Goal: Information Seeking & Learning: Learn about a topic

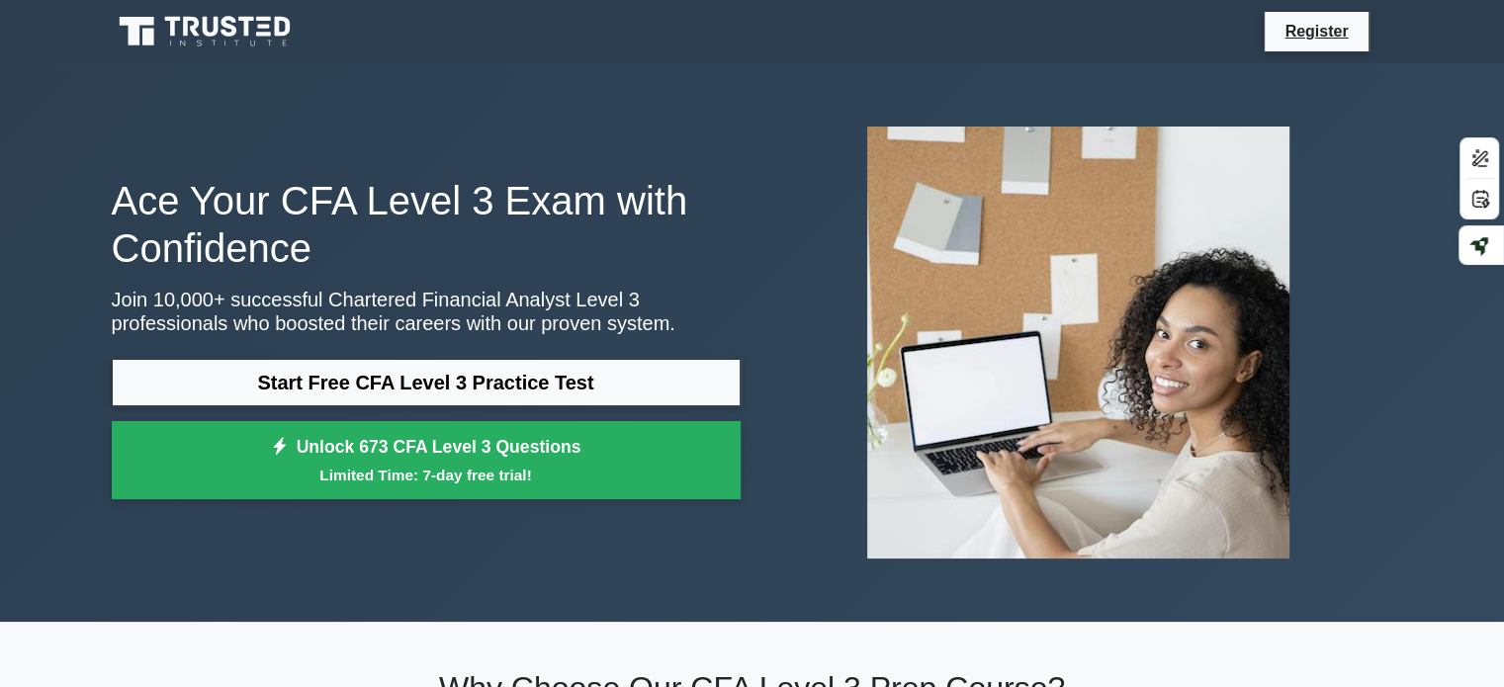
scroll to position [40, 0]
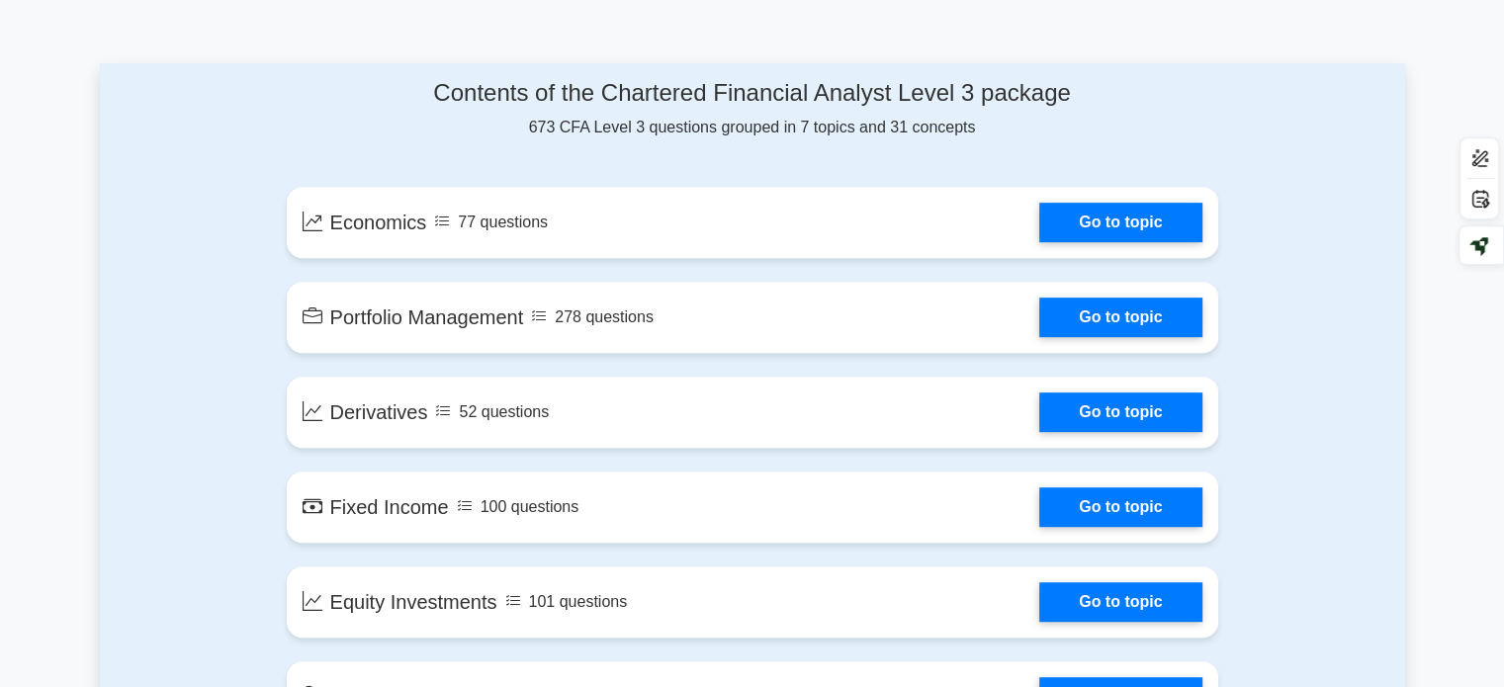
scroll to position [989, 0]
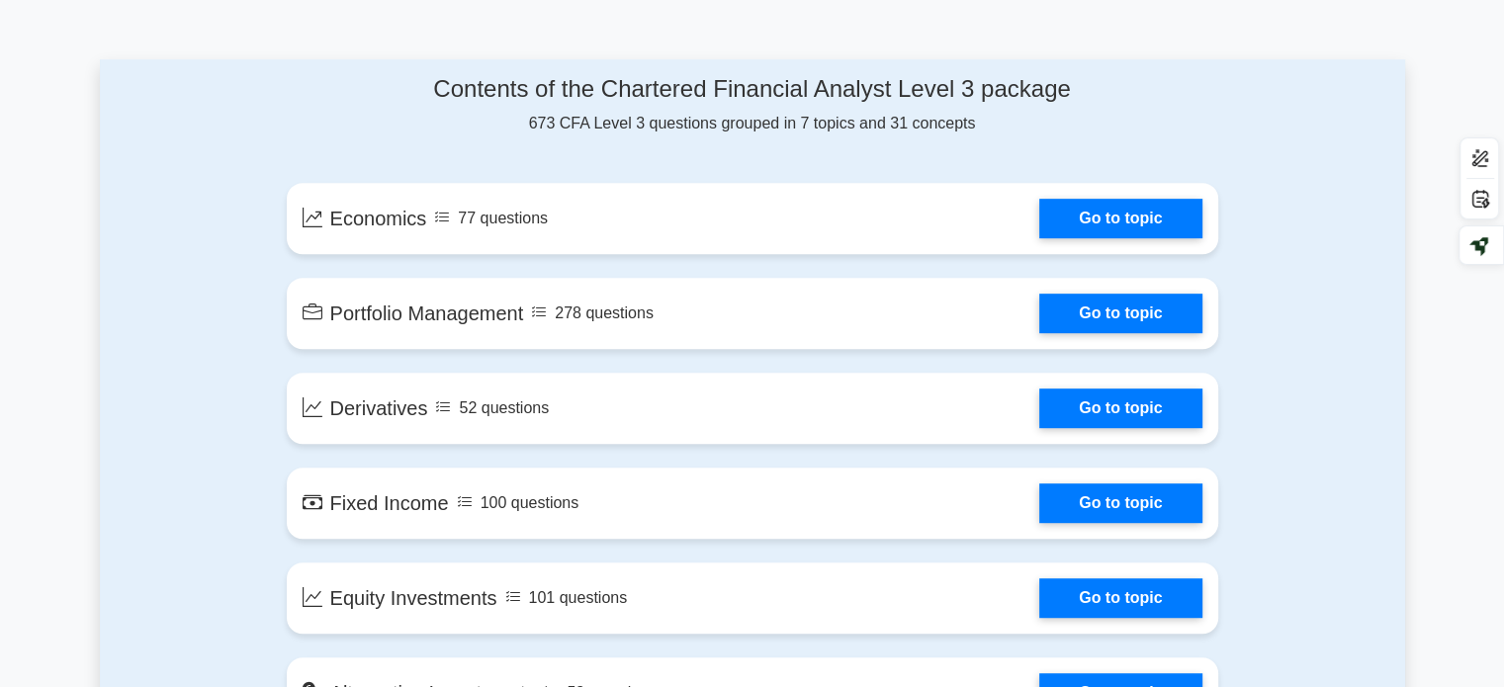
click at [108, 599] on div "Contents of the Chartered Financial Analyst Level 3 package 673 CFA Level 3 que…" at bounding box center [752, 461] width 1305 height 804
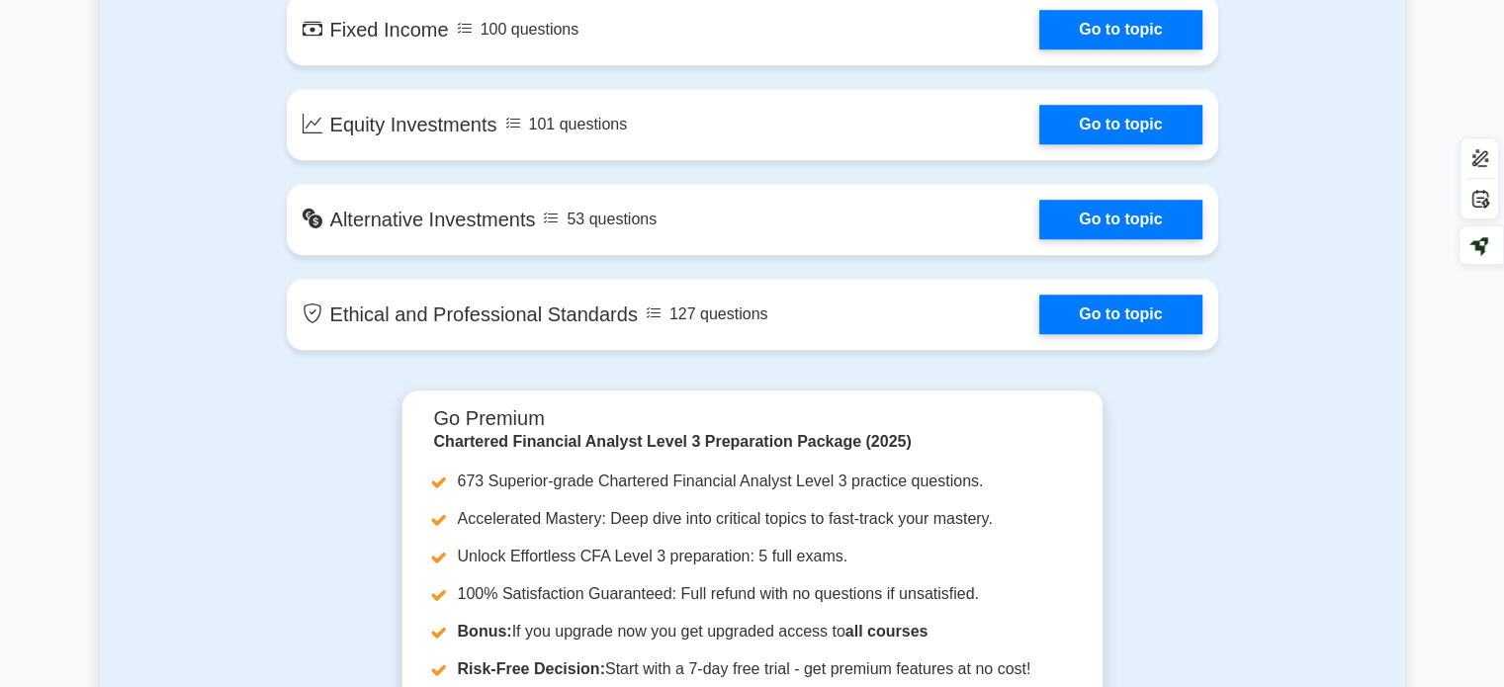
scroll to position [1463, 0]
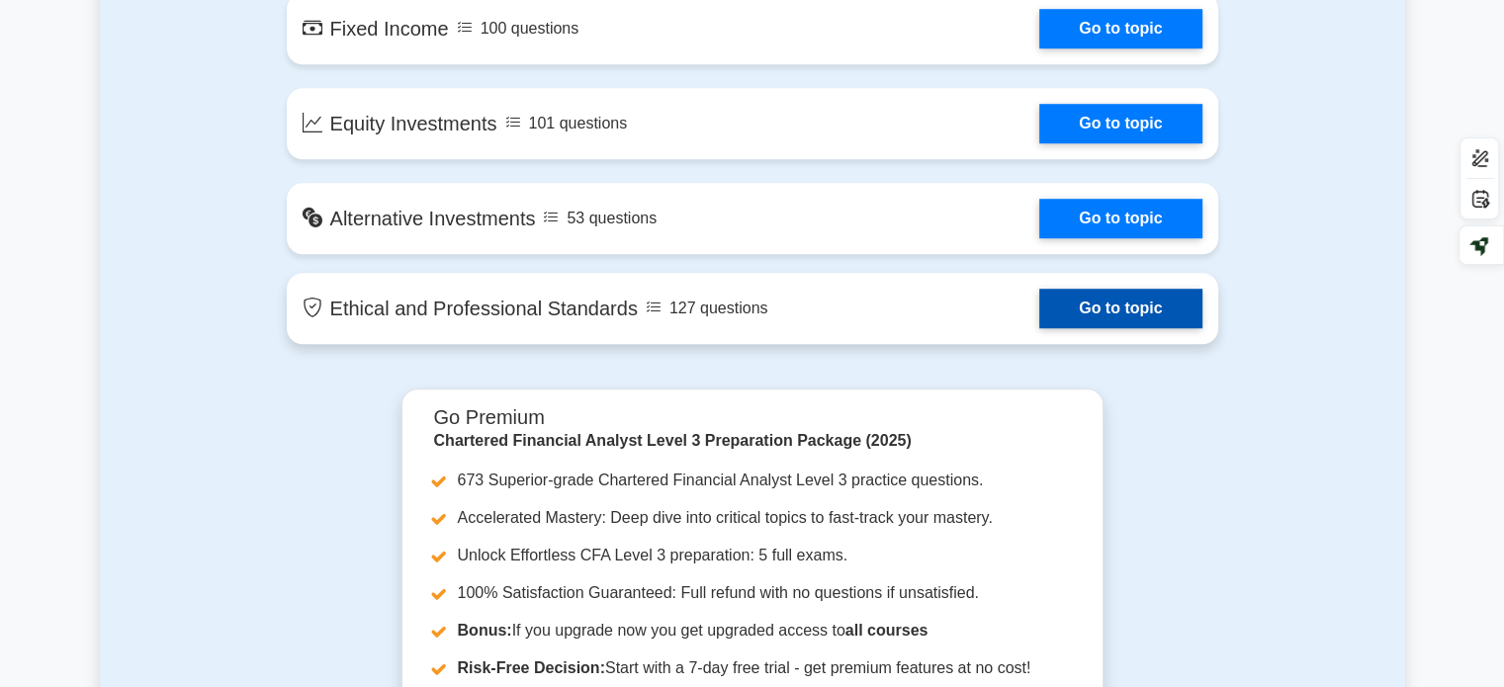
click at [1114, 324] on link "Go to topic" at bounding box center [1120, 309] width 162 height 40
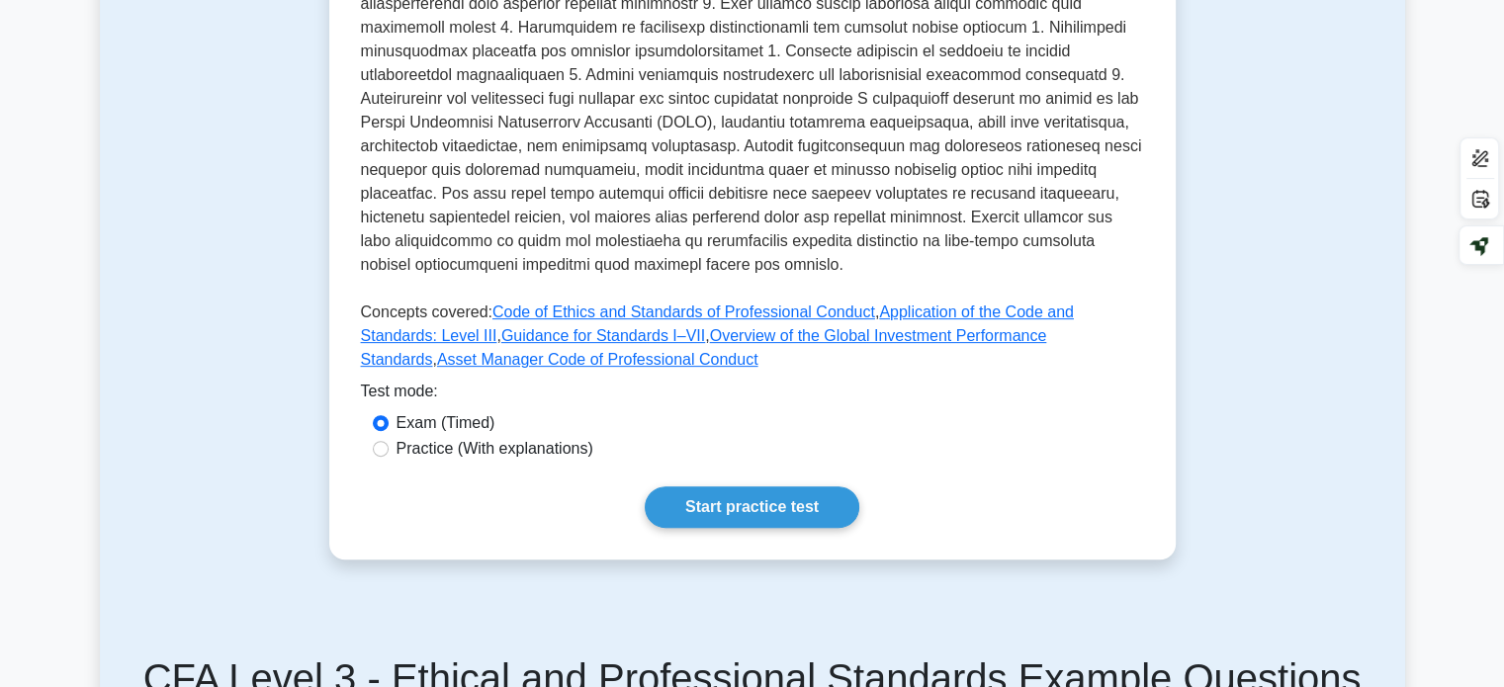
scroll to position [751, 0]
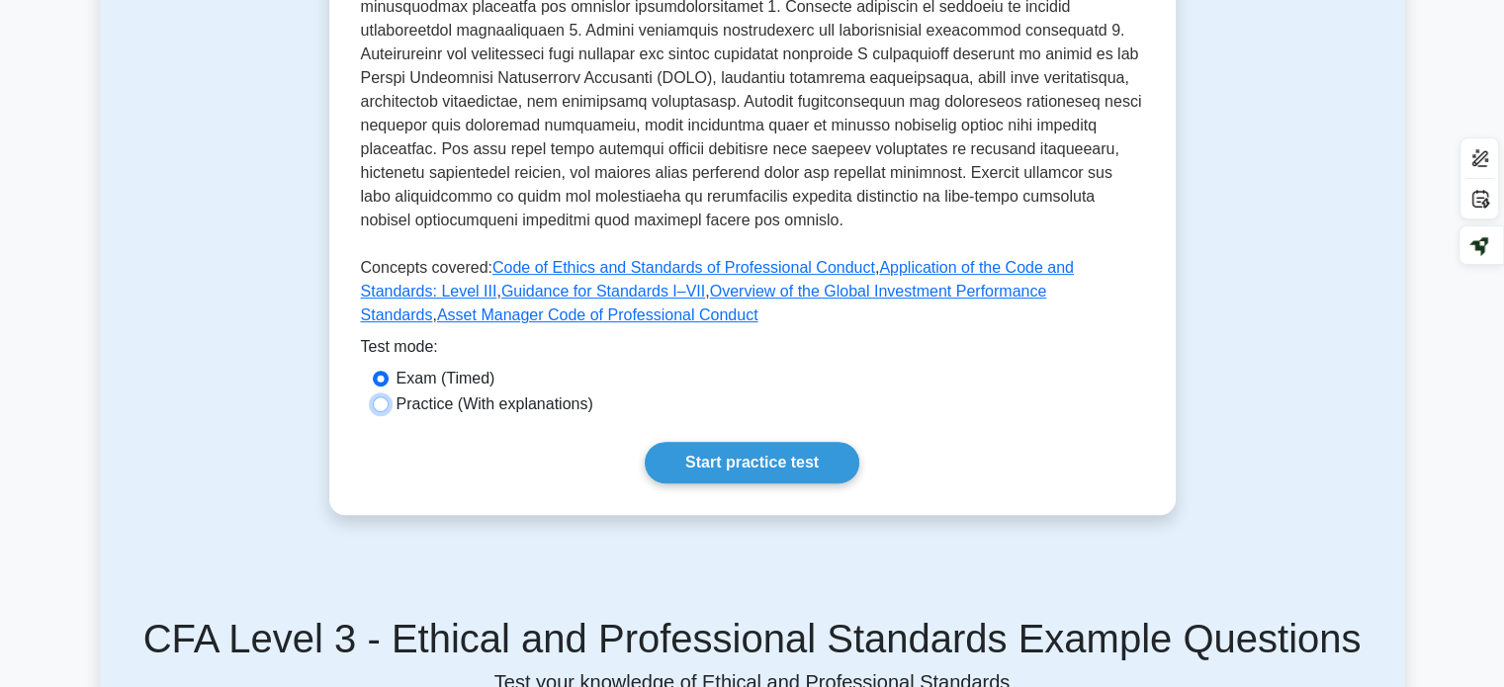
click at [385, 396] on input "Practice (With explanations)" at bounding box center [381, 404] width 16 height 16
radio input "true"
click at [704, 442] on link "Start practice test" at bounding box center [752, 463] width 215 height 42
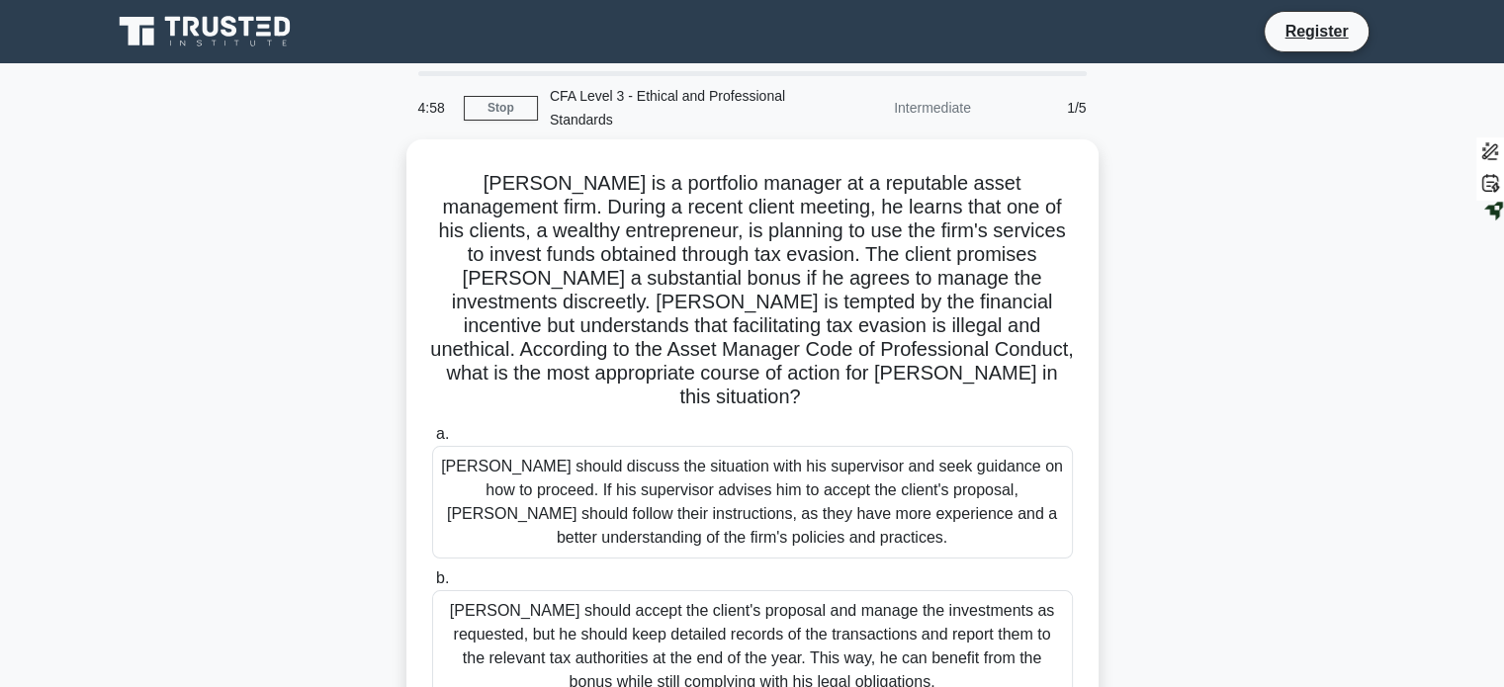
click at [319, 377] on div "Daniel is a portfolio manager at a reputable asset management firm. During a re…" at bounding box center [752, 546] width 1305 height 815
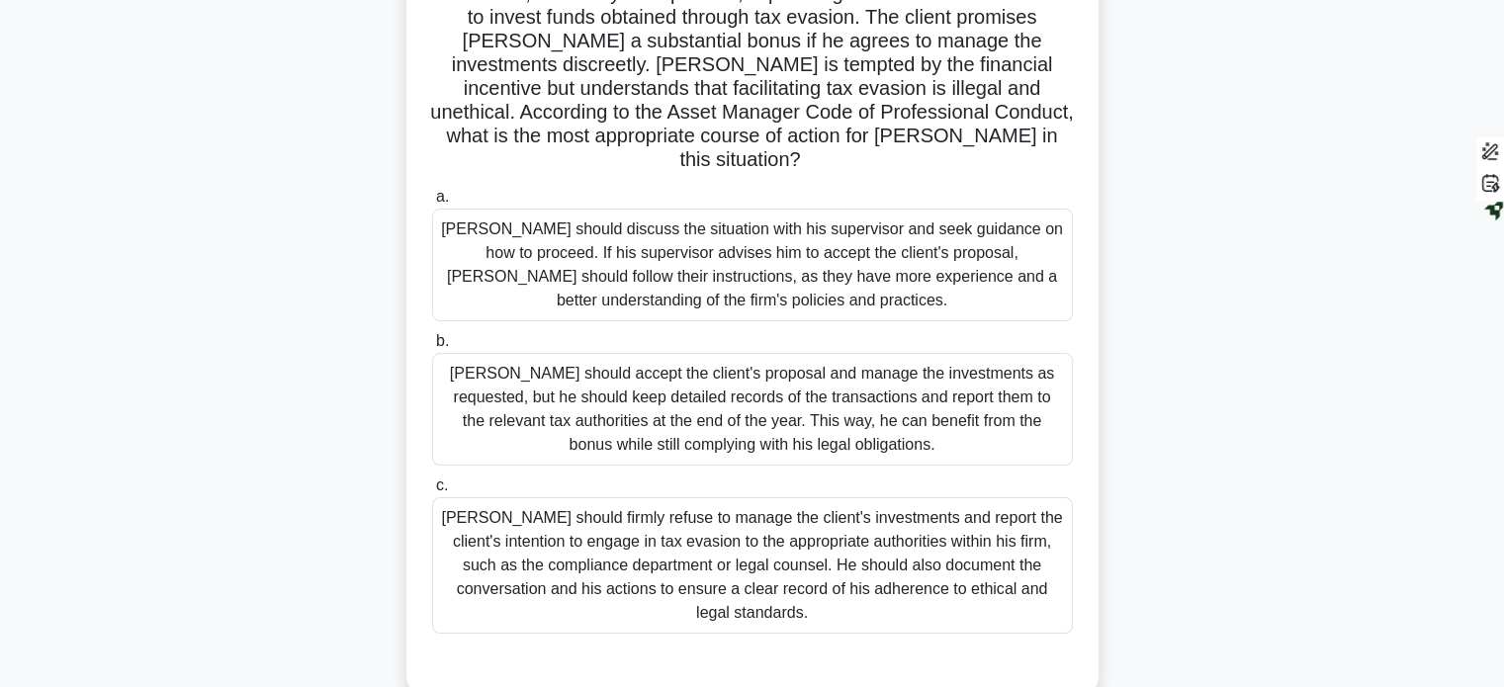
scroll to position [277, 0]
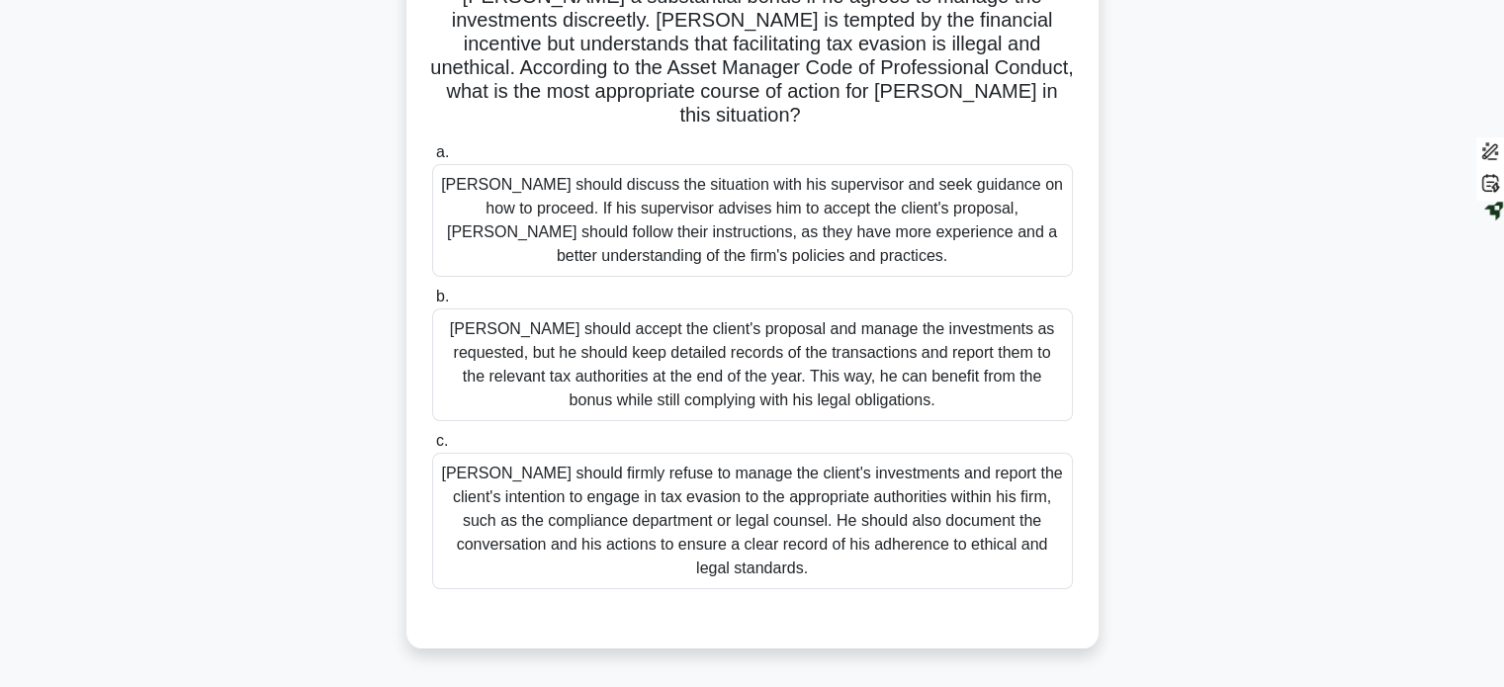
click at [661, 520] on div "Daniel should firmly refuse to manage the client's investments and report the c…" at bounding box center [752, 521] width 641 height 136
click at [432, 448] on input "c. Daniel should firmly refuse to manage the client's investments and report th…" at bounding box center [432, 441] width 0 height 13
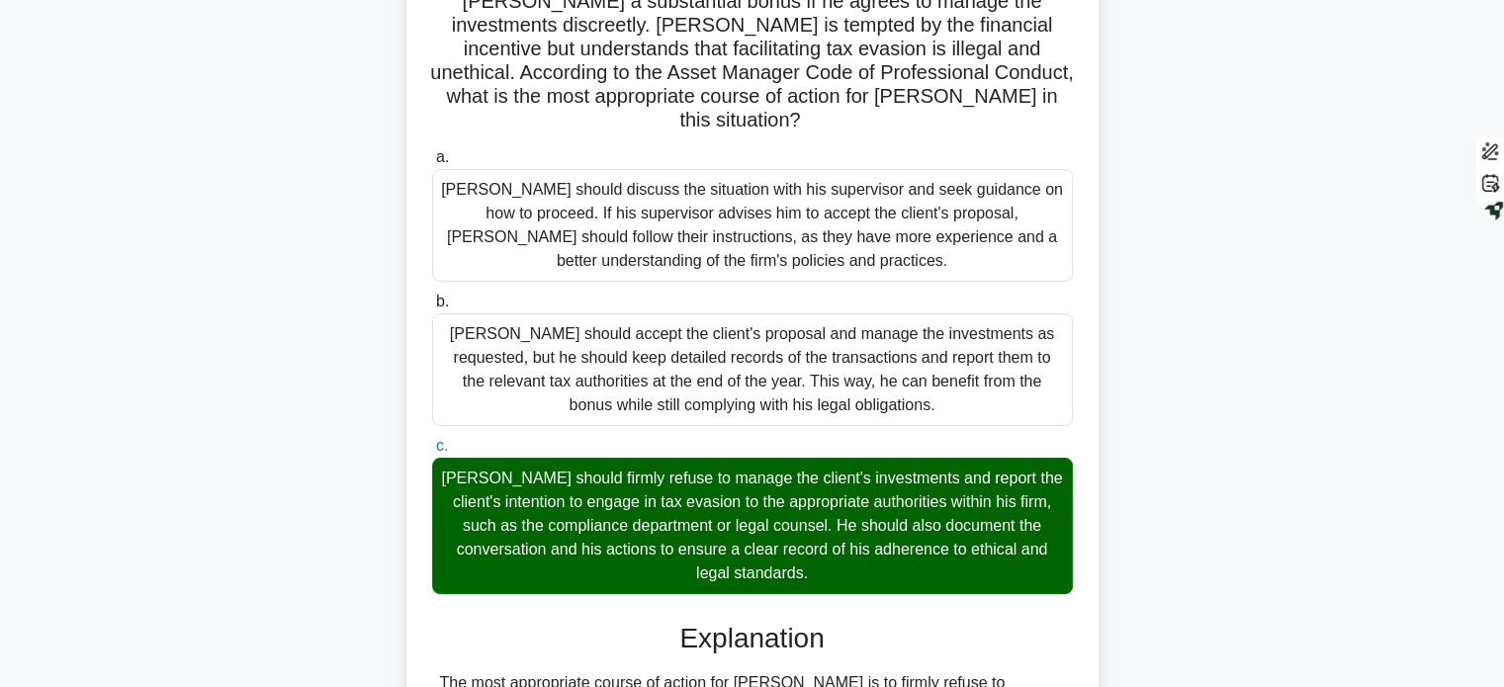
click at [310, 496] on div "Daniel is a portfolio manager at a reputable asset management firm. During a re…" at bounding box center [752, 599] width 1305 height 1472
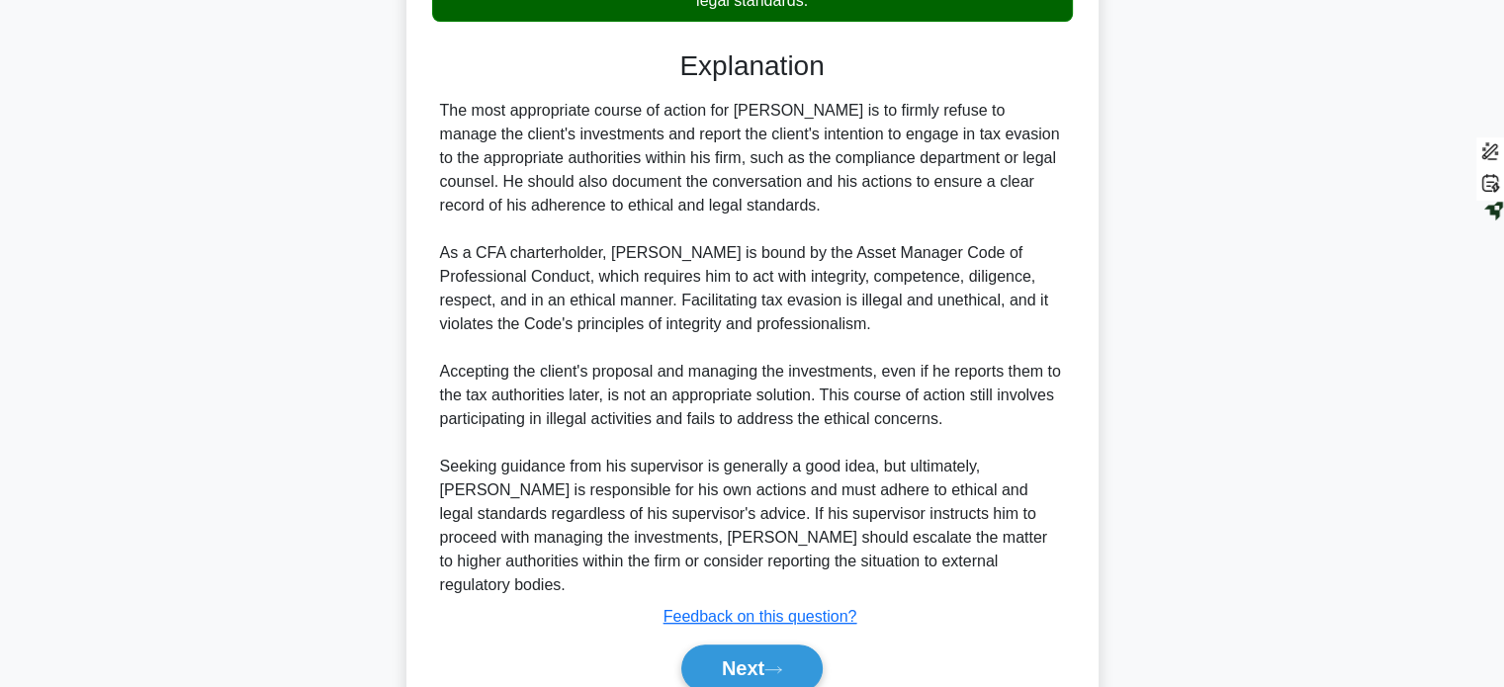
scroll to position [845, 0]
click at [577, 108] on div "The most appropriate course of action for Daniel is to firmly refuse to manage …" at bounding box center [752, 347] width 625 height 498
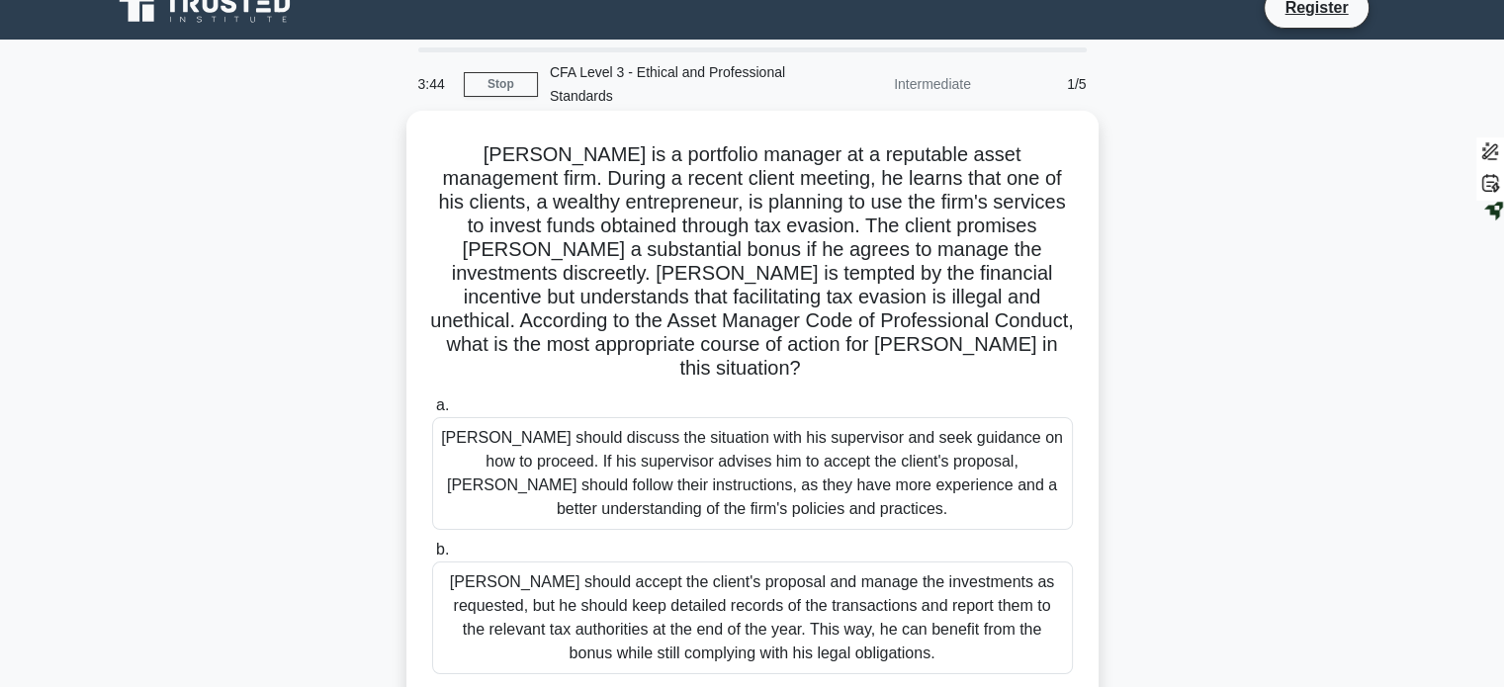
scroll to position [0, 0]
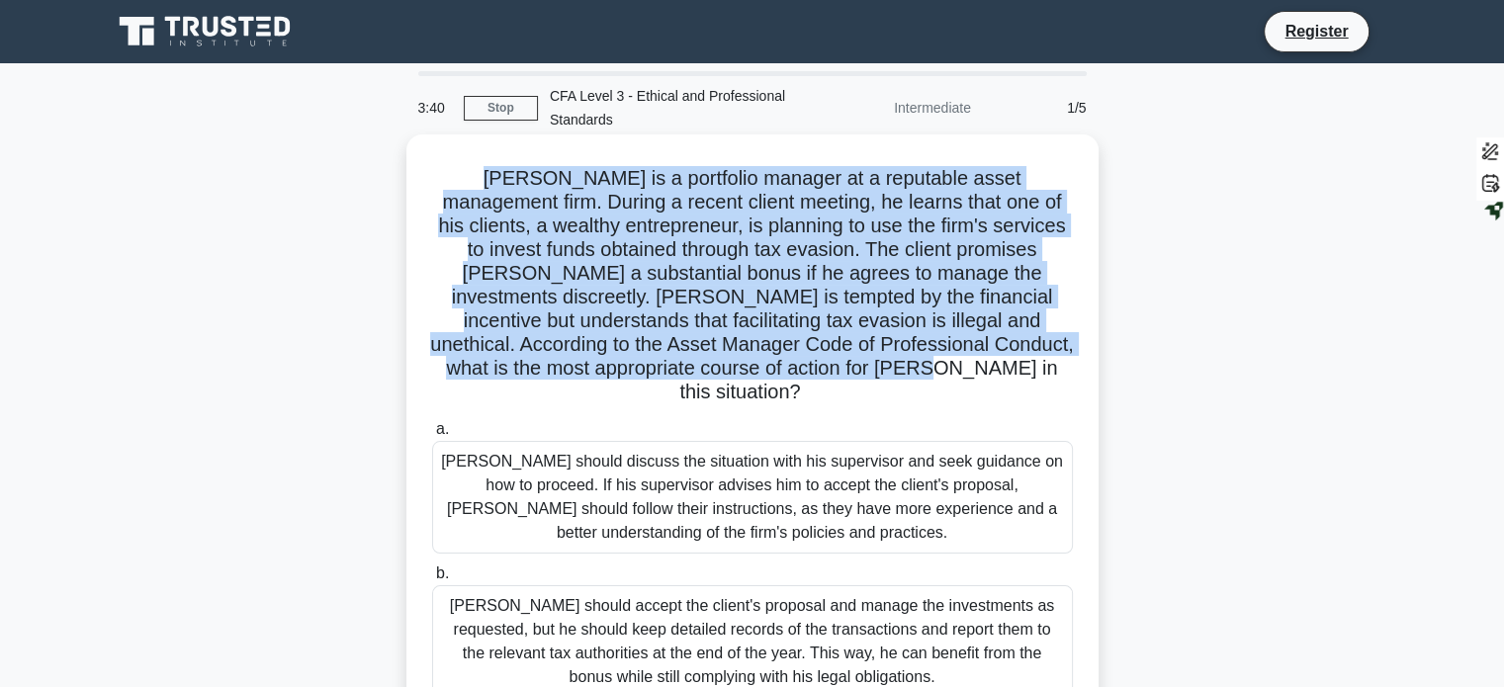
drag, startPoint x: 439, startPoint y: 175, endPoint x: 960, endPoint y: 368, distance: 555.6
click at [960, 368] on h5 "Daniel is a portfolio manager at a reputable asset management firm. During a re…" at bounding box center [752, 285] width 645 height 239
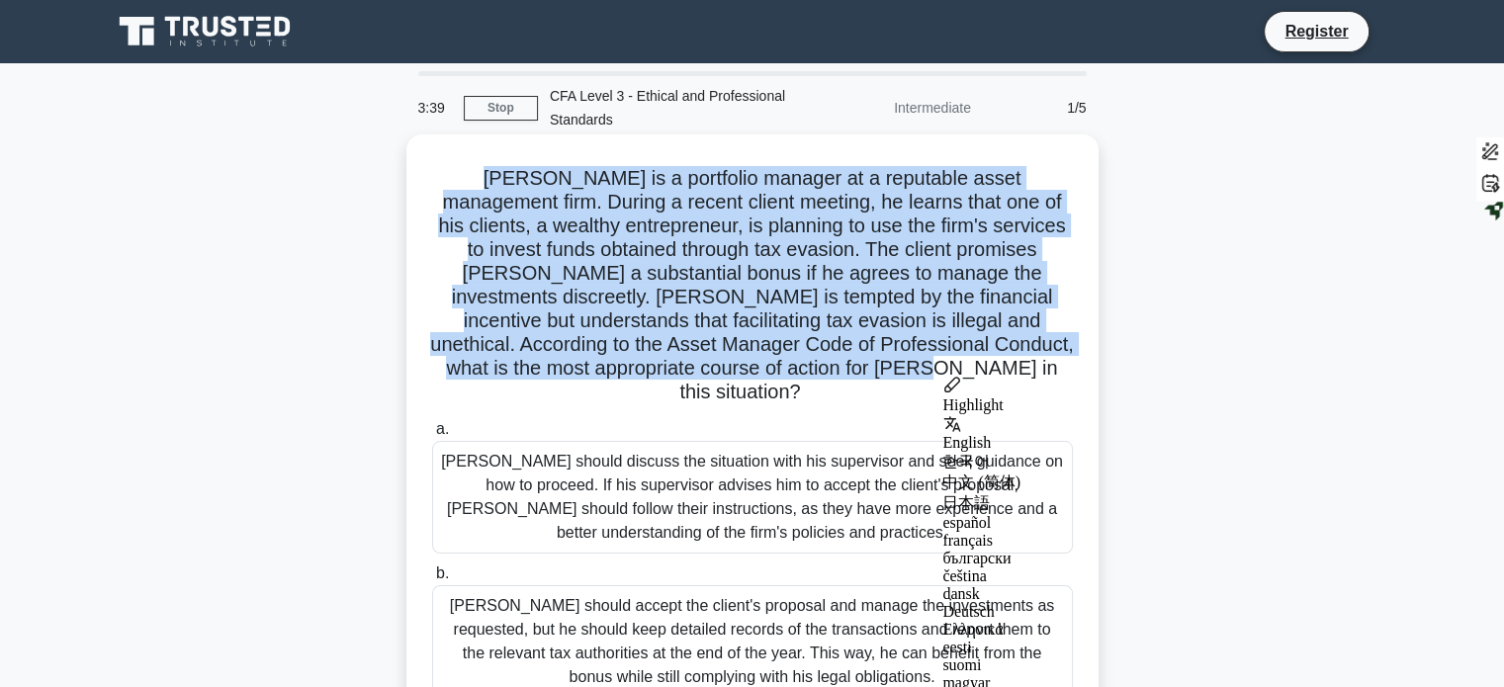
copy h5 "Daniel is a portfolio manager at a reputable asset management firm. During a re…"
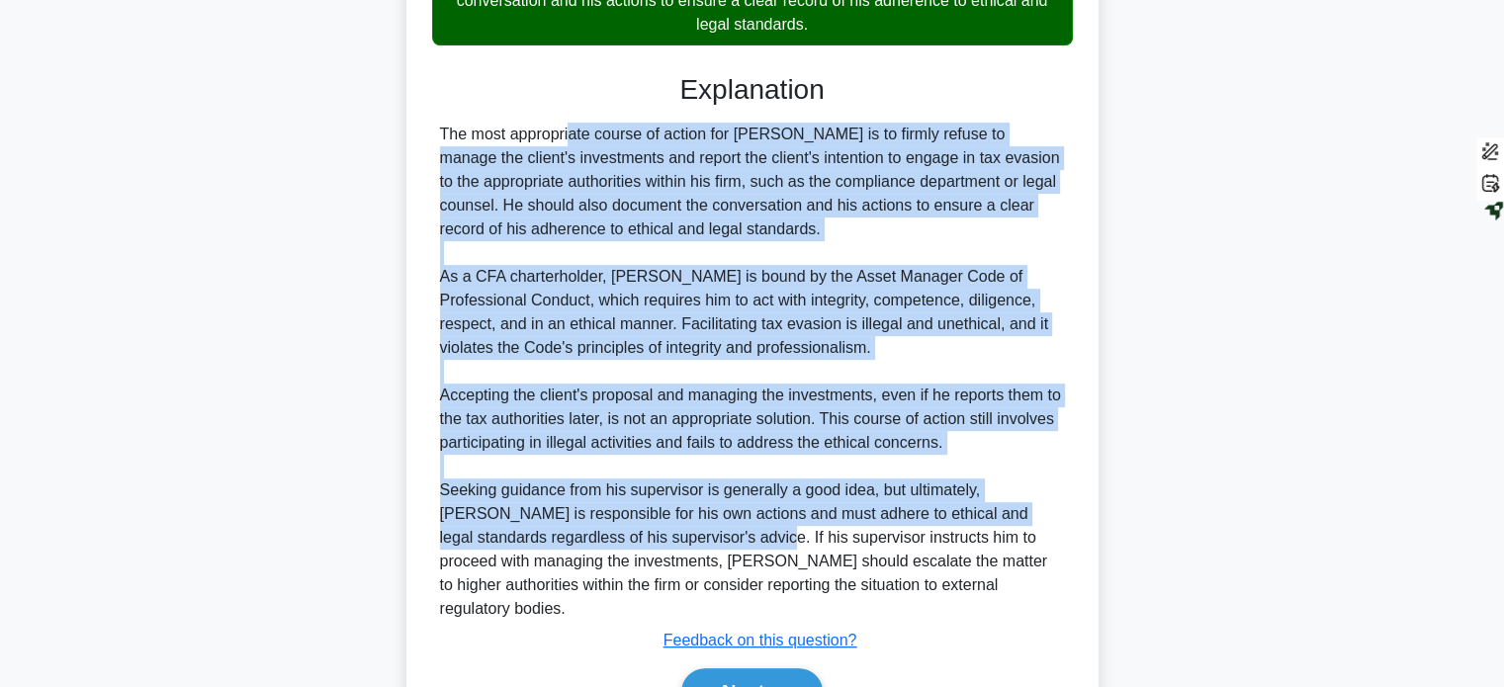
scroll to position [831, 0]
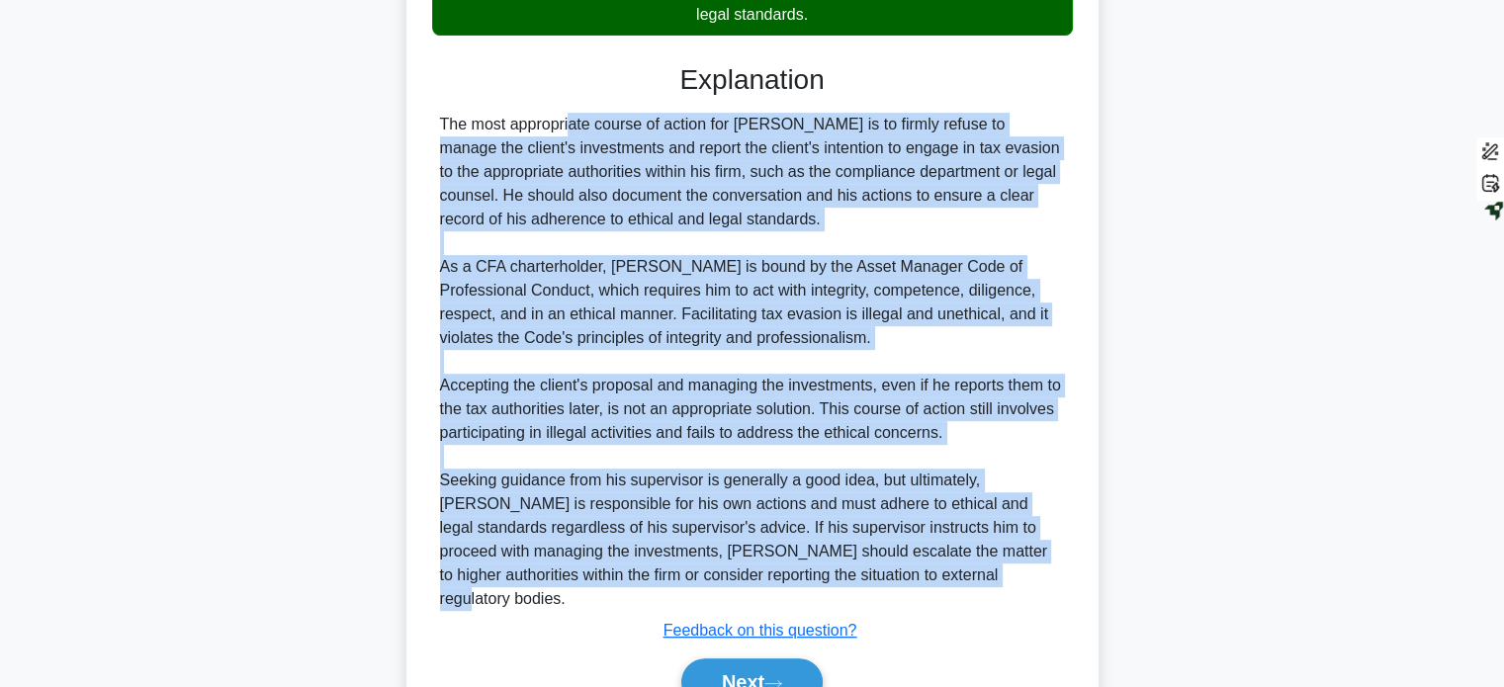
drag, startPoint x: 438, startPoint y: 295, endPoint x: 882, endPoint y: 557, distance: 515.5
click at [882, 557] on div "The most appropriate course of action for Daniel is to firmly refuse to manage …" at bounding box center [752, 362] width 641 height 498
copy div "The most appropriate course of action for Daniel is to firmly refuse to manage …"
click at [725, 658] on button "Next" at bounding box center [751, 681] width 141 height 47
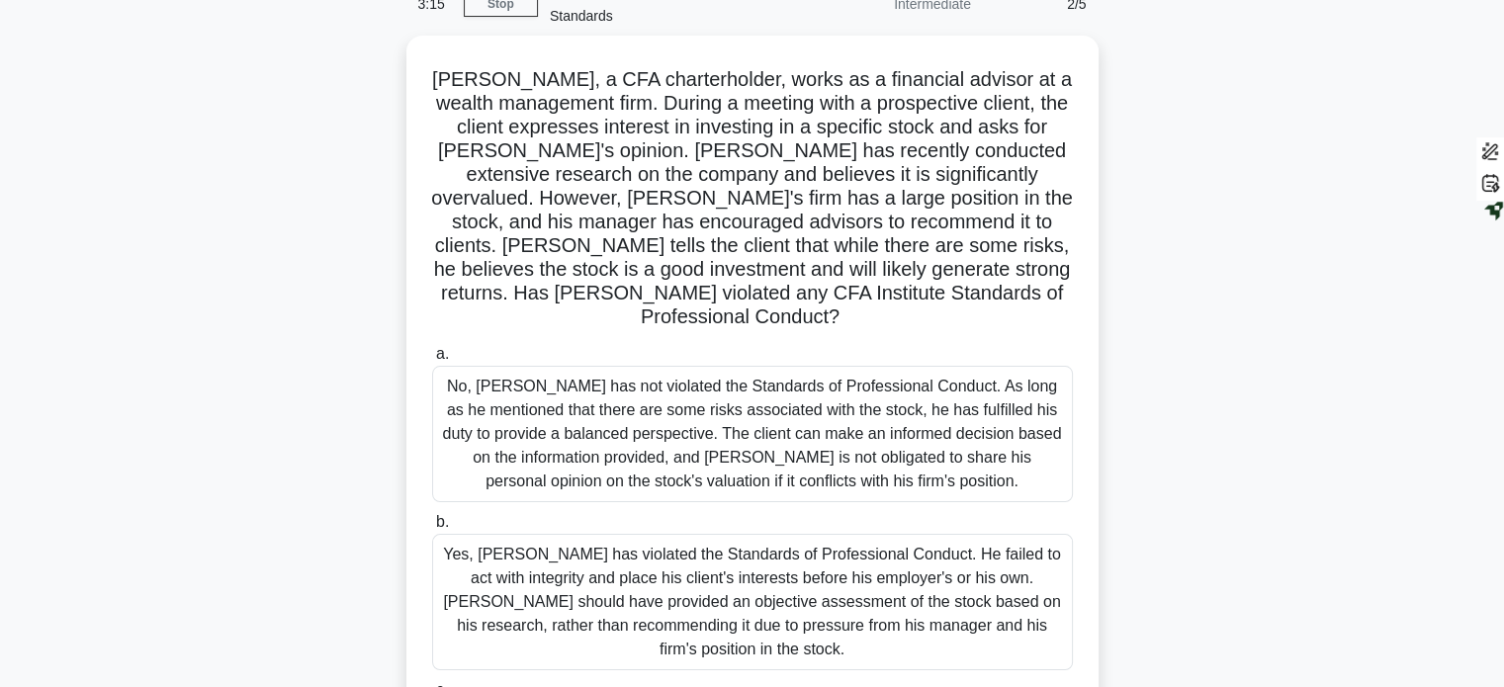
scroll to position [64, 0]
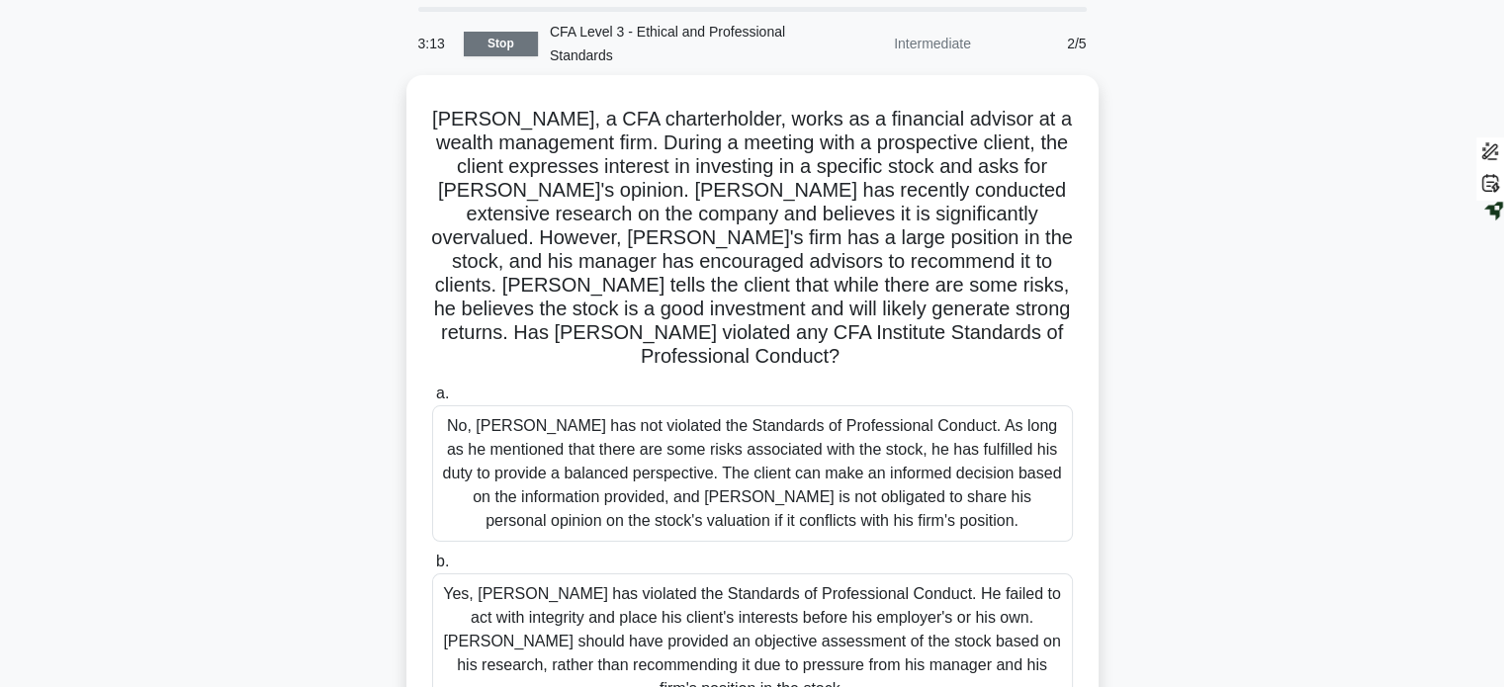
click at [520, 41] on link "Stop" at bounding box center [501, 44] width 74 height 25
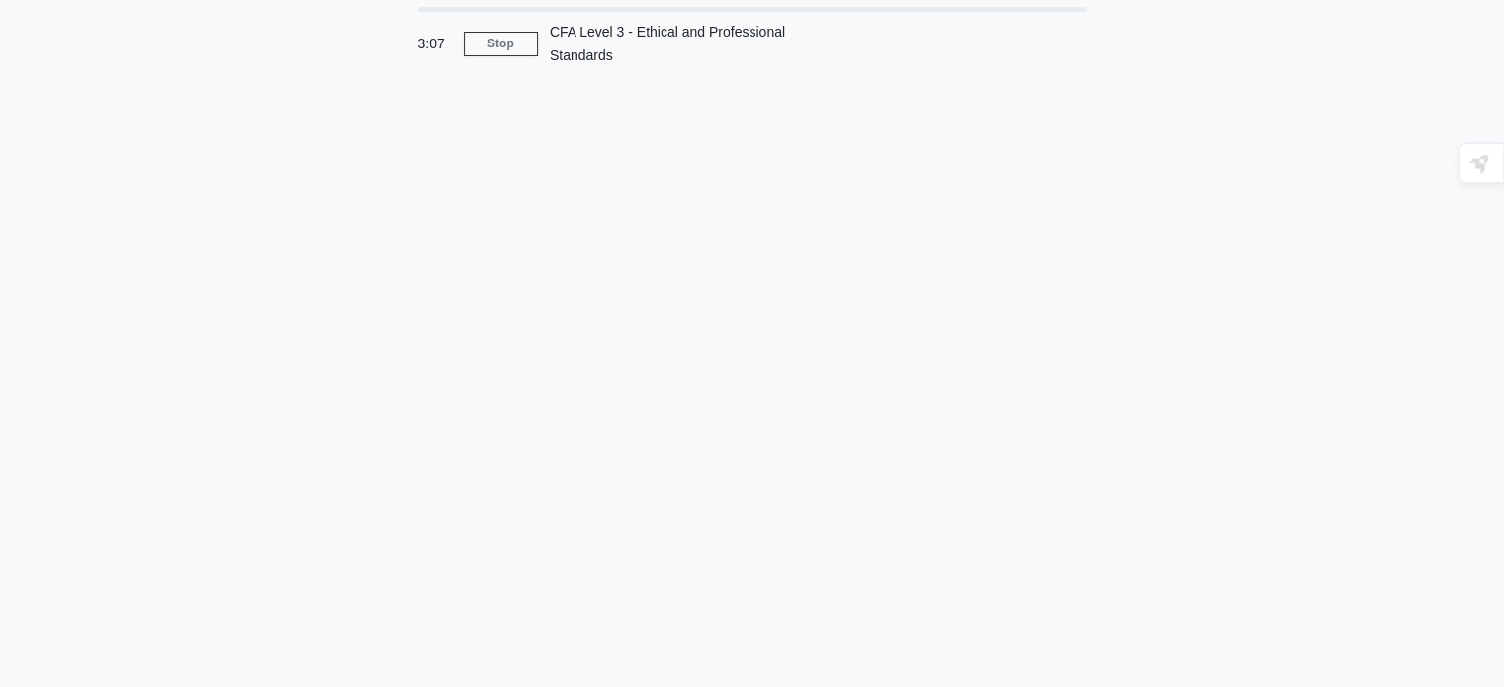
click at [218, 286] on div "3:07 Stop CFA Level 3 - Ethical and Professional Standards" at bounding box center [752, 501] width 1305 height 989
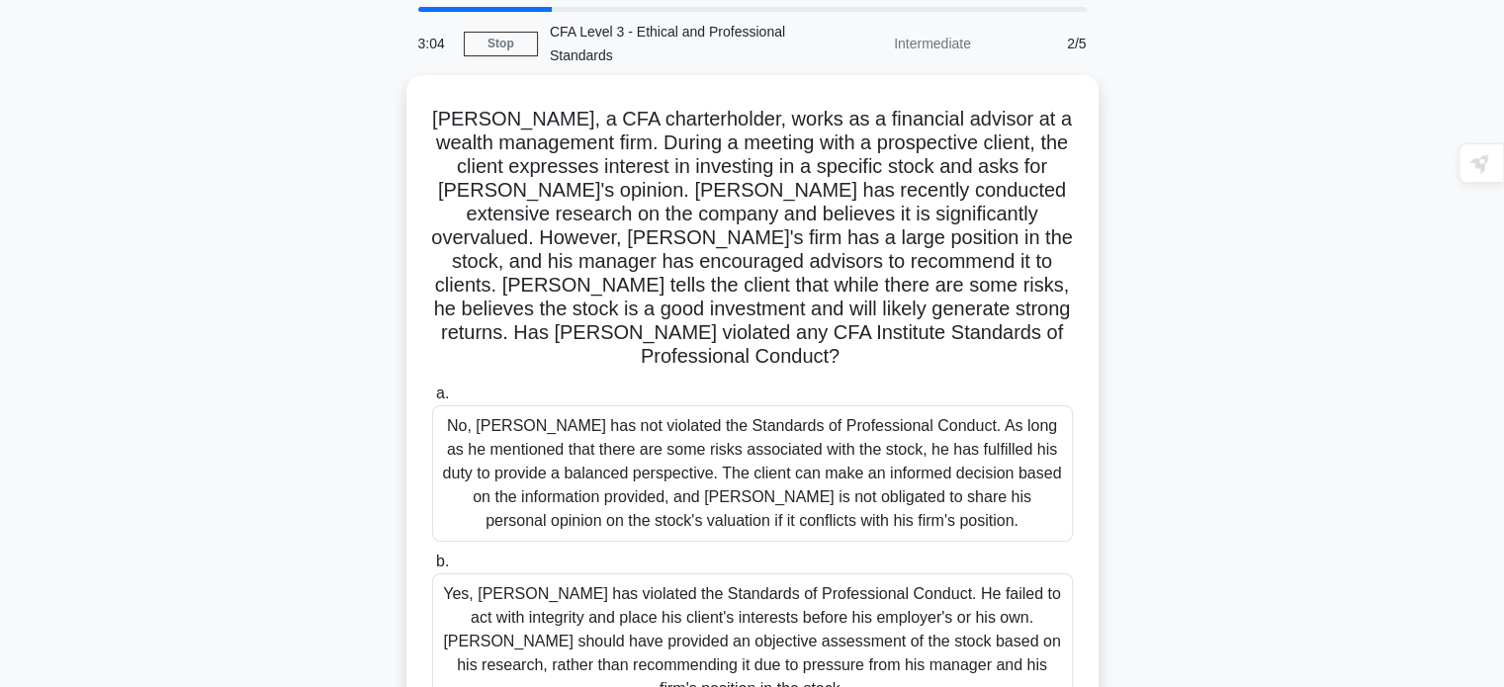
click at [1228, 307] on div "[PERSON_NAME], a CFA charterholder, works as a financial advisor at a wealth ma…" at bounding box center [752, 518] width 1305 height 886
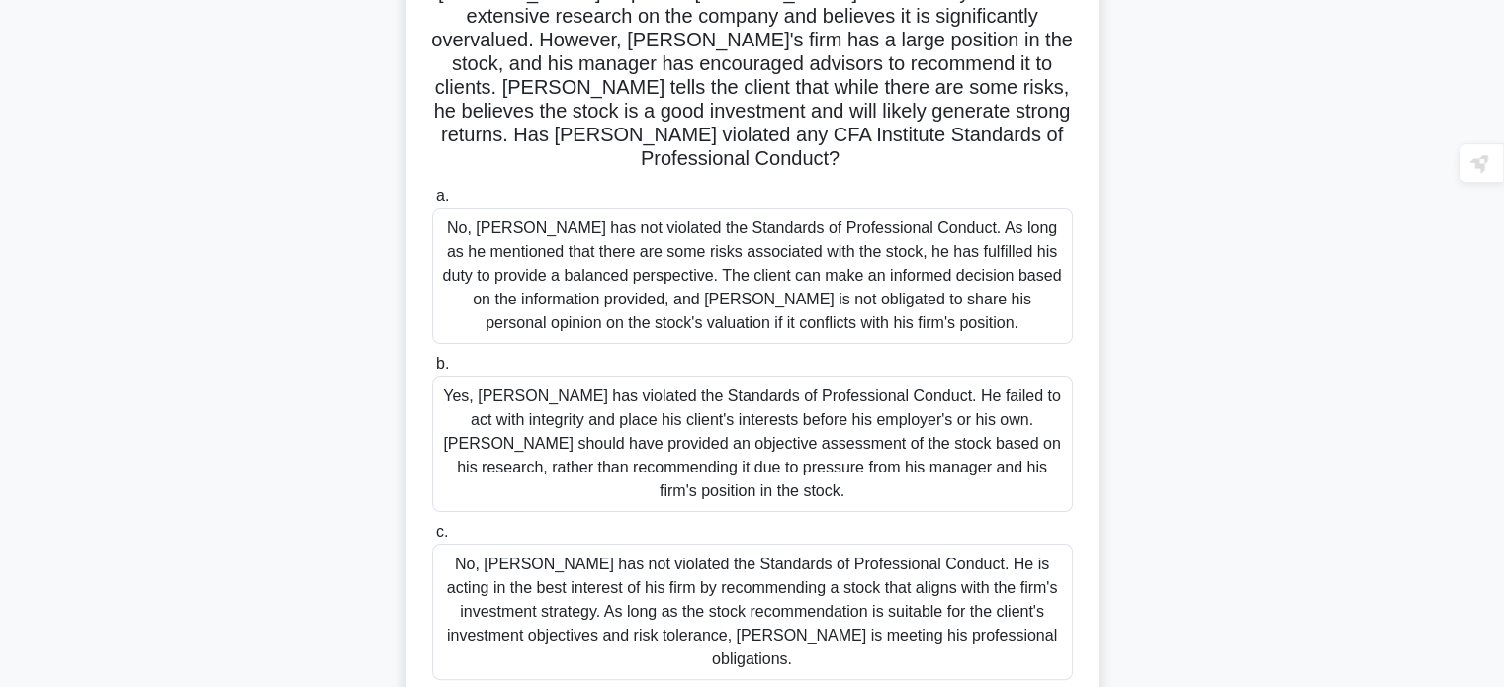
scroll to position [341, 0]
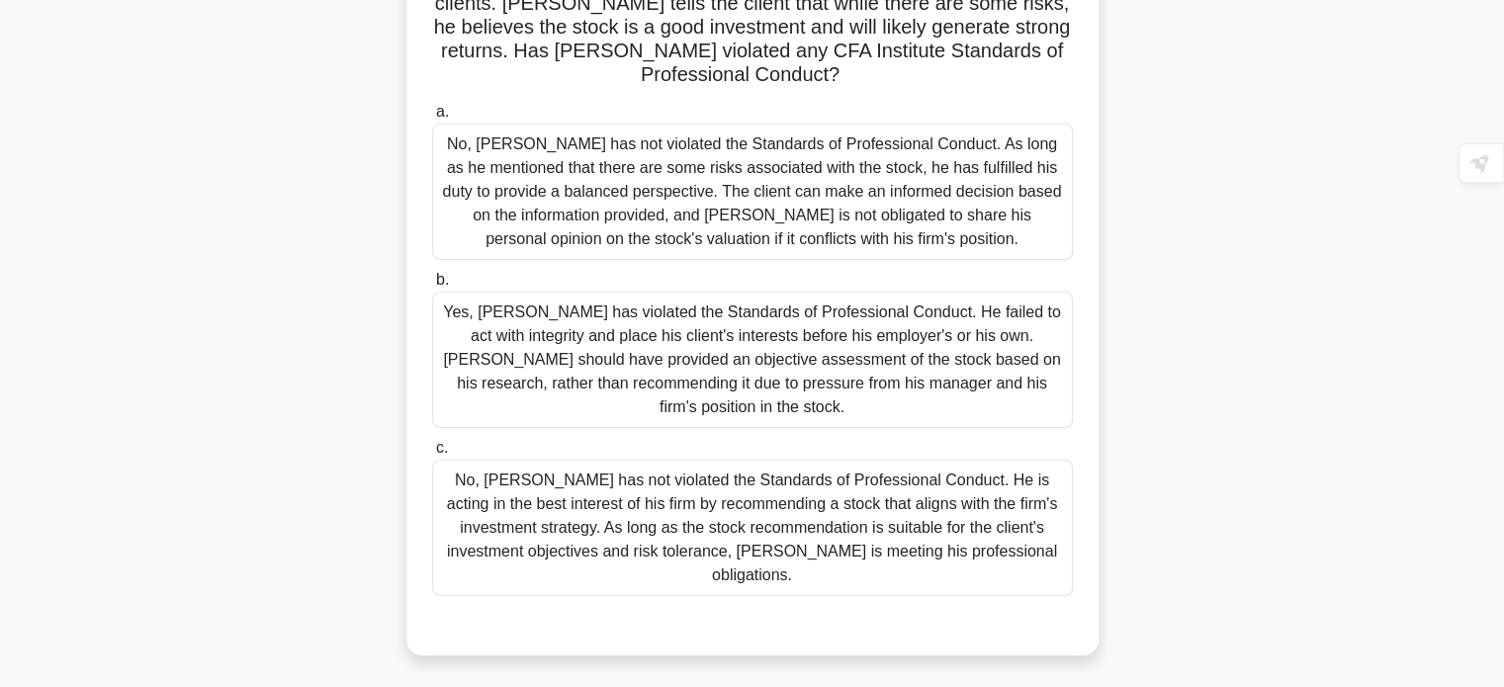
click at [708, 315] on div "Yes, [PERSON_NAME] has violated the Standards of Professional Conduct. He faile…" at bounding box center [752, 360] width 641 height 136
click at [432, 287] on input "b. Yes, [PERSON_NAME] has violated the Standards of Professional Conduct. He fa…" at bounding box center [432, 280] width 0 height 13
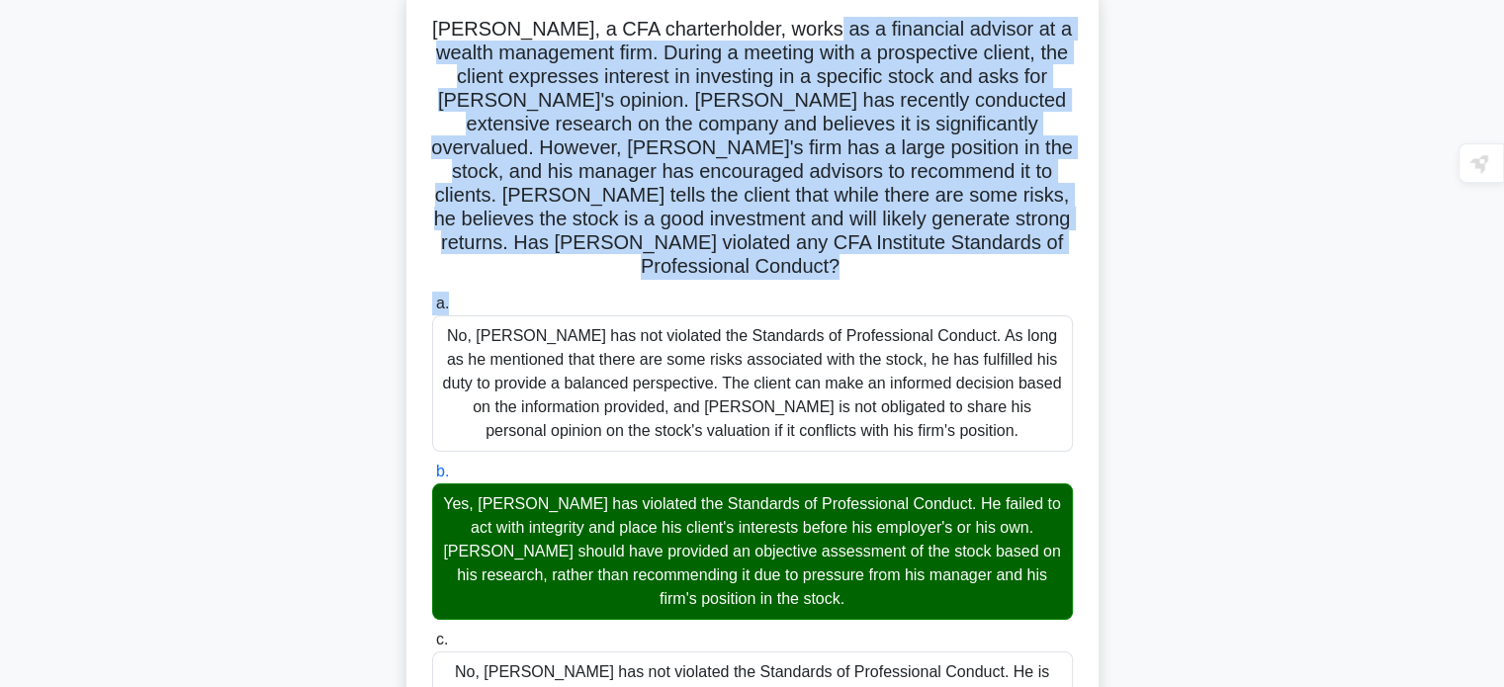
scroll to position [143, 0]
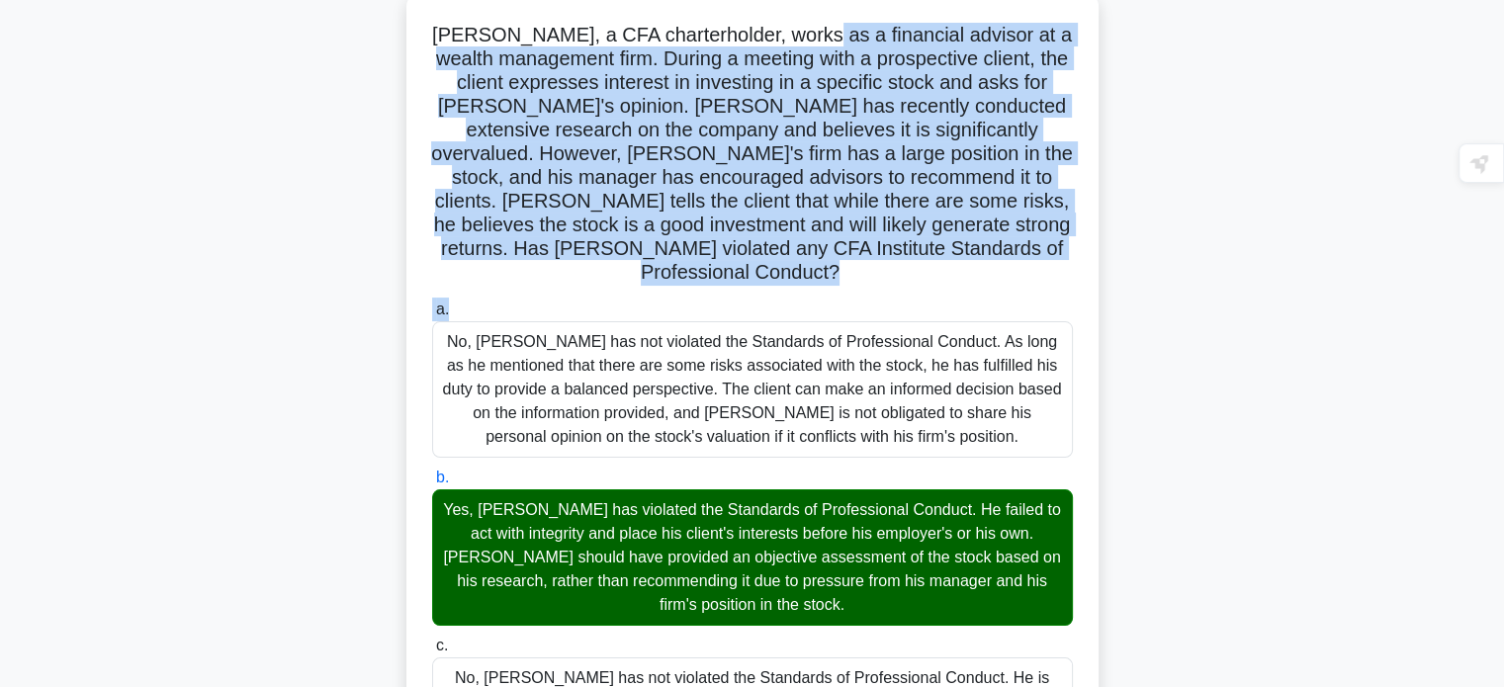
drag, startPoint x: 908, startPoint y: 70, endPoint x: 820, endPoint y: 19, distance: 101.9
click at [820, 19] on div "John, a CFA charterholder, works as a financial advisor at a wealth management …" at bounding box center [752, 668] width 676 height 1338
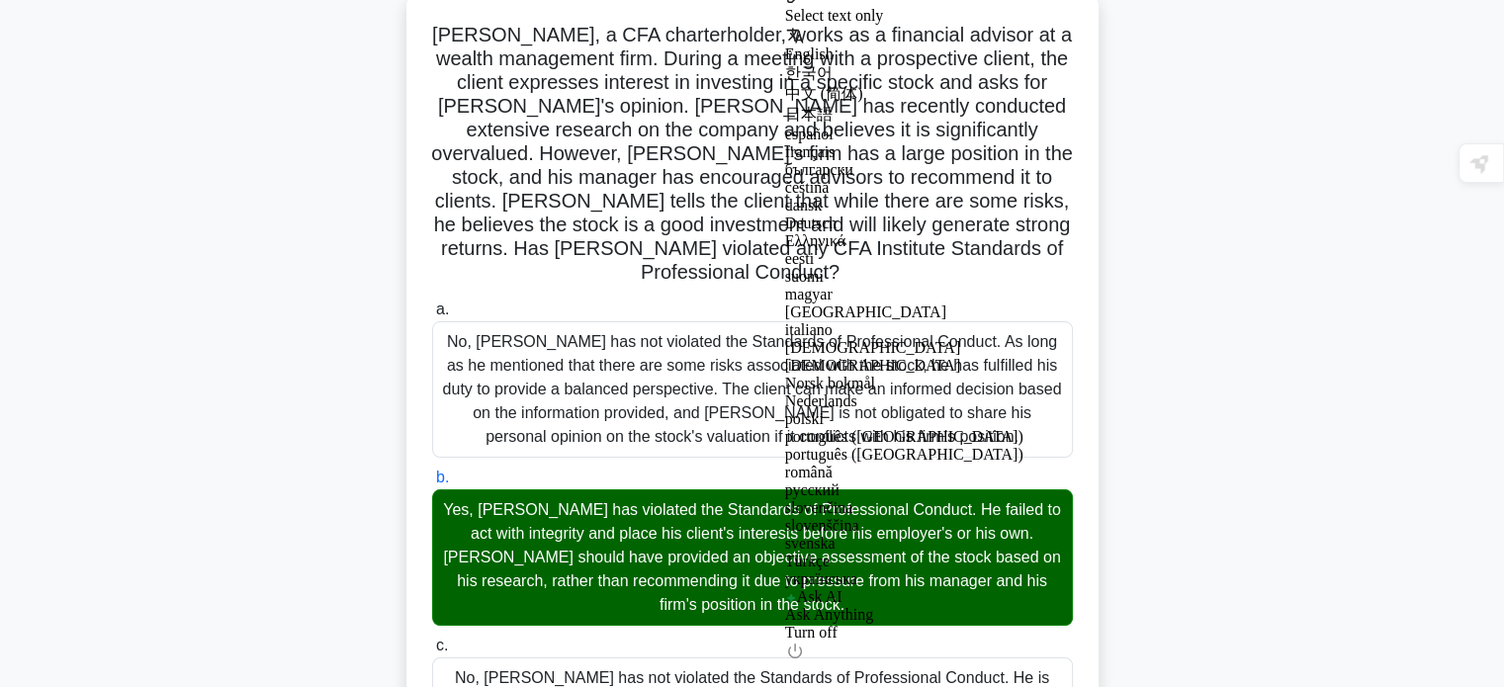
click at [414, 38] on div "John, a CFA charterholder, works as a financial advisor at a wealth management …" at bounding box center [752, 668] width 676 height 1338
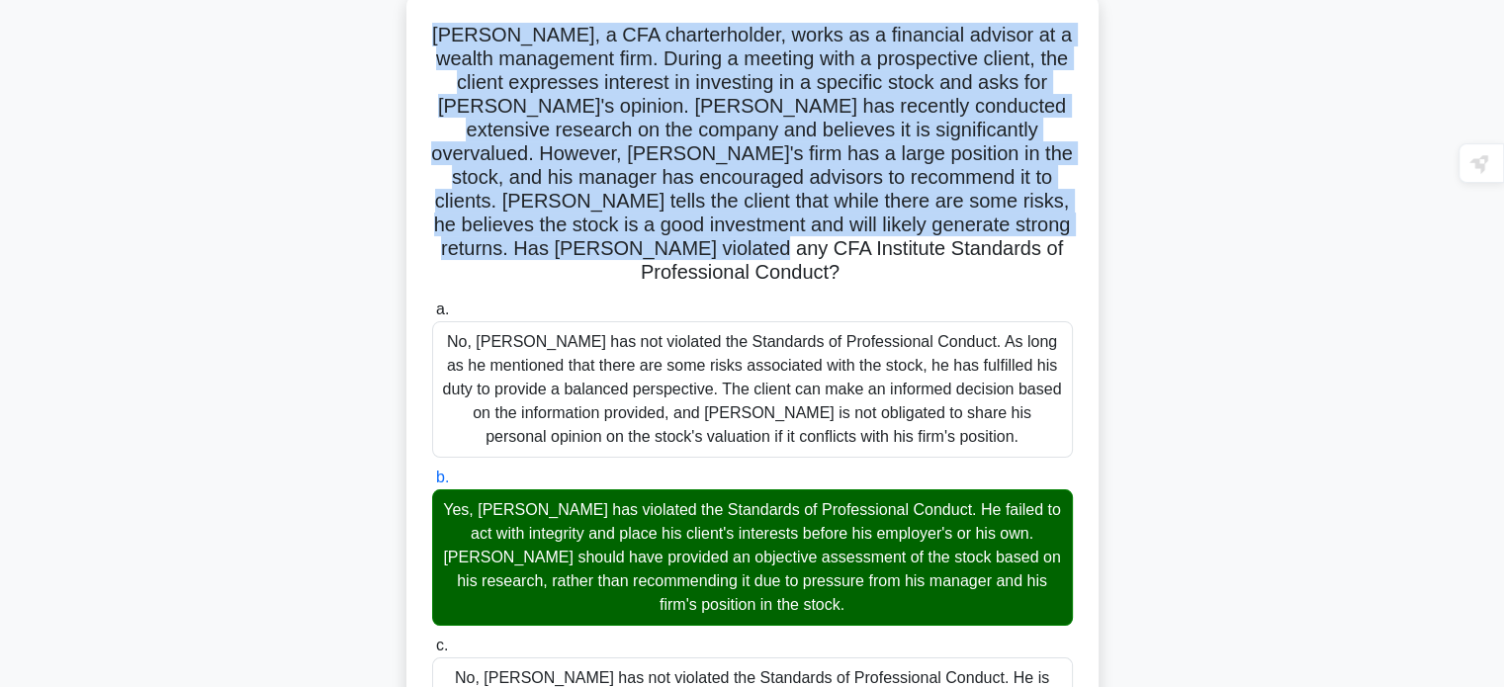
drag, startPoint x: 455, startPoint y: 27, endPoint x: 918, endPoint y: 253, distance: 515.2
click at [918, 253] on h5 "John, a CFA charterholder, works as a financial advisor at a wealth management …" at bounding box center [752, 154] width 645 height 263
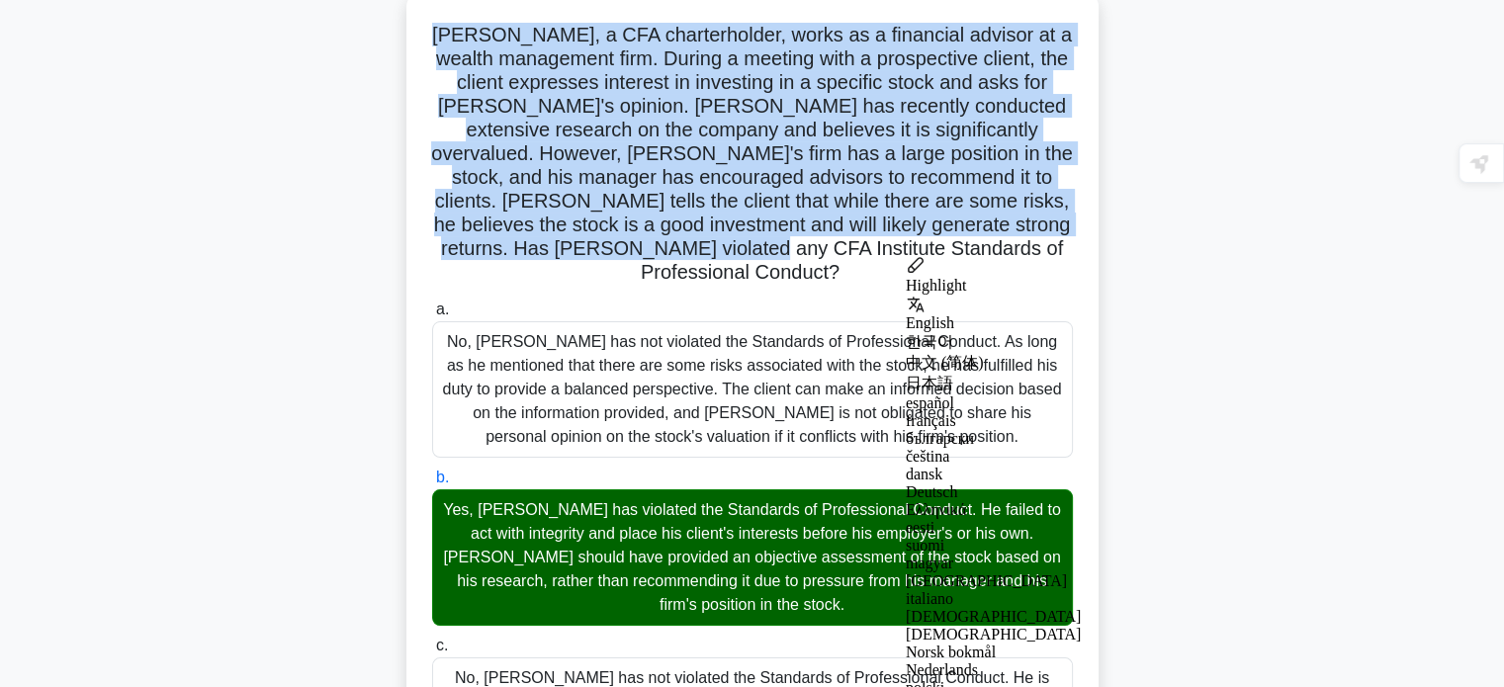
copy h5 "John, a CFA charterholder, works as a financial advisor at a wealth management …"
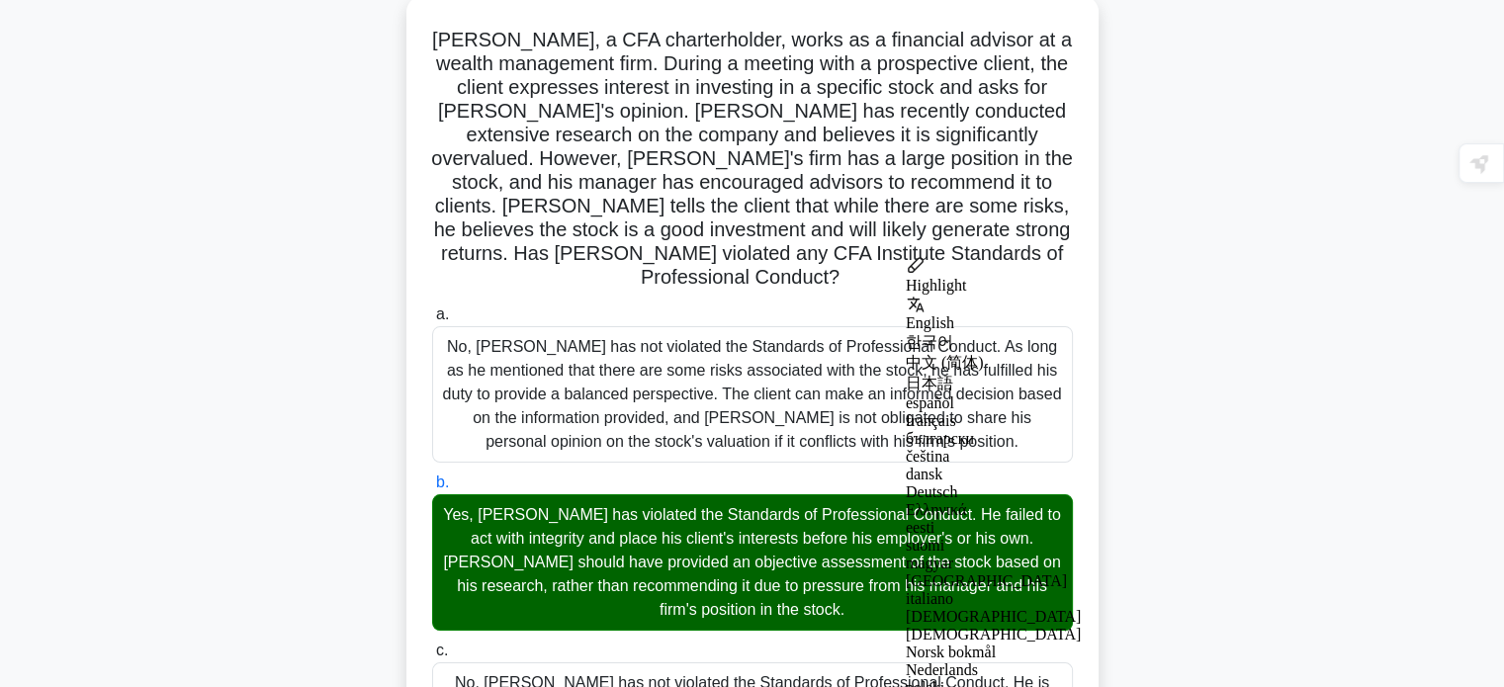
click at [385, 599] on div "John, a CFA charterholder, works as a financial advisor at a wealth management …" at bounding box center [752, 684] width 1305 height 1377
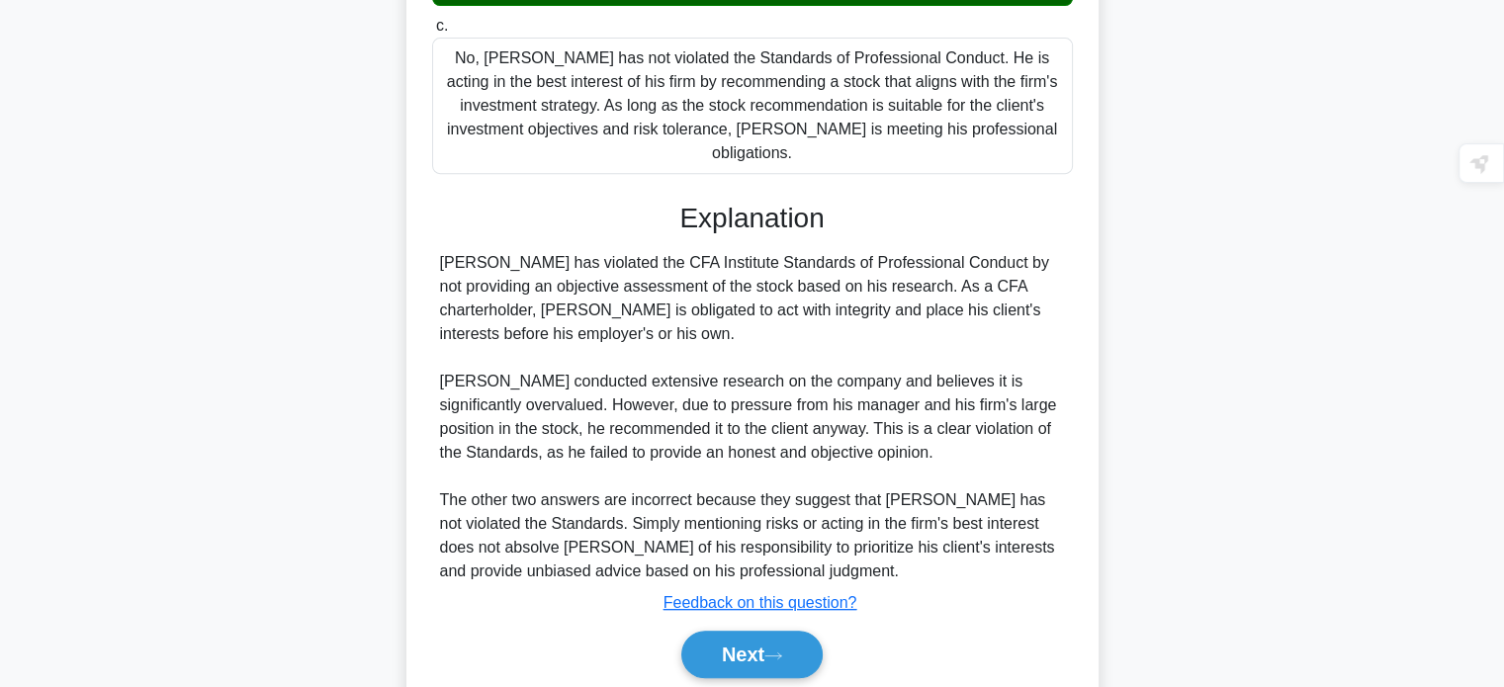
scroll to position [790, 0]
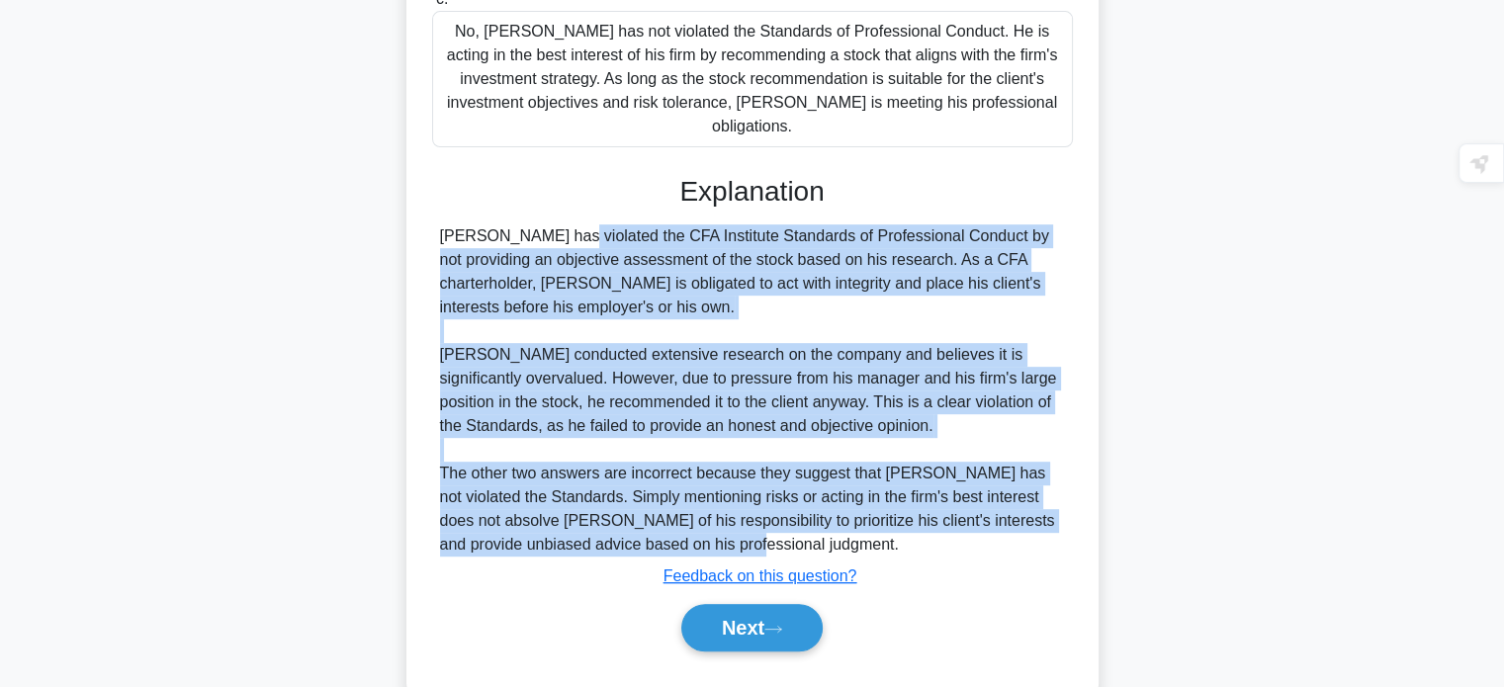
drag, startPoint x: 440, startPoint y: 188, endPoint x: 703, endPoint y: 499, distance: 407.6
click at [703, 499] on div "John has violated the CFA Institute Standards of Professional Conduct by not pr…" at bounding box center [752, 390] width 625 height 332
copy div "John has violated the CFA Institute Standards of Professional Conduct by not pr…"
click at [740, 604] on button "Next" at bounding box center [751, 627] width 141 height 47
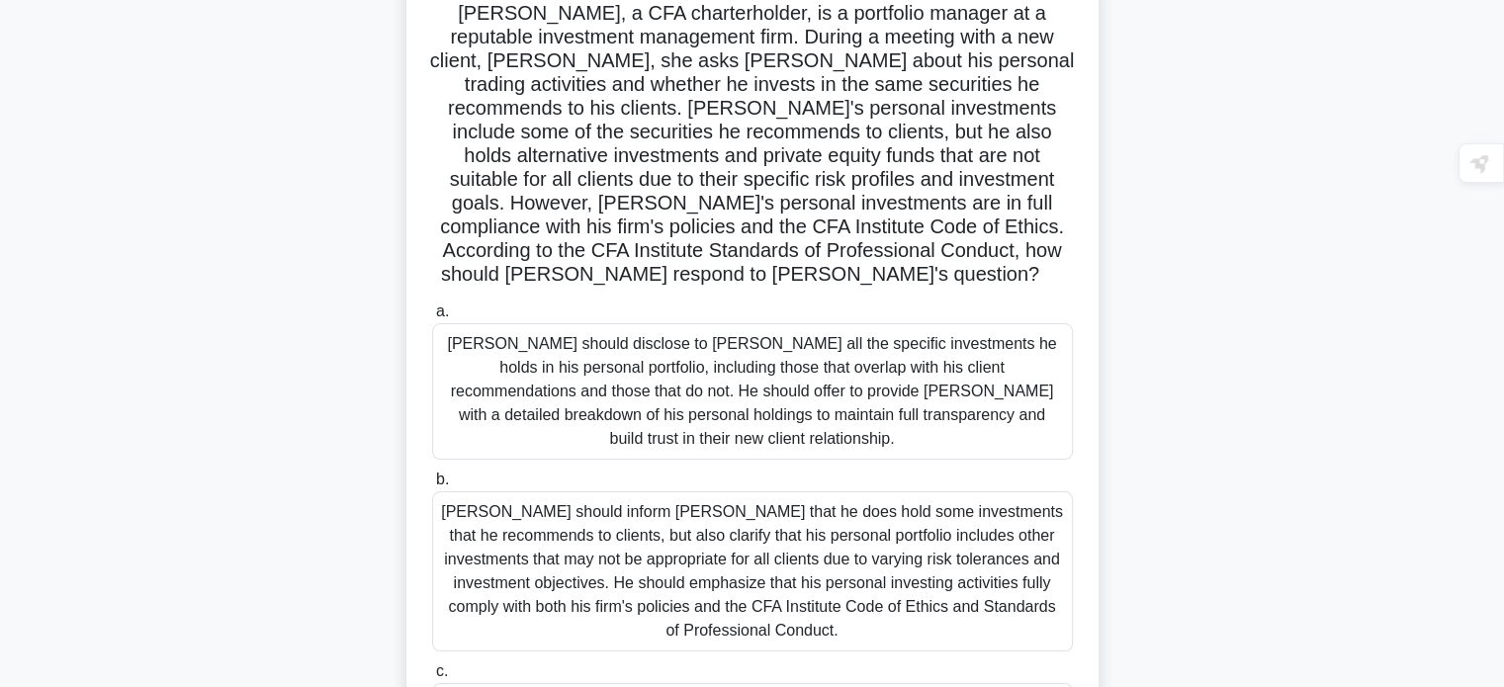
scroll to position [75, 0]
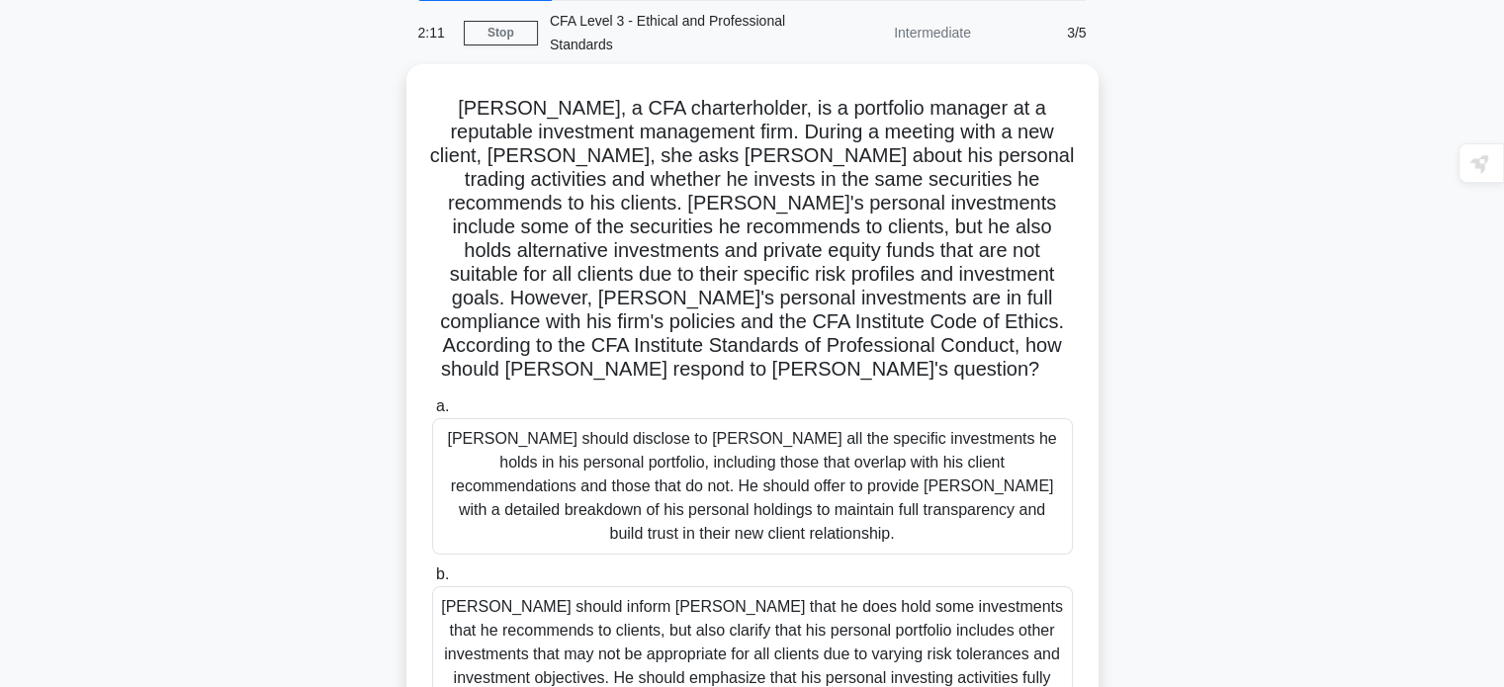
click at [366, 337] on div "Liam, a CFA charterholder, is a portfolio manager at a reputable investment man…" at bounding box center [752, 519] width 1305 height 910
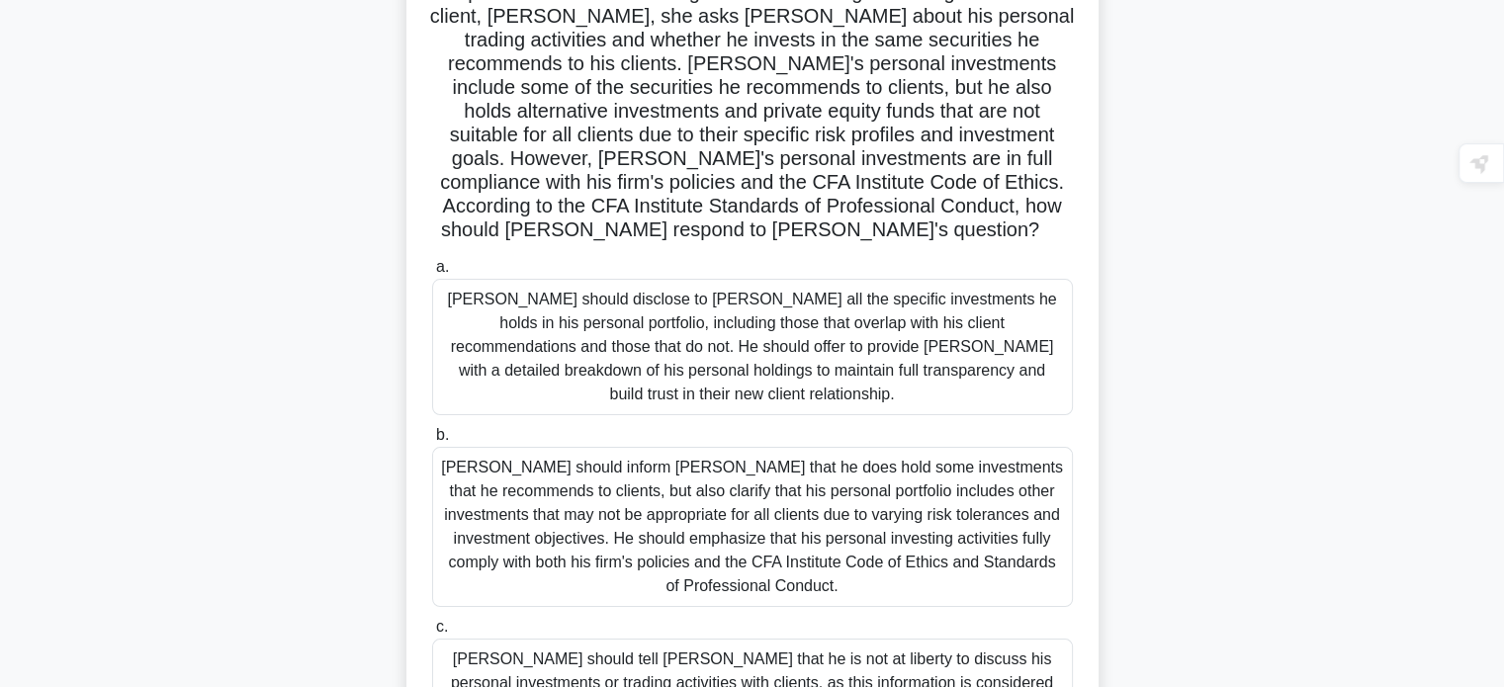
scroll to position [381, 0]
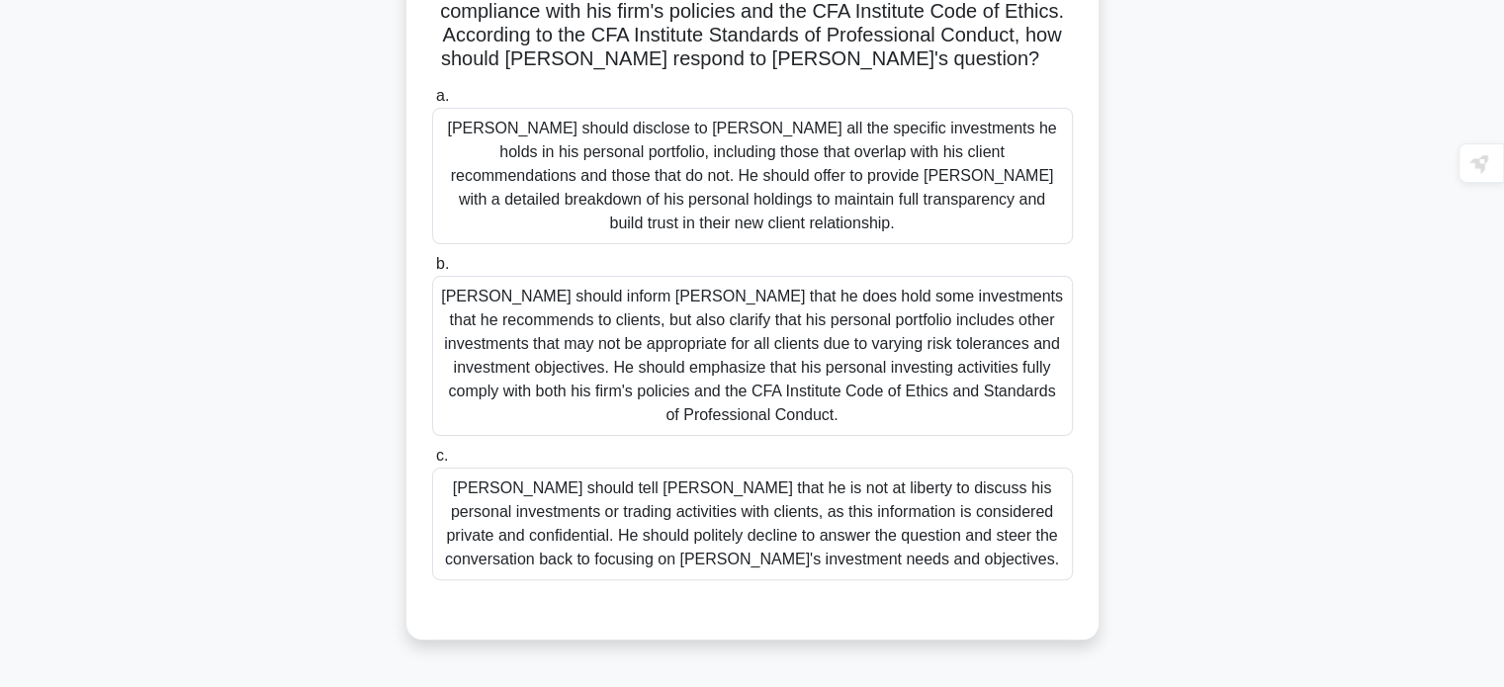
click at [536, 468] on div "Liam should tell Emily that he is not at liberty to discuss his personal invest…" at bounding box center [752, 524] width 641 height 113
click at [432, 450] on input "c. Liam should tell Emily that he is not at liberty to discuss his personal inv…" at bounding box center [432, 456] width 0 height 13
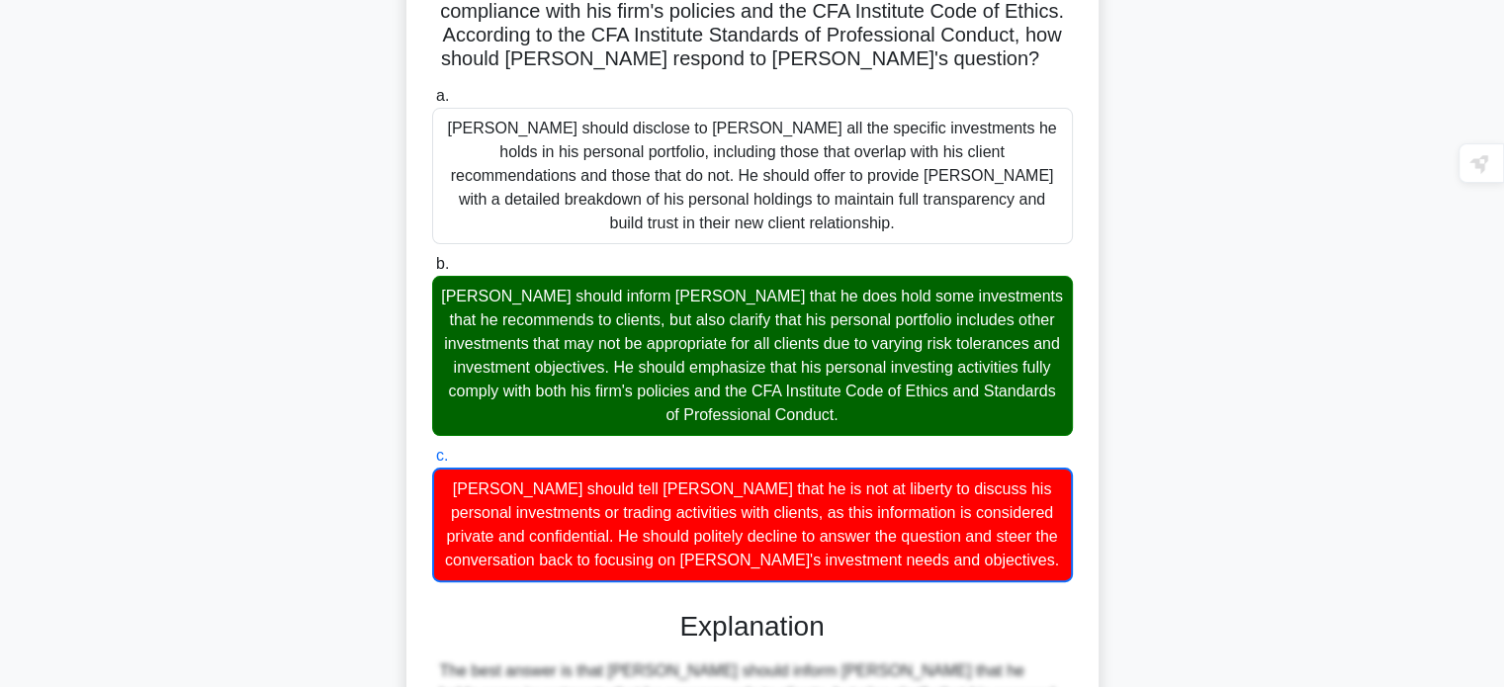
click at [432, 90] on input "a. Liam should disclose to Emily all the specific investments he holds in his p…" at bounding box center [432, 96] width 0 height 13
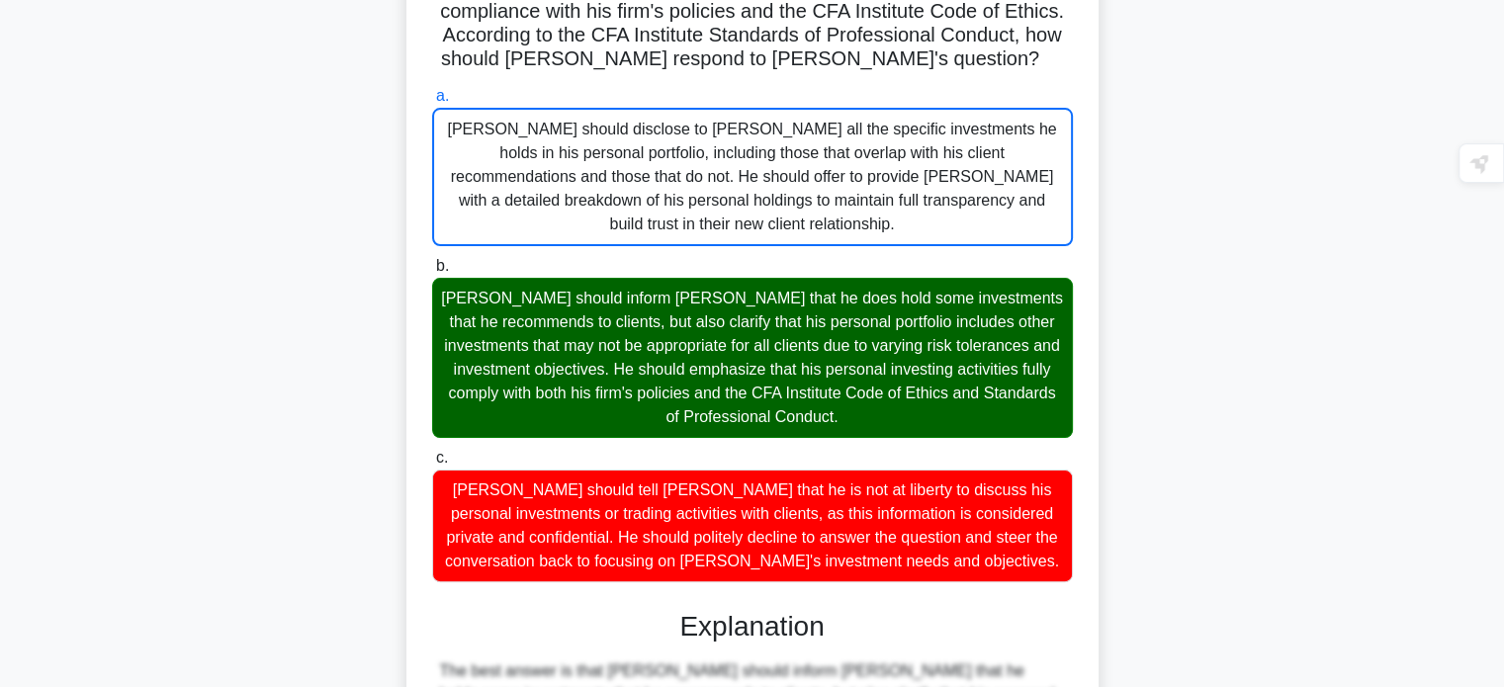
drag, startPoint x: 552, startPoint y: 353, endPoint x: 495, endPoint y: 357, distance: 56.5
click at [495, 357] on div "Liam should inform Emily that he does hold some investments that he recommends …" at bounding box center [752, 358] width 641 height 160
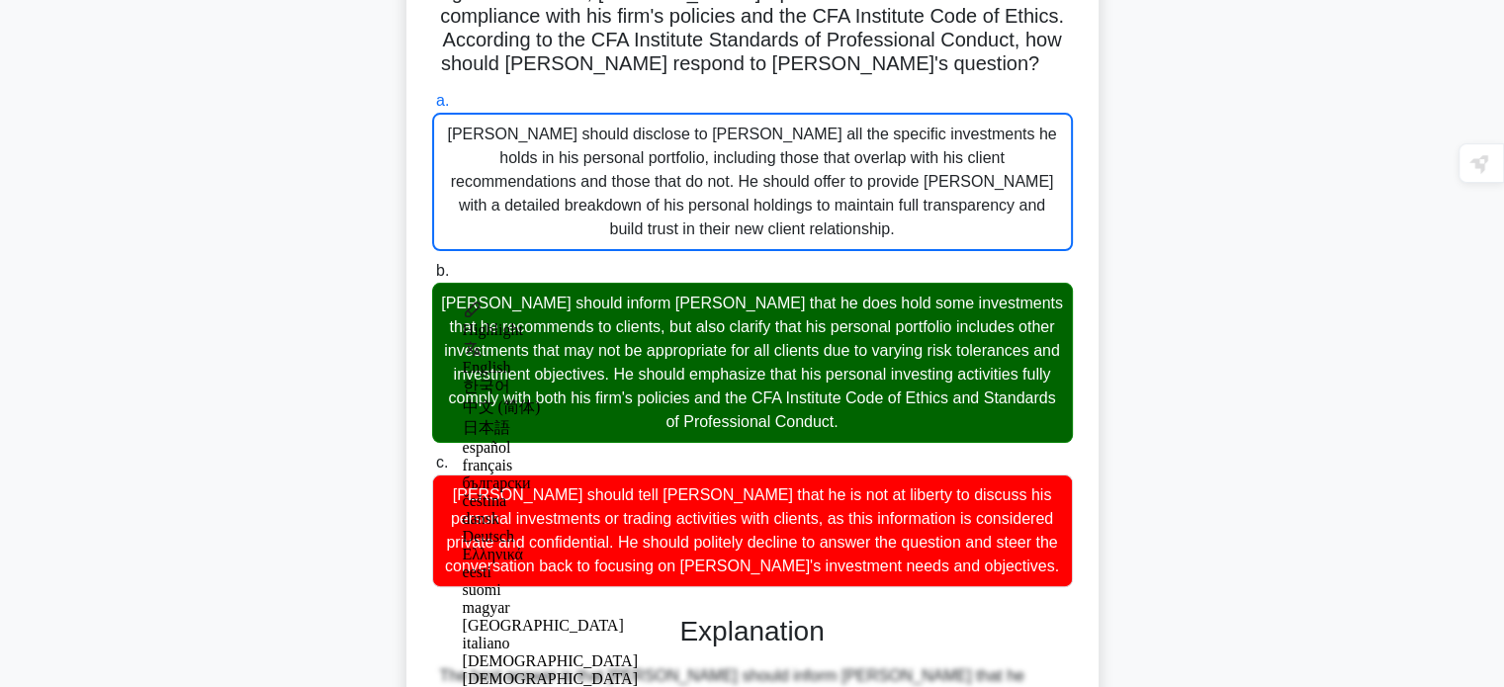
click at [397, 367] on div "Liam, a CFA charterholder, is a portfolio manager at a reputable investment man…" at bounding box center [752, 531] width 1305 height 1545
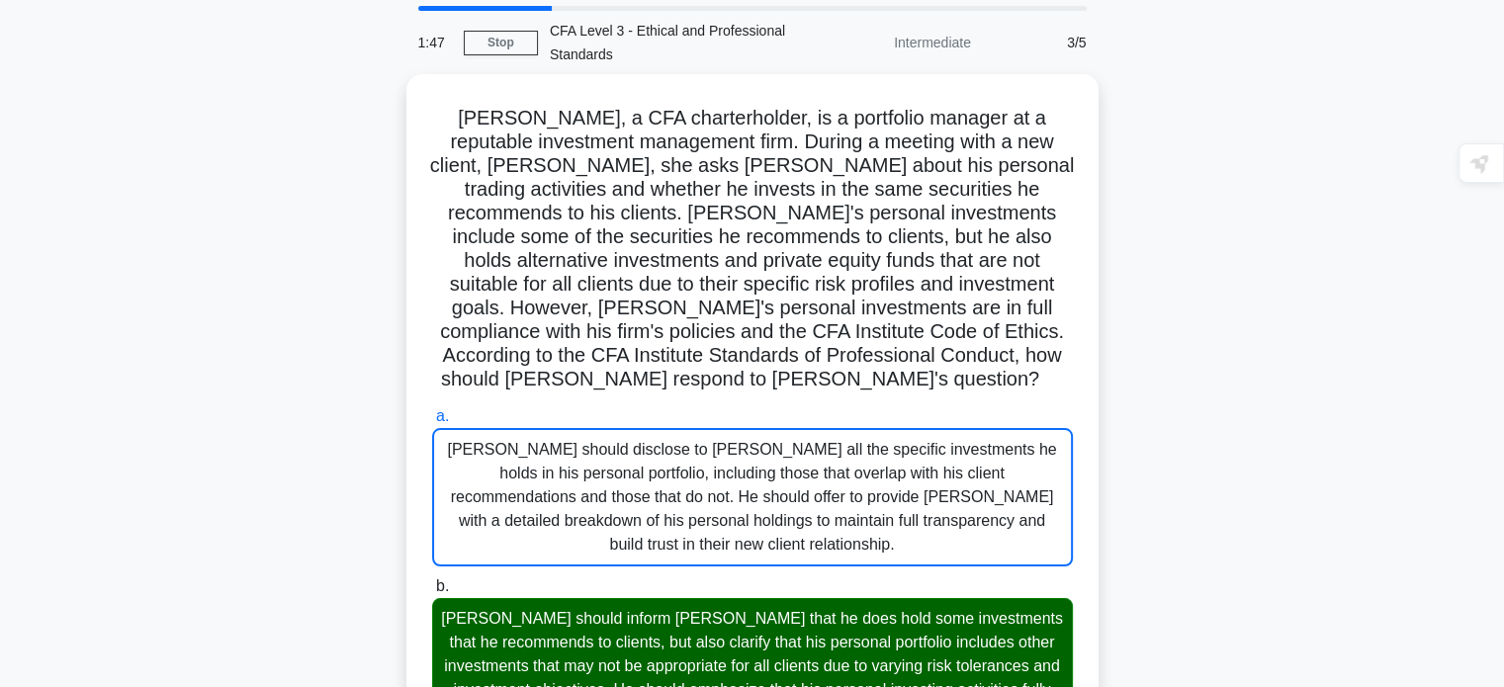
scroll to position [64, 0]
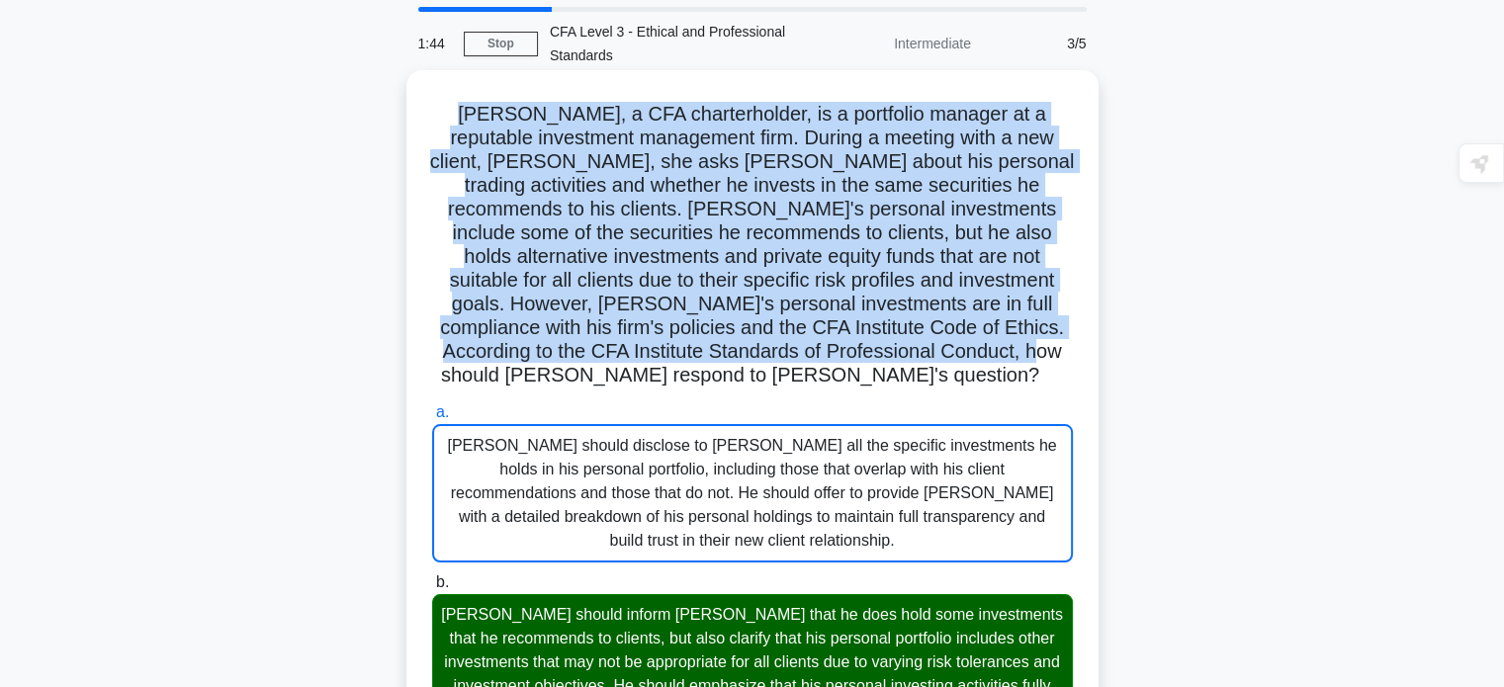
drag, startPoint x: 468, startPoint y: 109, endPoint x: 1006, endPoint y: 359, distance: 593.2
click at [1006, 359] on h5 "Liam, a CFA charterholder, is a portfolio manager at a reputable investment man…" at bounding box center [752, 245] width 645 height 287
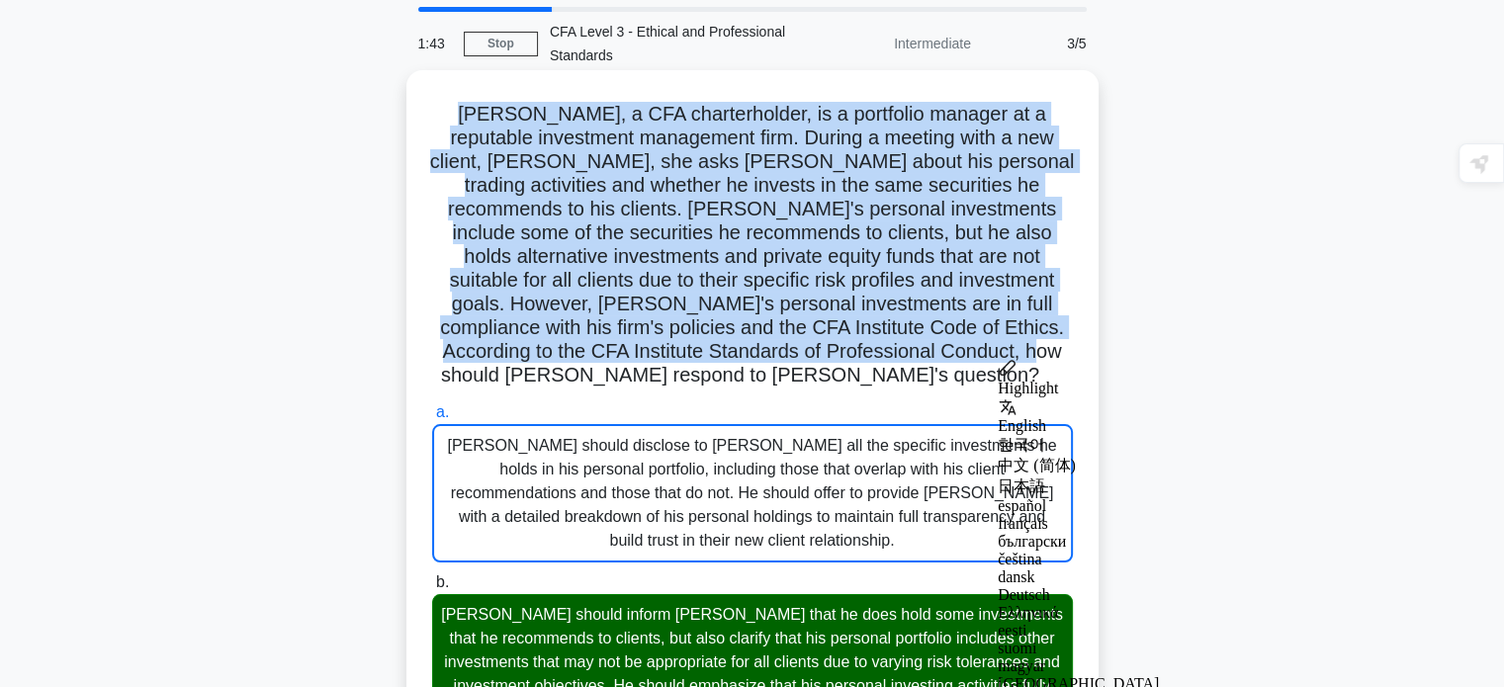
copy h5 "Liam, a CFA charterholder, is a portfolio manager at a reputable investment man…"
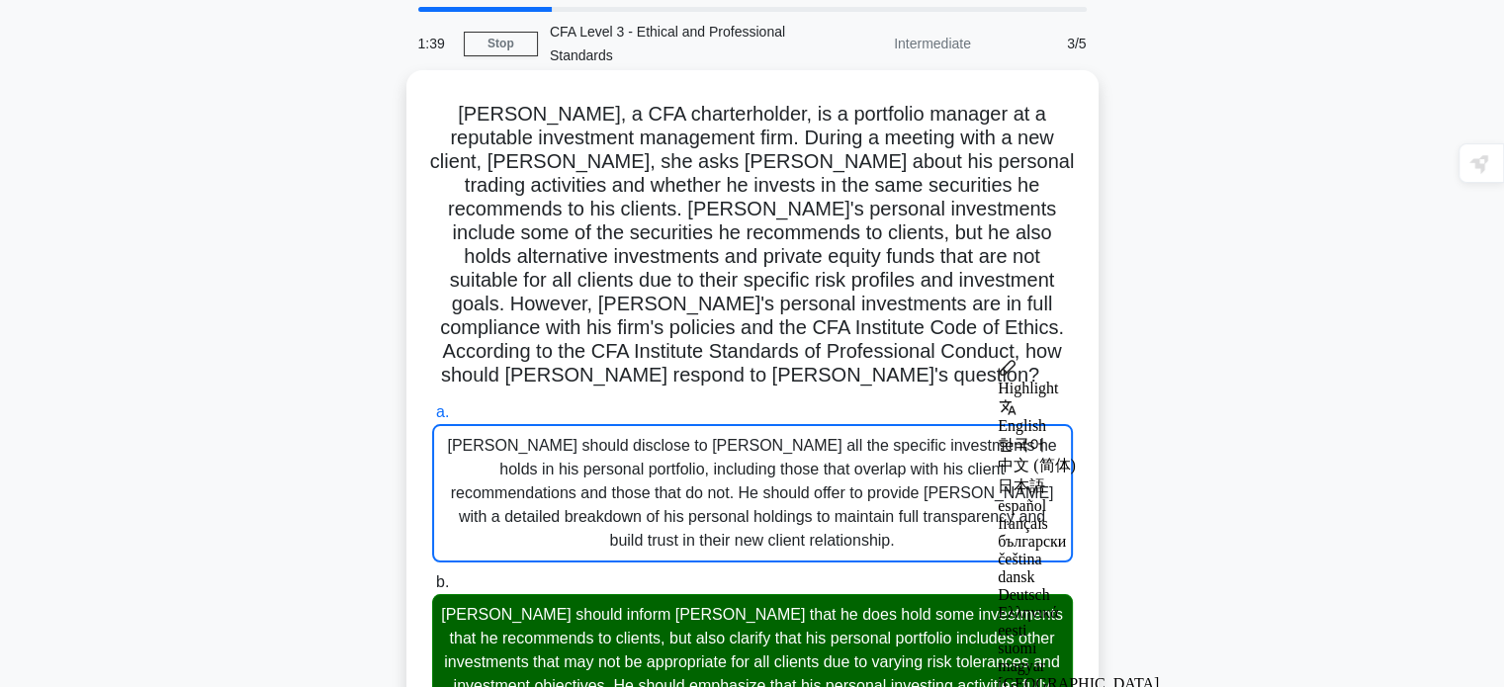
click at [447, 594] on div "Liam should inform Emily that he does hold some investments that he recommends …" at bounding box center [752, 674] width 641 height 160
click at [432, 576] on input "b. Liam should inform Emily that he does hold some investments that he recommen…" at bounding box center [432, 582] width 0 height 13
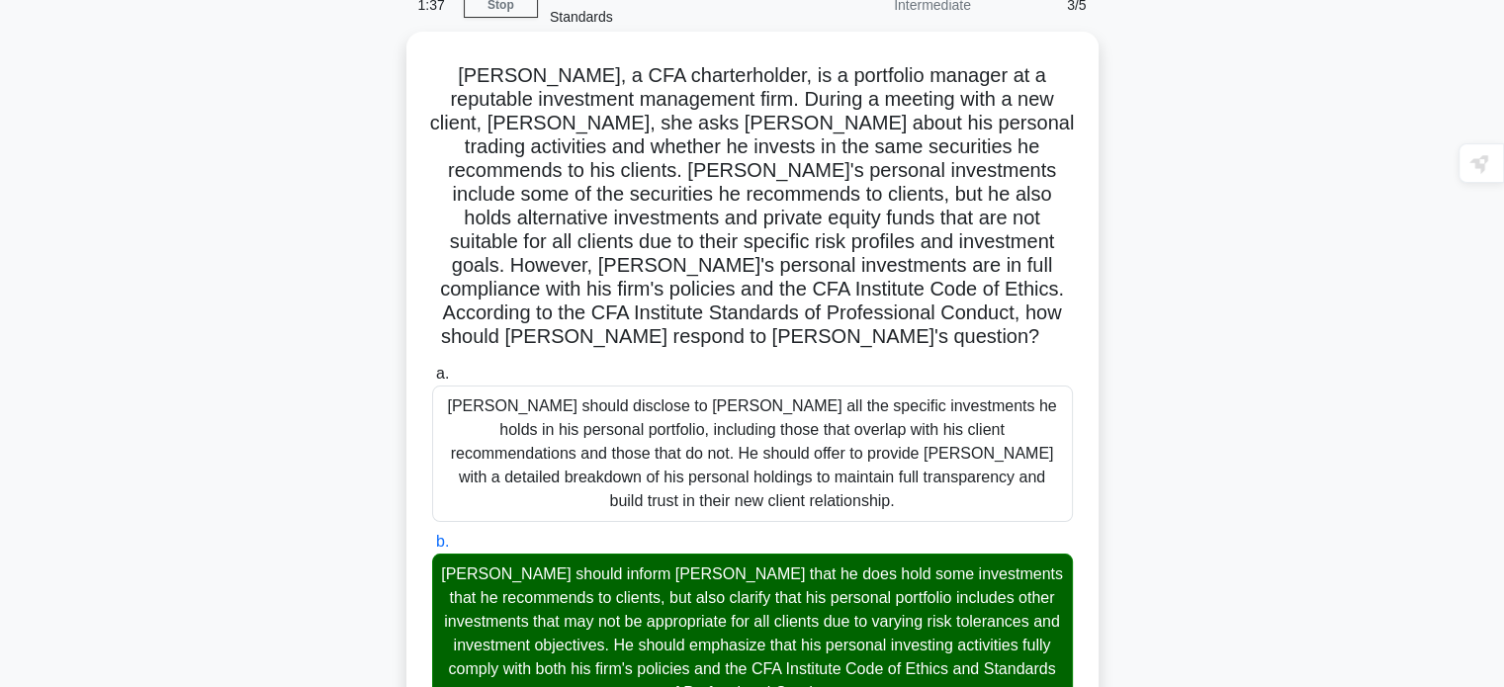
scroll to position [104, 0]
drag, startPoint x: 443, startPoint y: 569, endPoint x: 840, endPoint y: 648, distance: 405.3
click at [840, 648] on div "Liam should inform Emily that he does hold some investments that he recommends …" at bounding box center [752, 633] width 641 height 160
copy div "Liam should inform Emily that he does hold some investments that he recommends …"
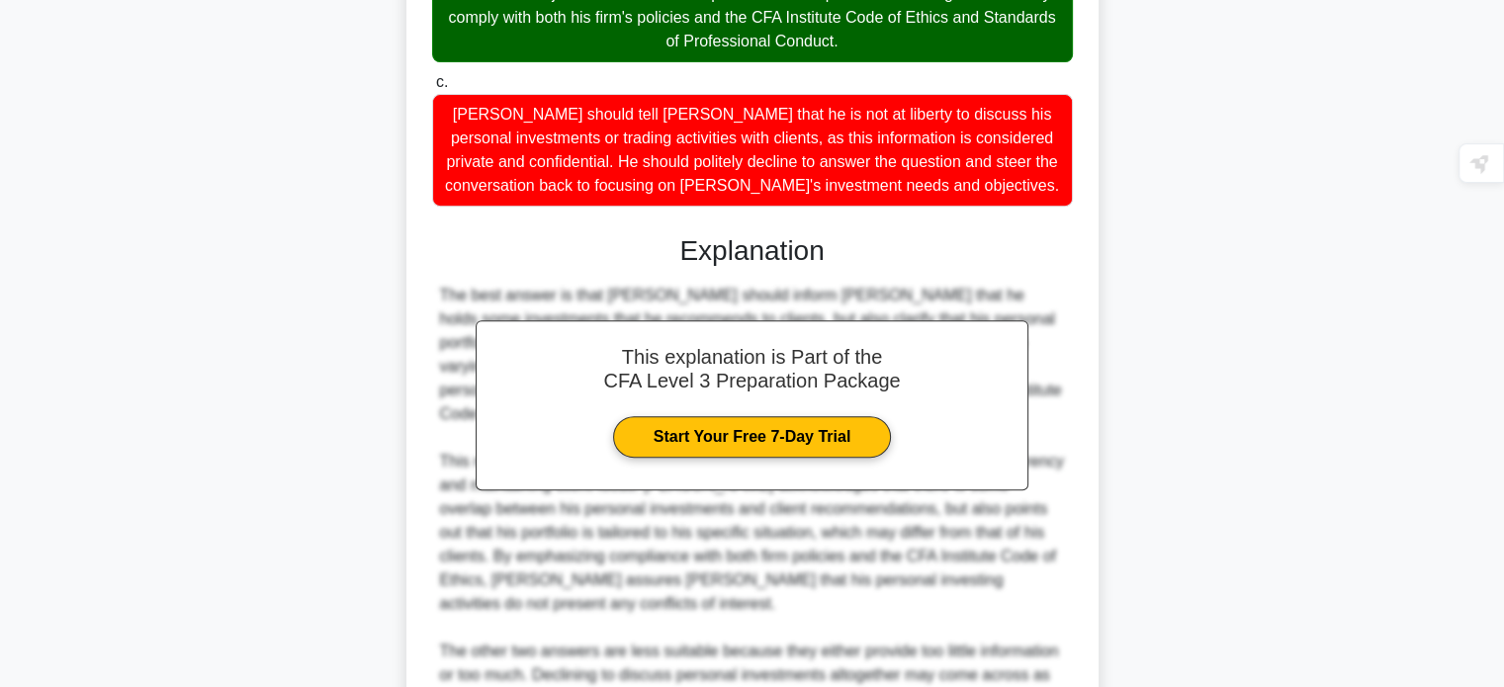
scroll to position [816, 0]
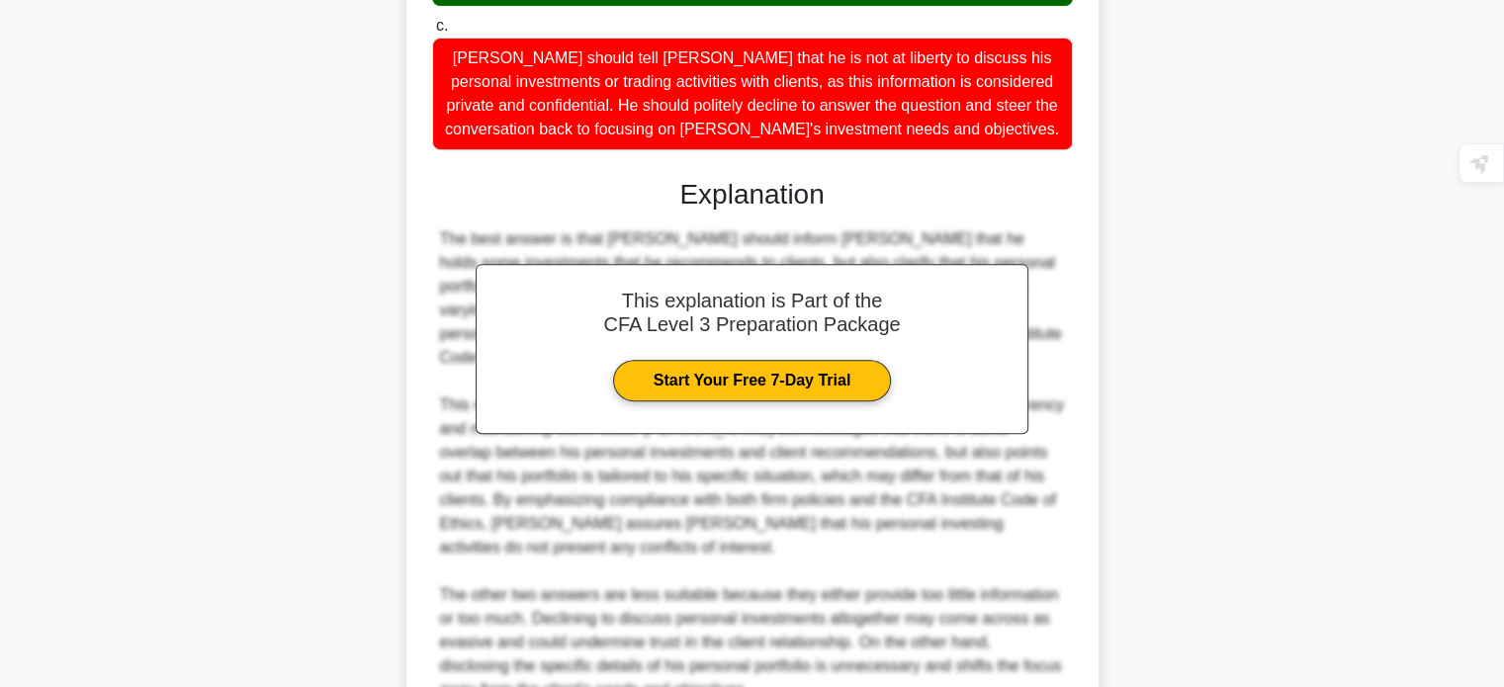
click at [1376, 405] on div "Liam, a CFA charterholder, is a portfolio manager at a reputable investment man…" at bounding box center [752, 95] width 1305 height 1543
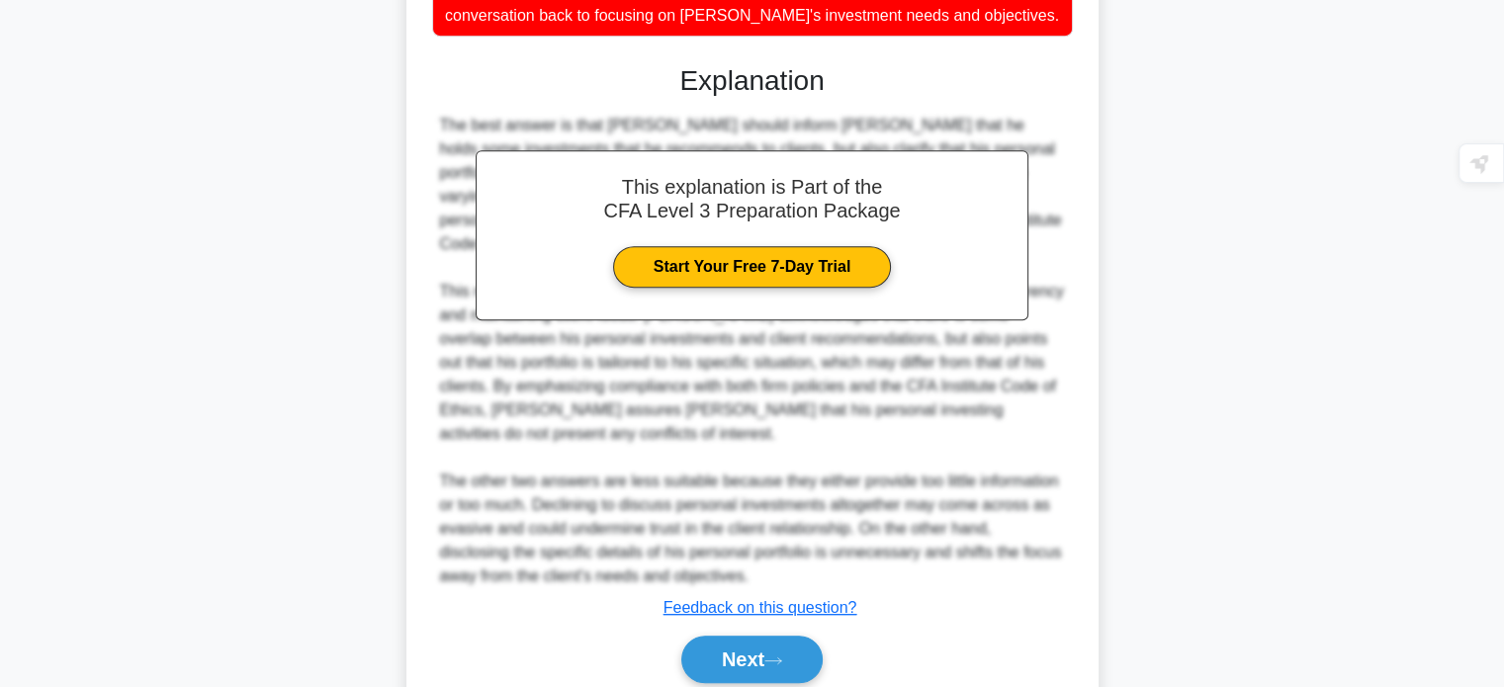
scroll to position [956, 0]
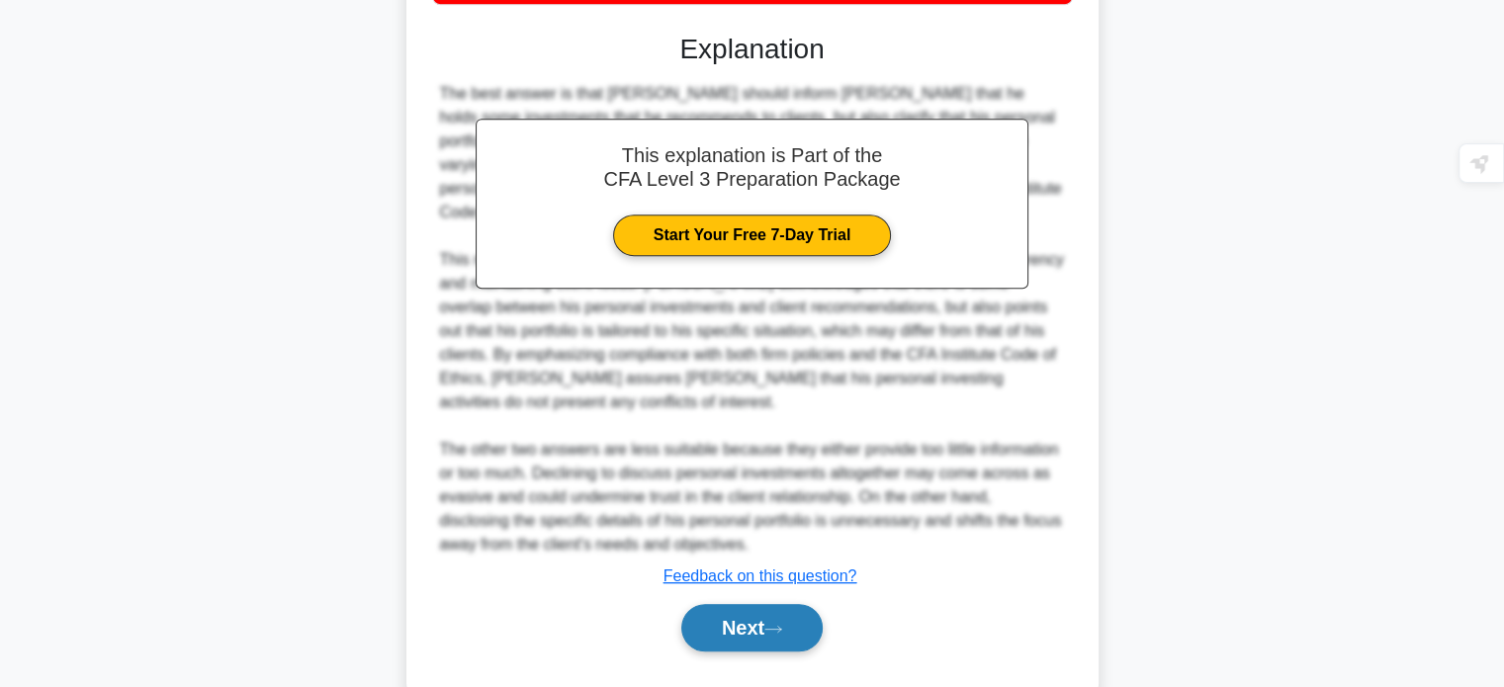
click at [760, 604] on button "Next" at bounding box center [751, 627] width 141 height 47
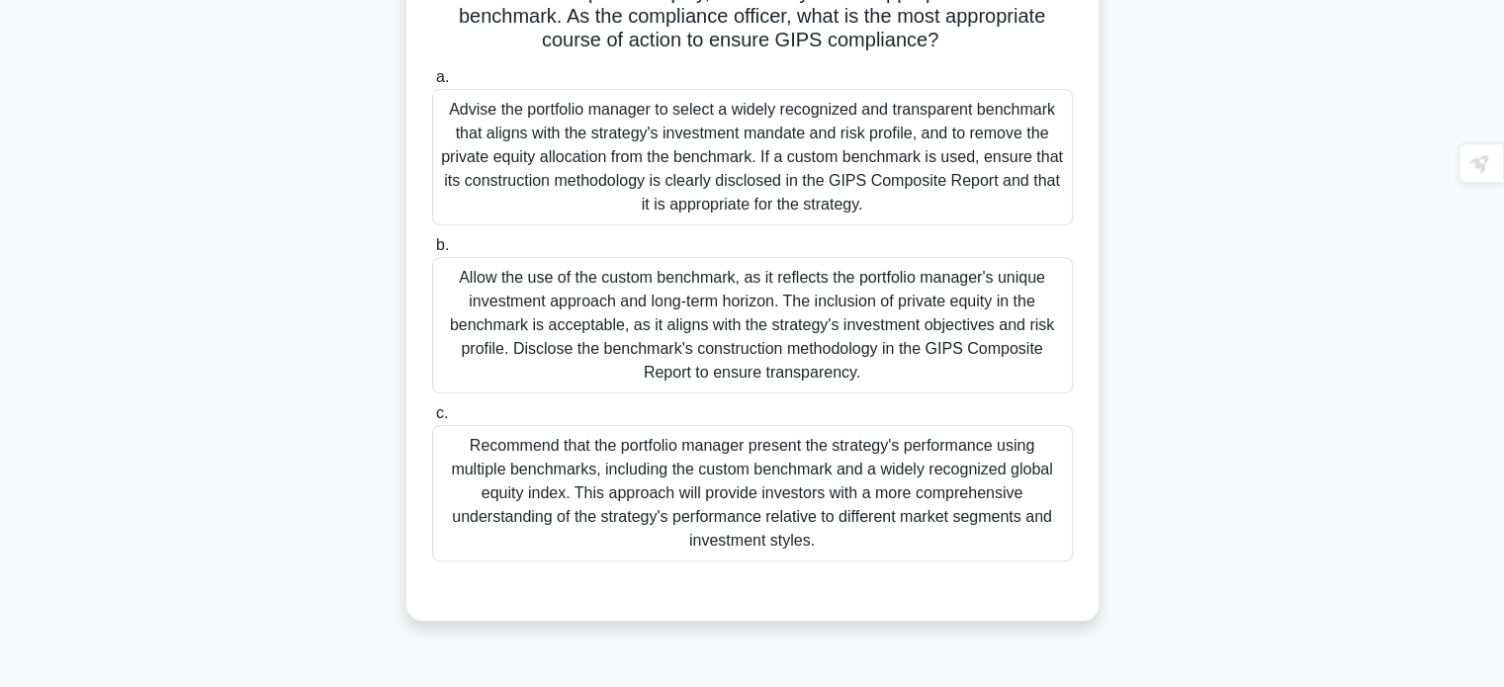
scroll to position [381, 0]
click at [352, 399] on div "You are a GIPS compliance officer at Horizon Capital, a firm that manages globa…" at bounding box center [752, 202] width 1305 height 886
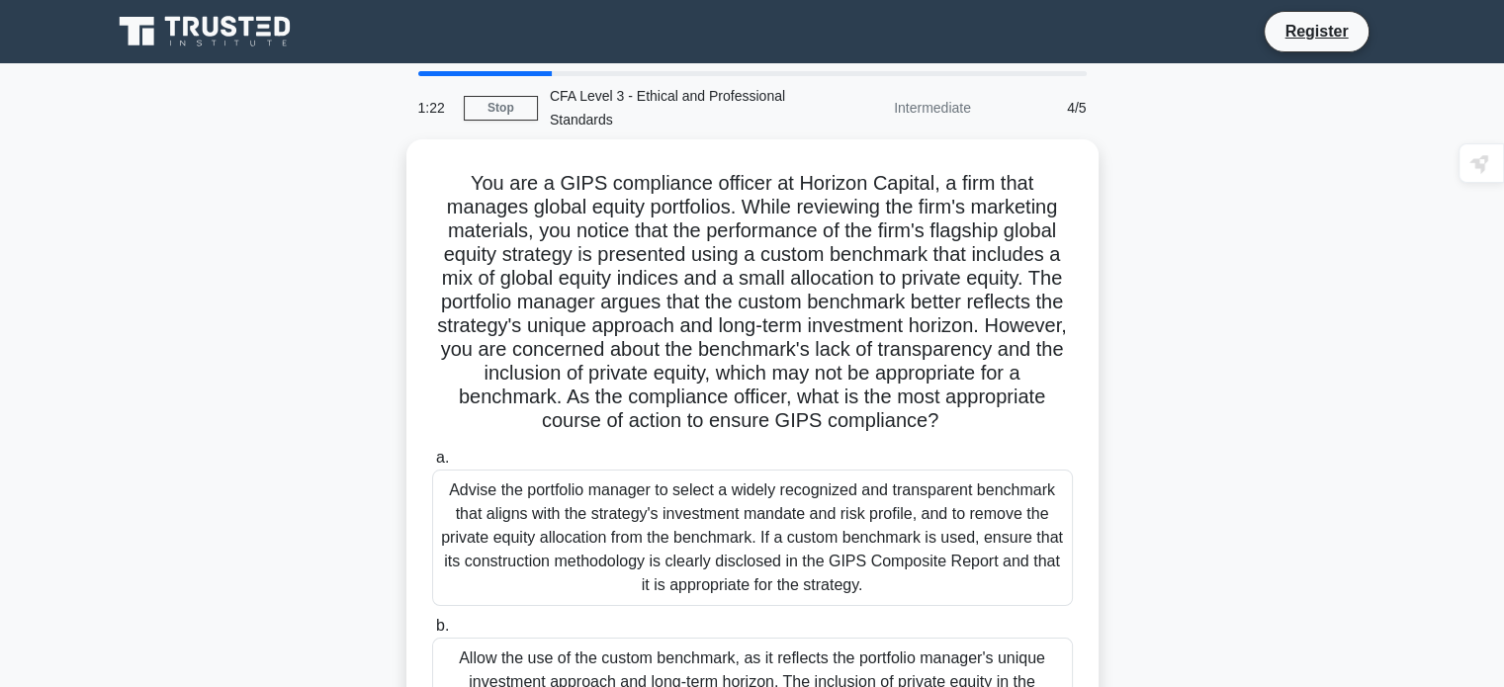
scroll to position [40, 0]
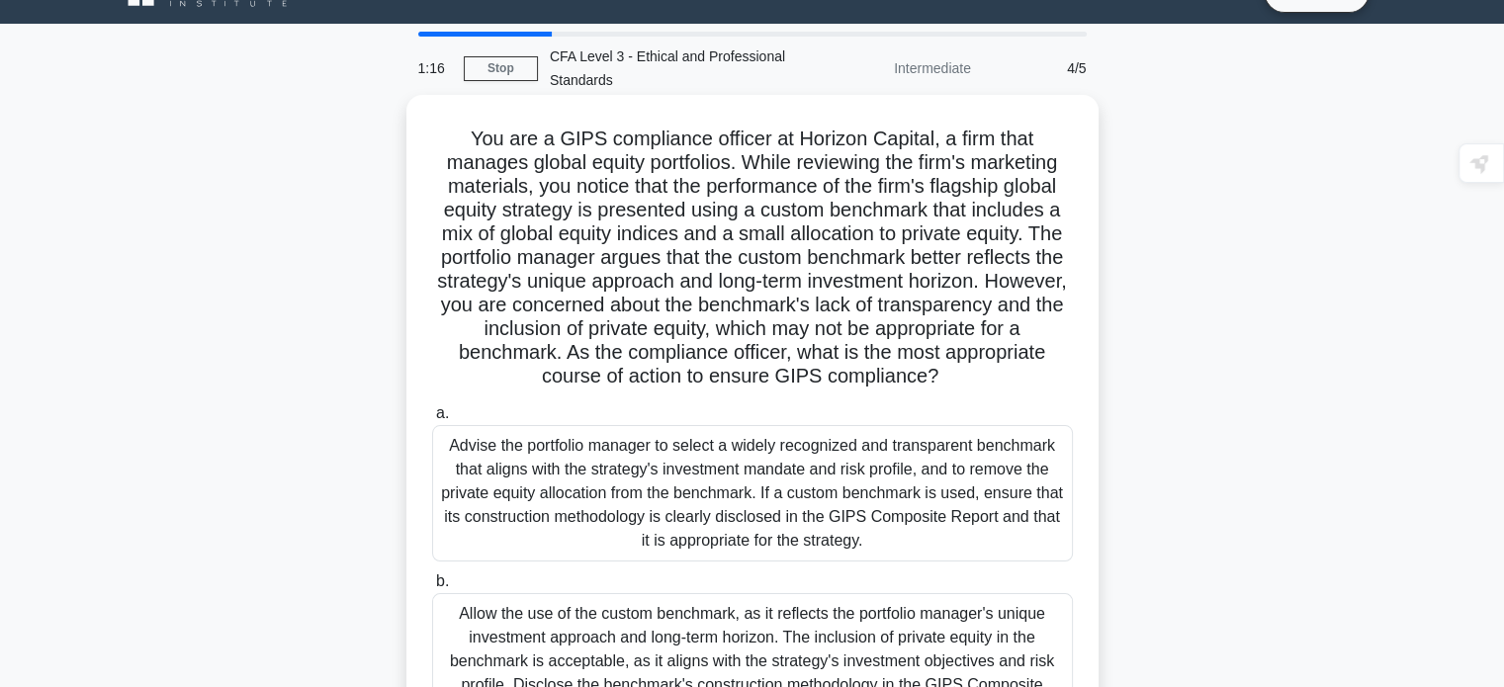
drag, startPoint x: 461, startPoint y: 144, endPoint x: 1020, endPoint y: 381, distance: 607.5
click at [1020, 381] on h5 "You are a GIPS compliance officer at Horizon Capital, a firm that manages globa…" at bounding box center [752, 258] width 645 height 263
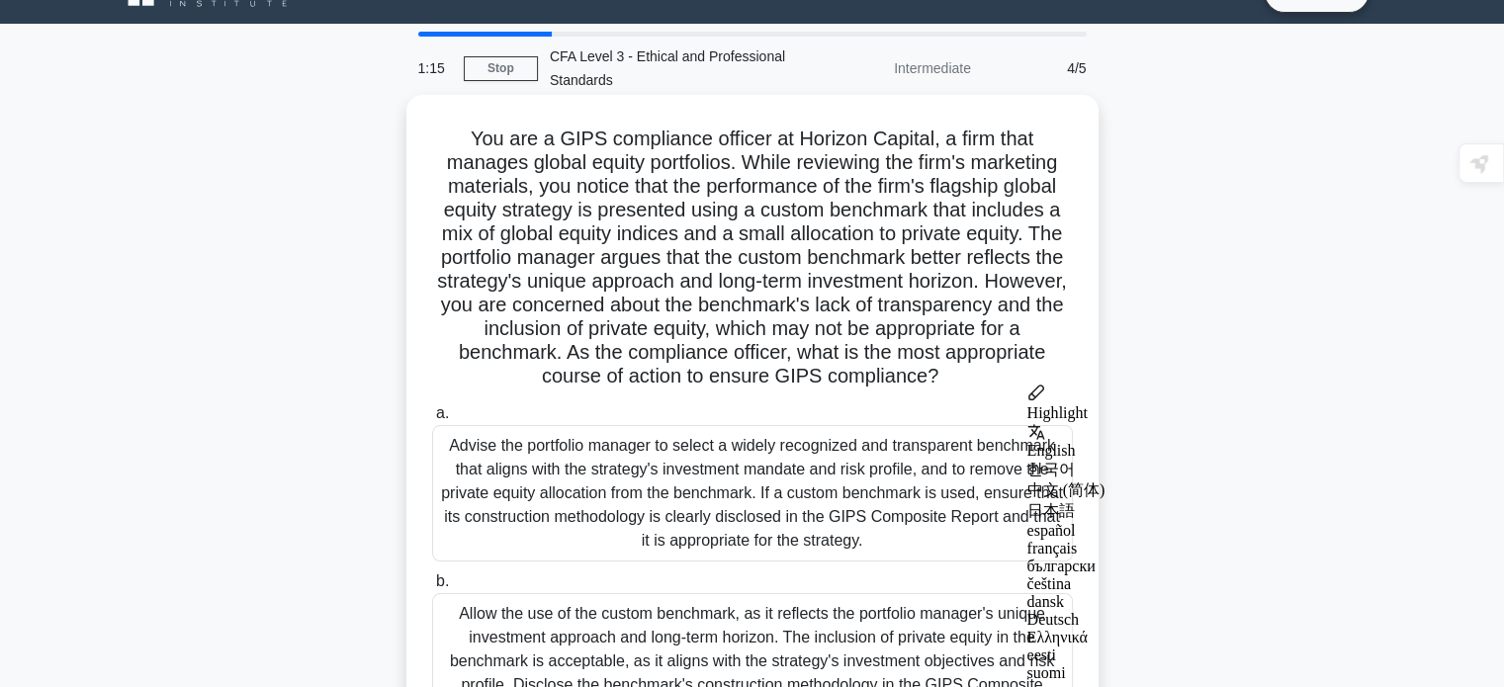
copy h5 "You are a GIPS compliance officer at Horizon Capital, a firm that manages globa…"
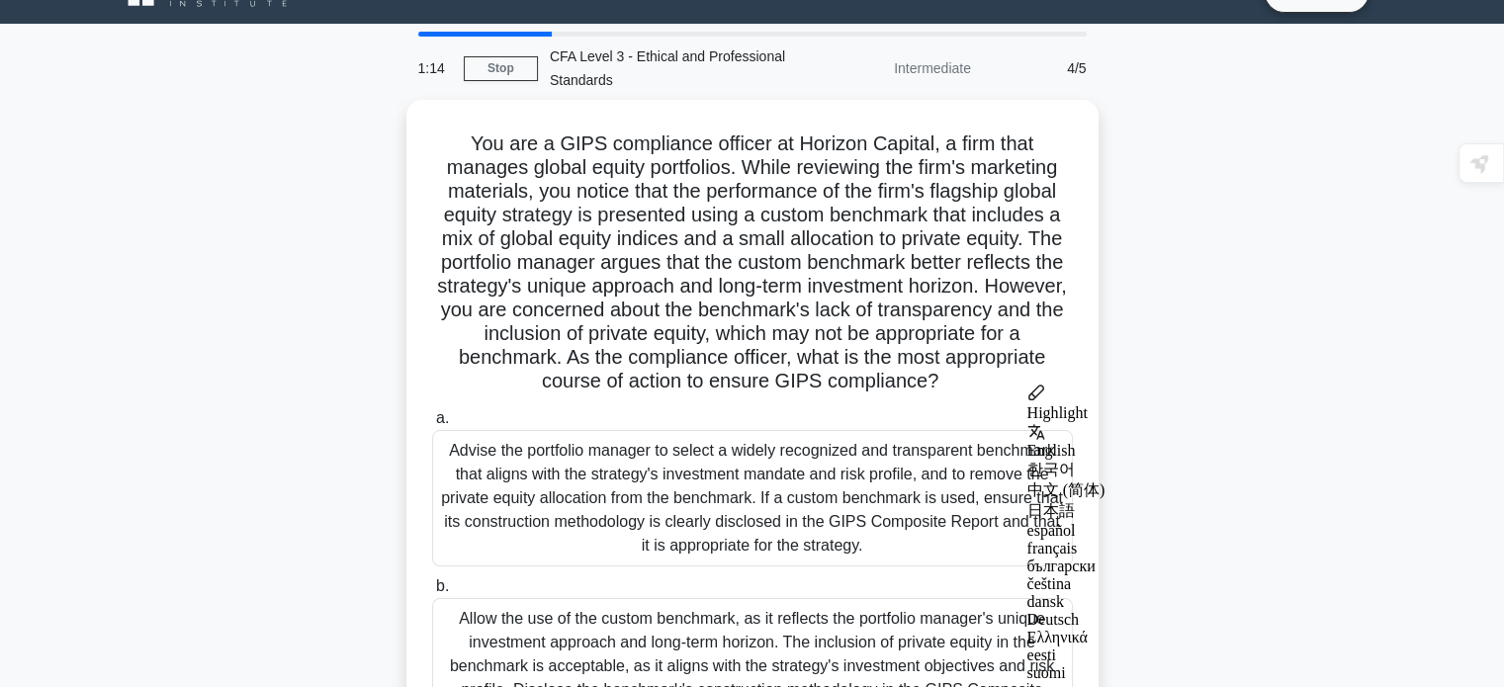
click at [1197, 248] on div "You are a GIPS compliance officer at Horizon Capital, a firm that manages globa…" at bounding box center [752, 543] width 1305 height 886
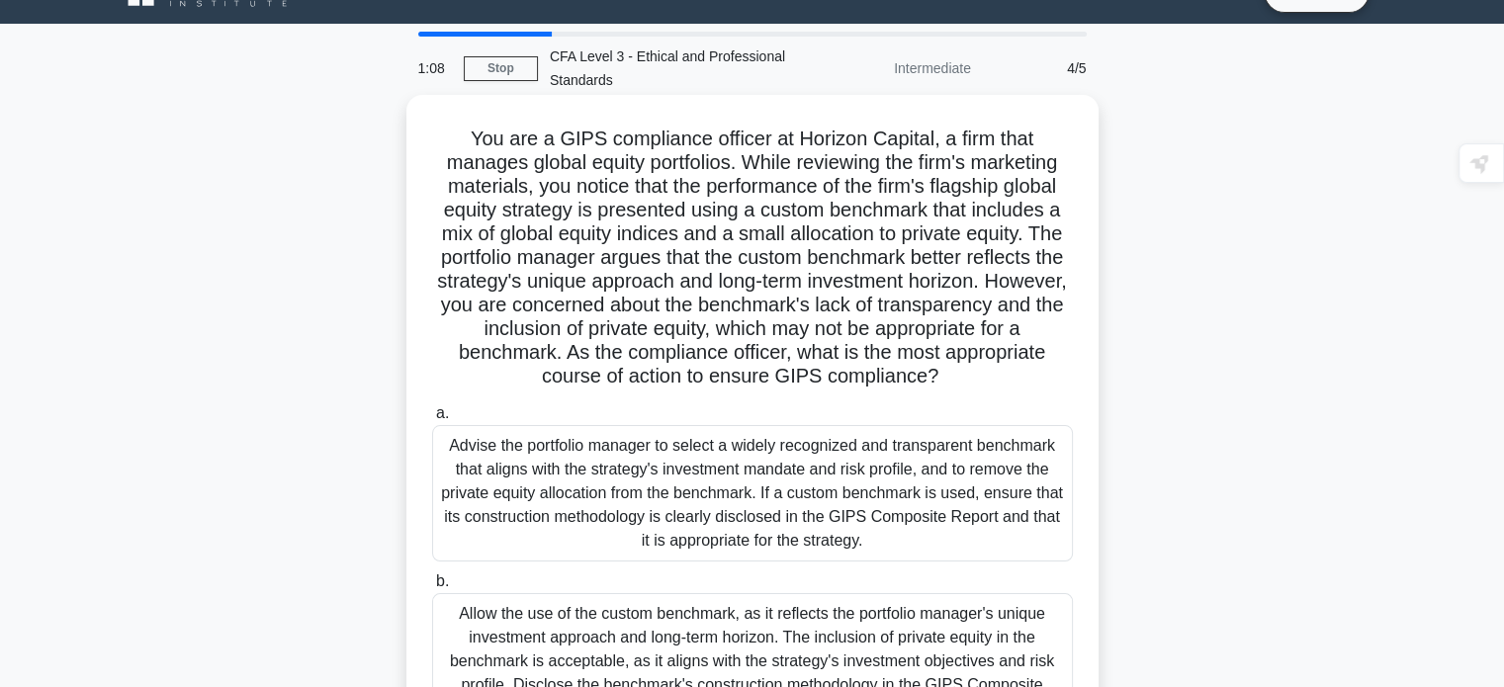
click at [1096, 337] on div "You are a GIPS compliance officer at Horizon Capital, a firm that manages globa…" at bounding box center [752, 526] width 692 height 862
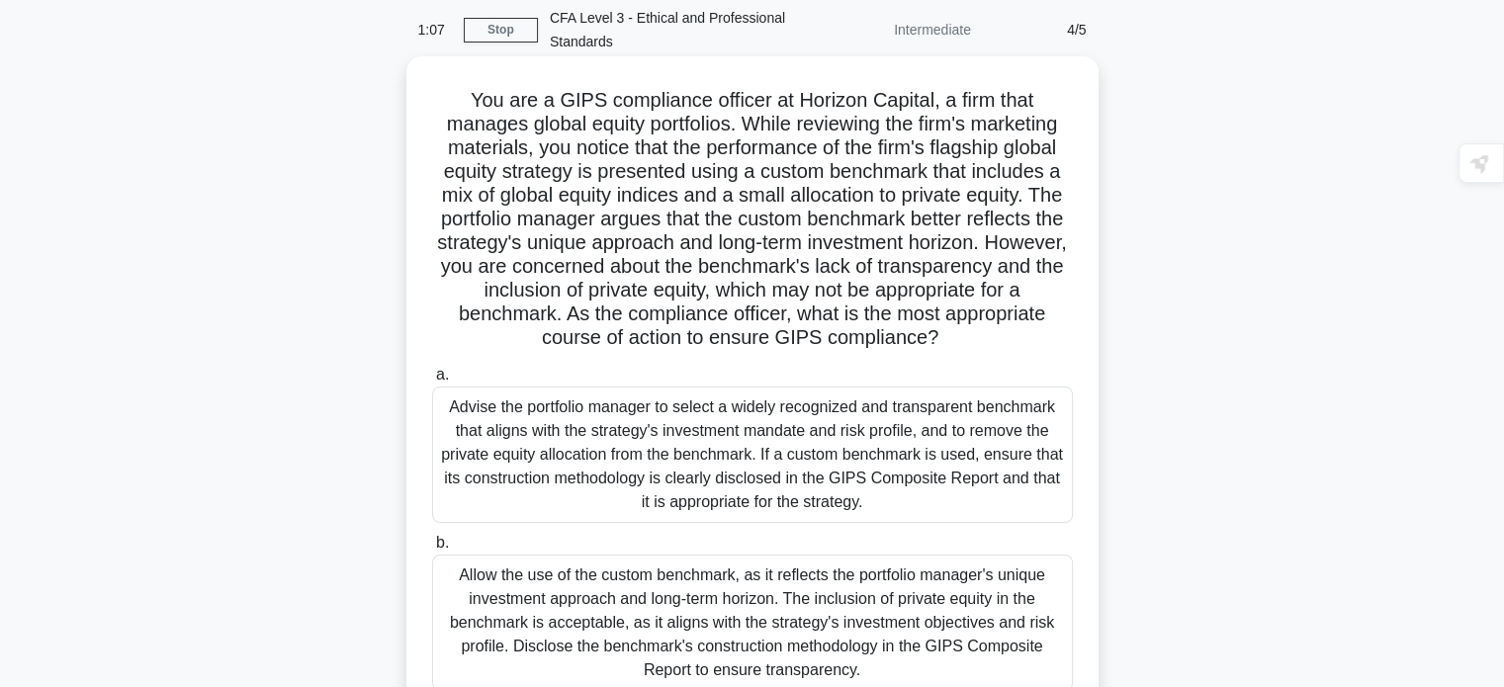
click at [1096, 337] on div "You are a GIPS compliance officer at Horizon Capital, a firm that manages globa…" at bounding box center [752, 487] width 692 height 862
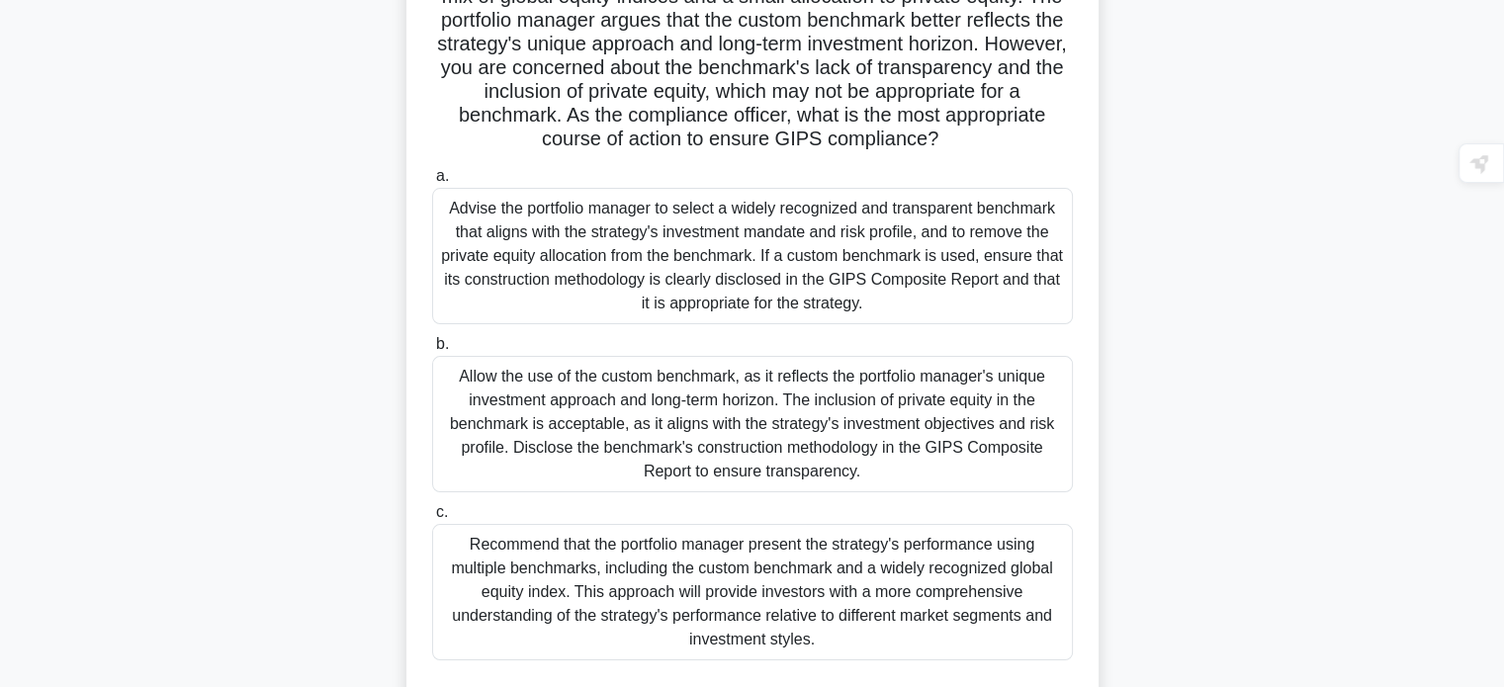
scroll to position [356, 0]
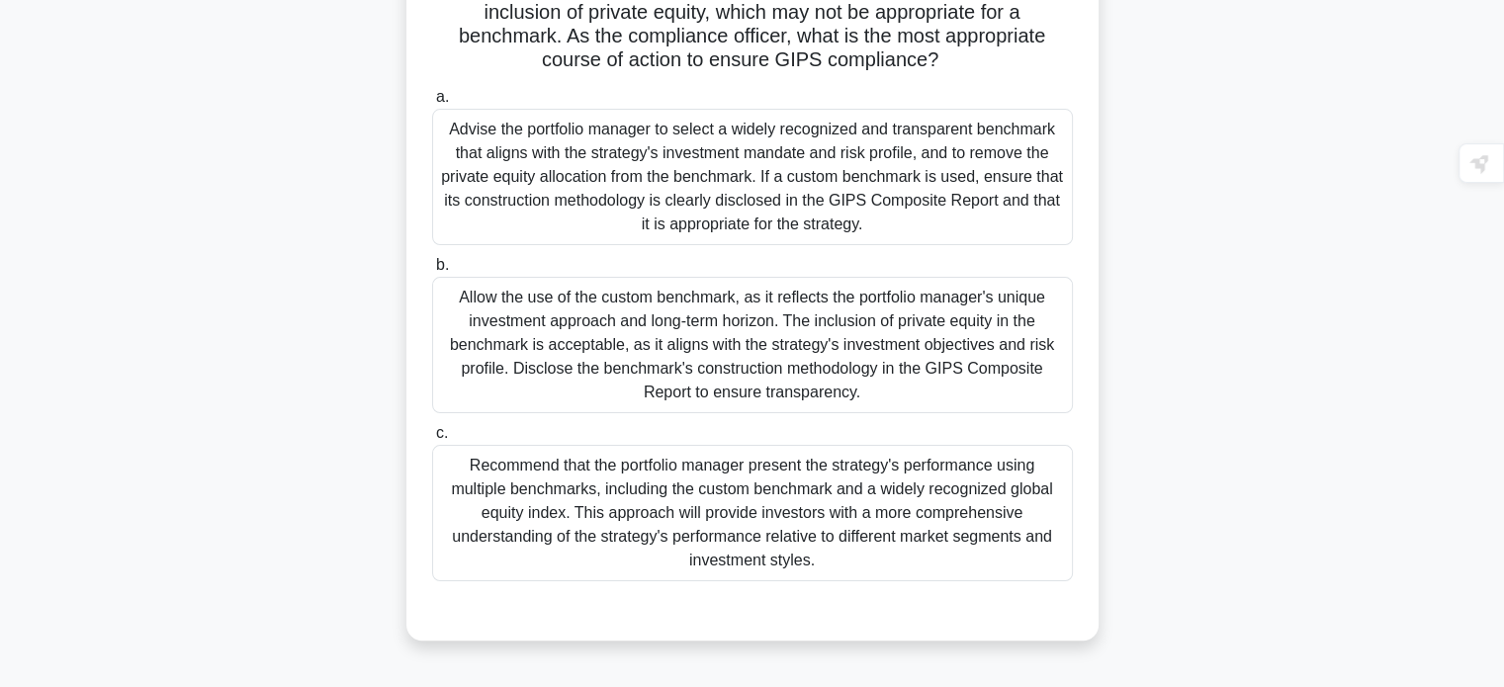
drag, startPoint x: 451, startPoint y: 467, endPoint x: 823, endPoint y: 566, distance: 384.7
click at [823, 566] on div "Recommend that the portfolio manager present the strategy's performance using m…" at bounding box center [752, 513] width 641 height 136
copy div "Recommend that the portfolio manager present the strategy's performance using m…"
click at [686, 482] on div "Recommend that the portfolio manager present the strategy's performance using m…" at bounding box center [752, 513] width 641 height 136
click at [432, 440] on input "c. Recommend that the portfolio manager present the strategy's performance usin…" at bounding box center [432, 433] width 0 height 13
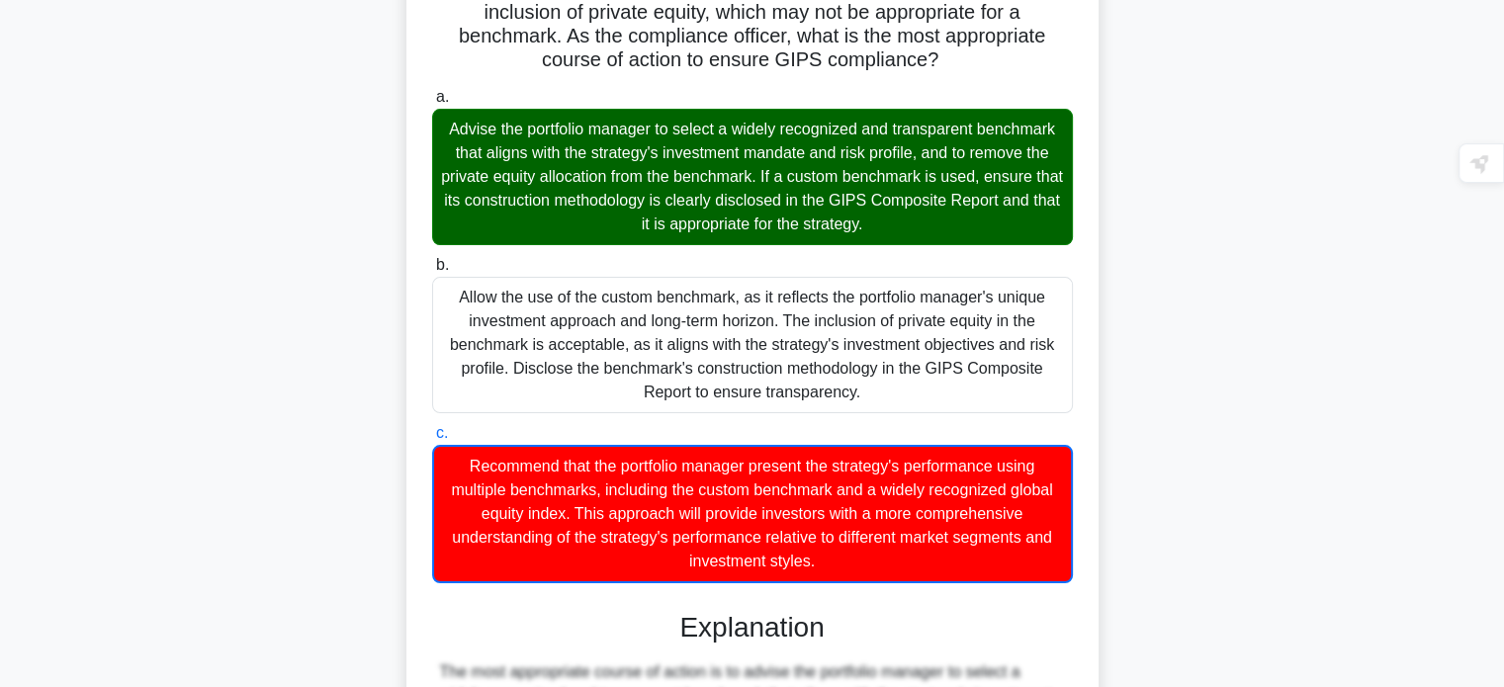
click at [619, 185] on div "Advise the portfolio manager to select a widely recognized and transparent benc…" at bounding box center [752, 177] width 641 height 136
click at [432, 104] on input "a. Advise the portfolio manager to select a widely recognized and transparent b…" at bounding box center [432, 97] width 0 height 13
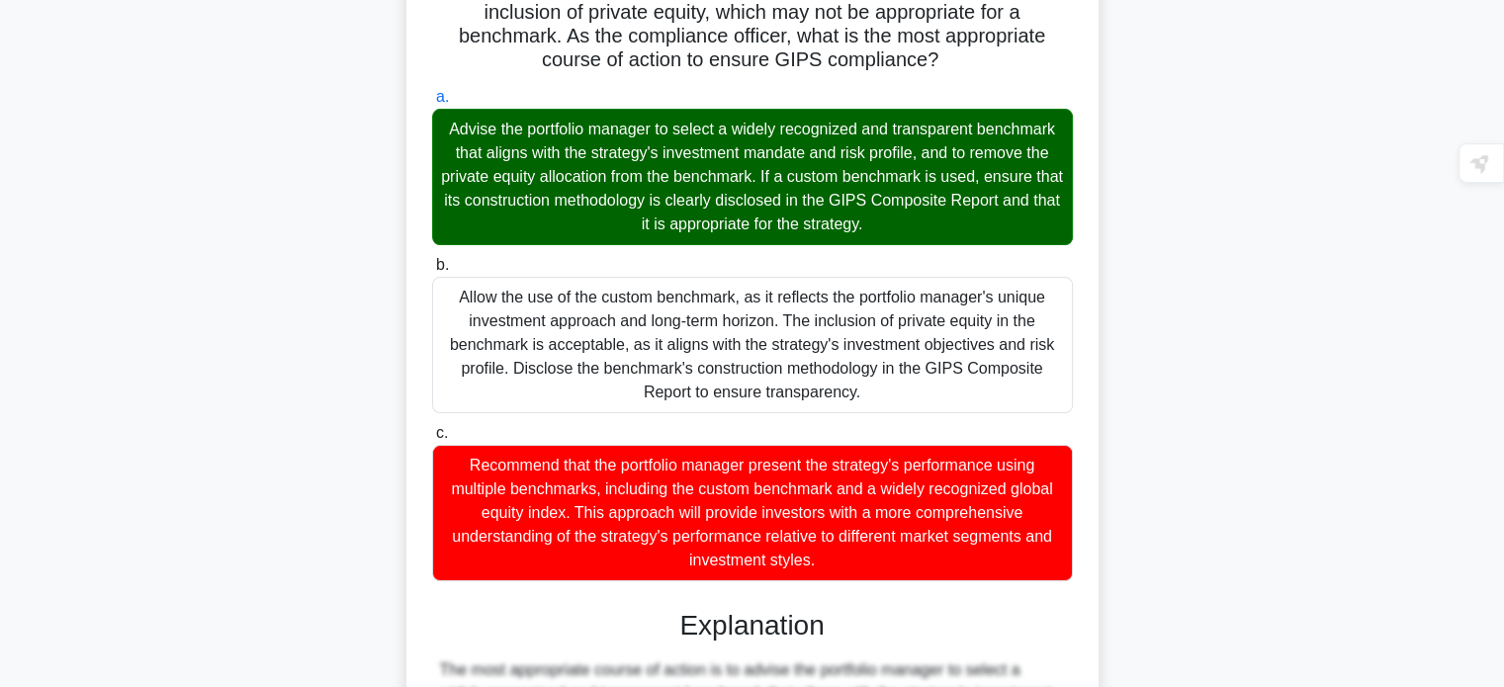
drag, startPoint x: 479, startPoint y: 125, endPoint x: 996, endPoint y: 220, distance: 525.9
click at [996, 220] on div "Advise the portfolio manager to select a widely recognized and transparent benc…" at bounding box center [752, 177] width 641 height 136
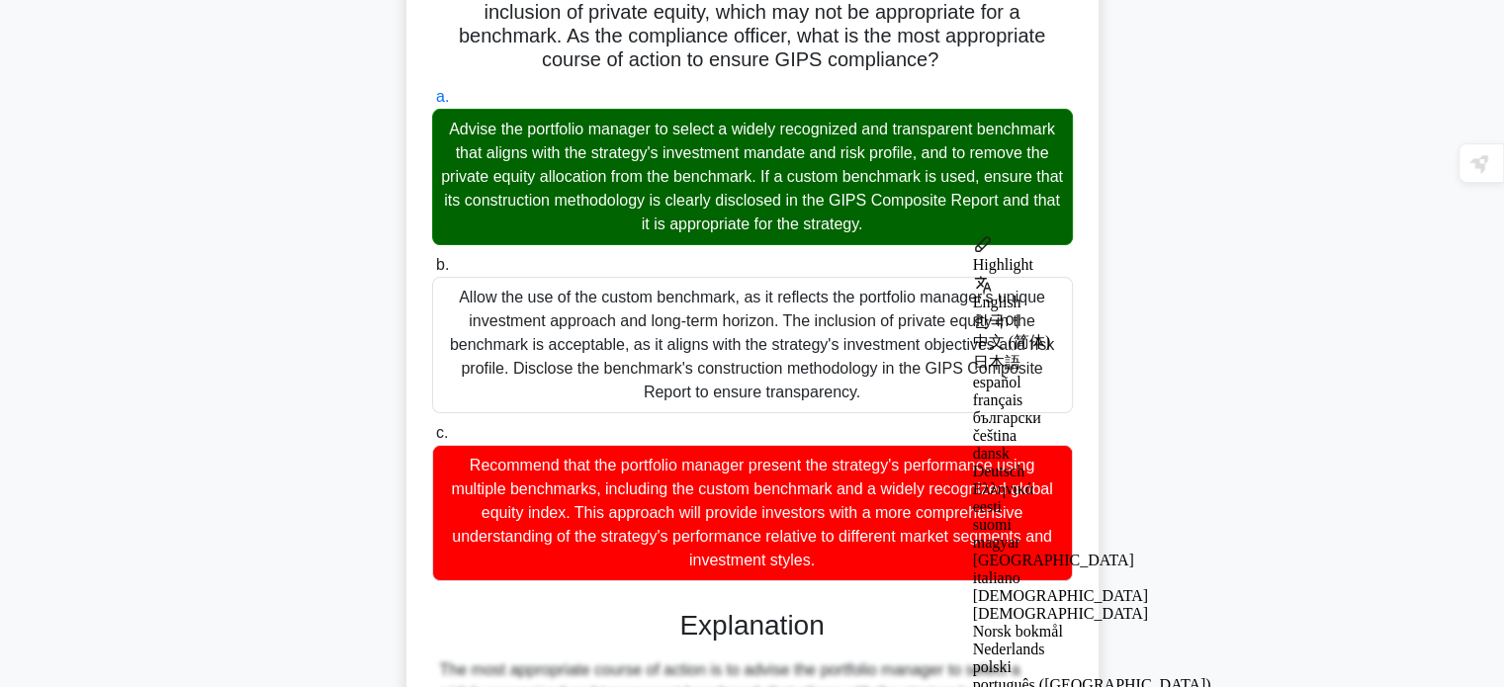
copy div "Advise the portfolio manager to select a widely recognized and transparent benc…"
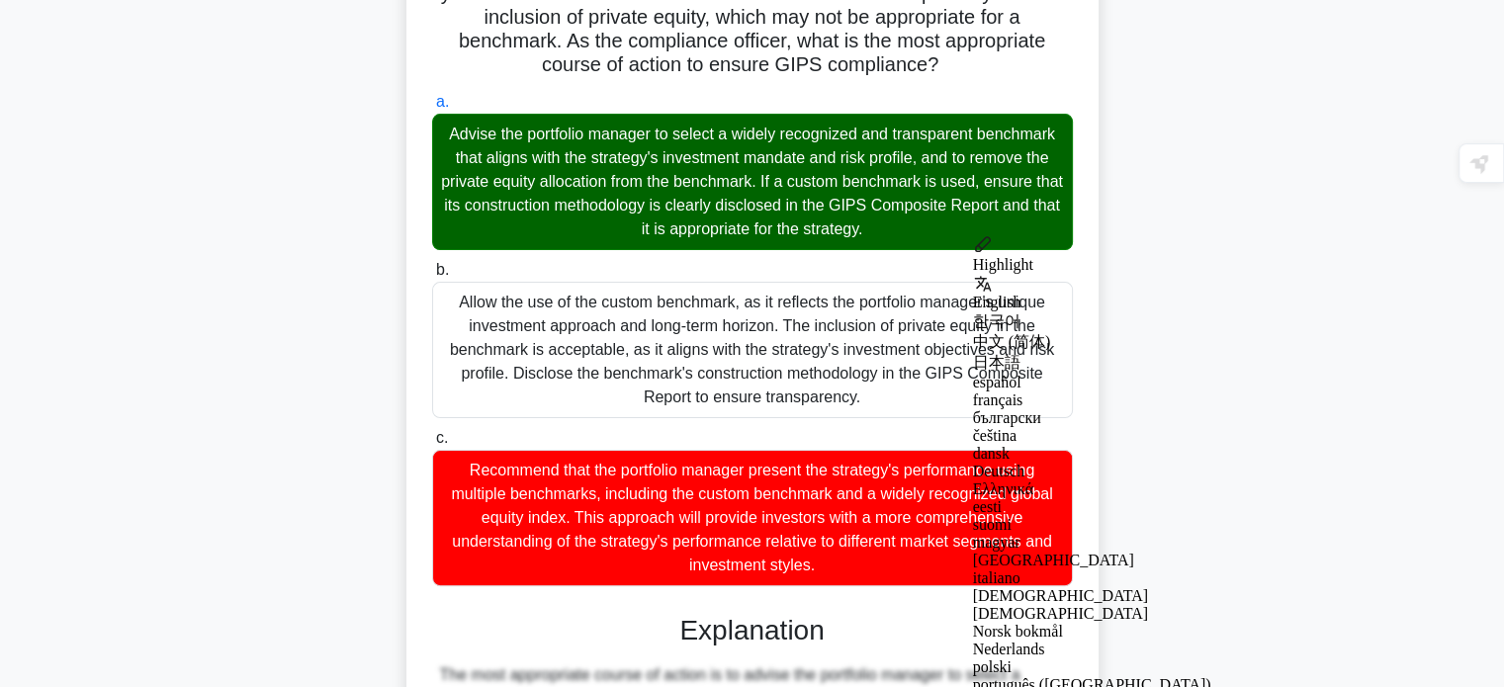
click at [1263, 436] on div "You are a GIPS compliance officer at Horizon Capital, a firm that manages globa…" at bounding box center [752, 483] width 1305 height 1401
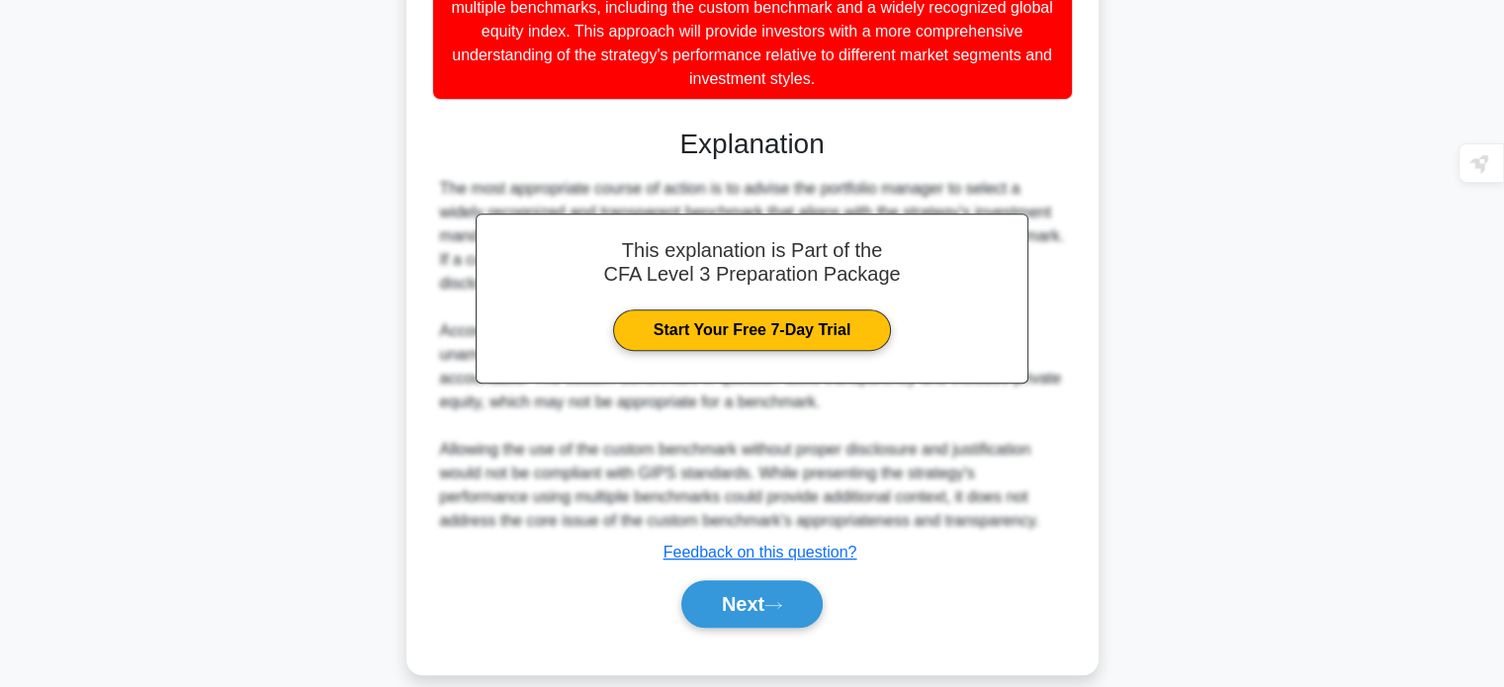
scroll to position [861, 0]
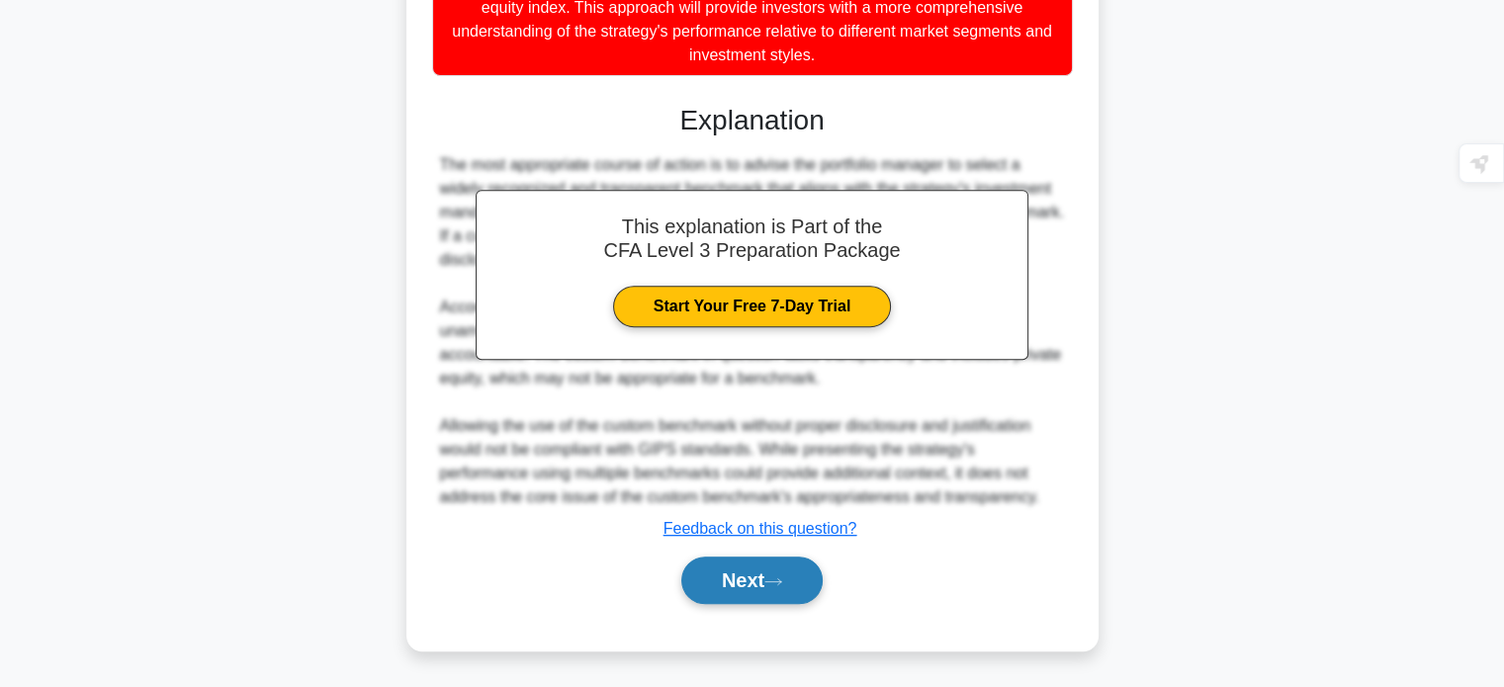
click at [791, 566] on button "Next" at bounding box center [751, 580] width 141 height 47
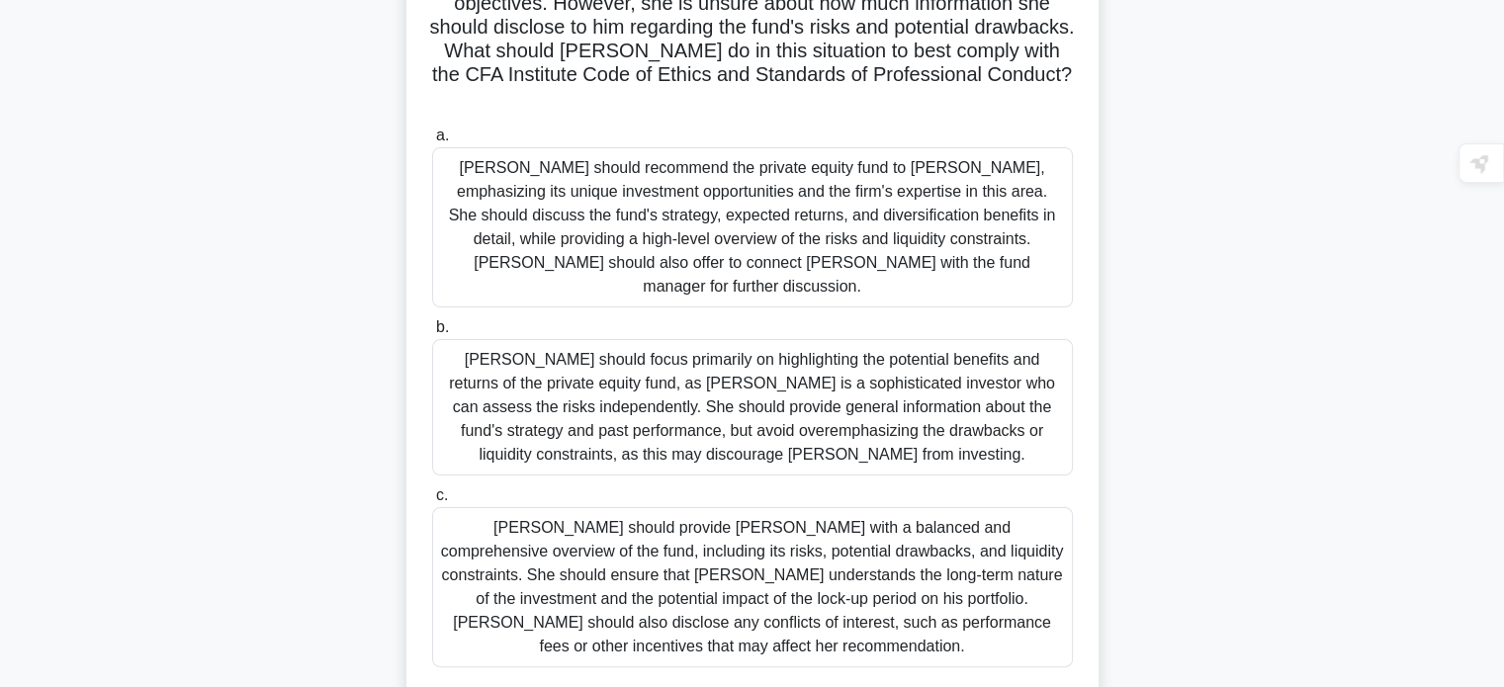
click at [1427, 354] on main "0:39 Stop CFA Level 3 - Ethical and Professional Standards Intermediate 5/5 .sp…" at bounding box center [752, 214] width 1504 height 1089
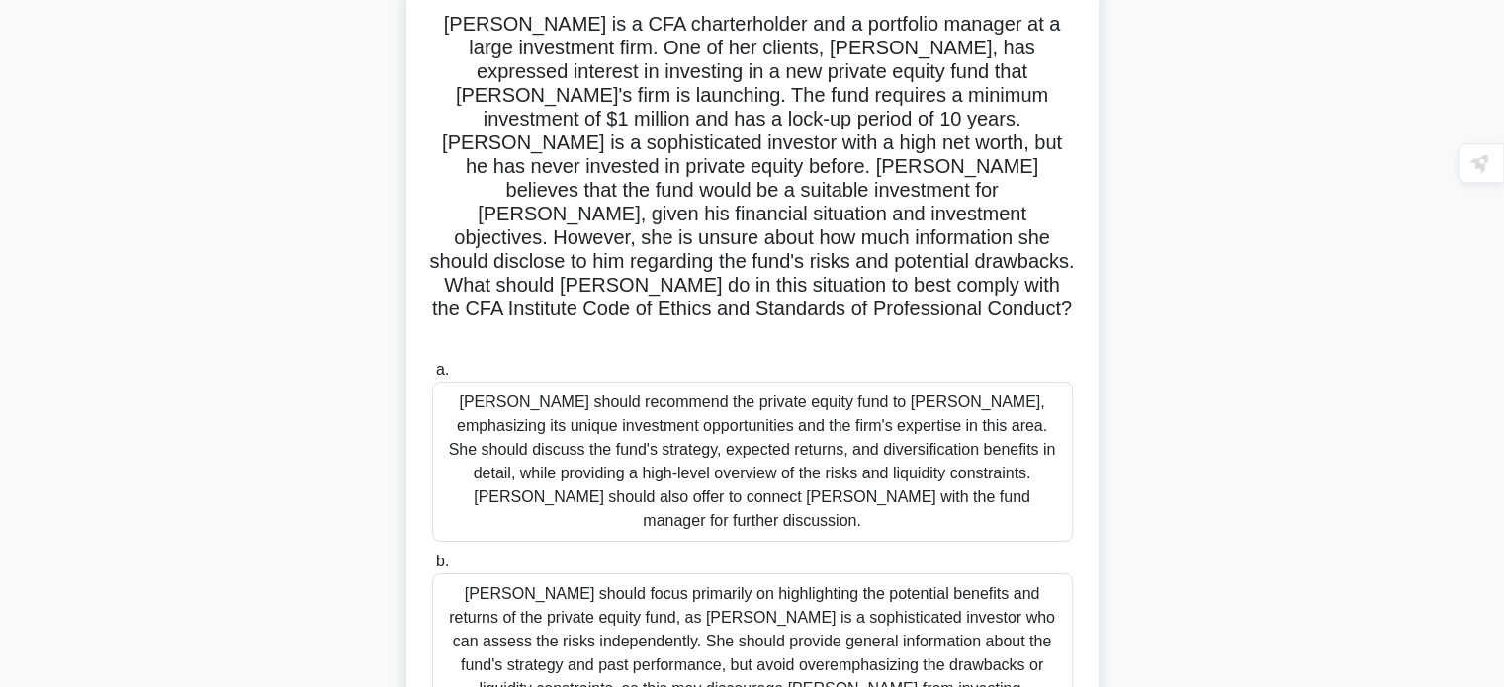
scroll to position [77, 0]
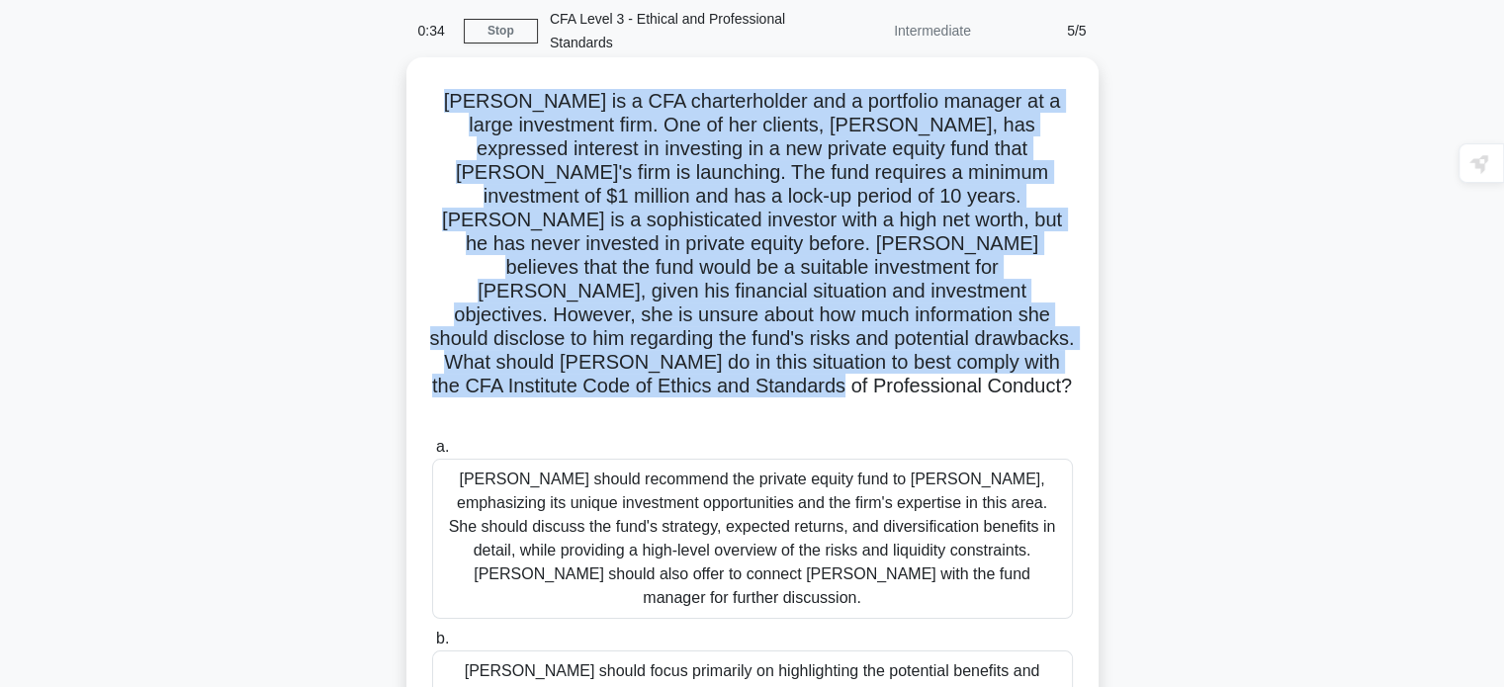
drag, startPoint x: 455, startPoint y: 98, endPoint x: 1072, endPoint y: 359, distance: 669.9
click at [1072, 359] on h5 "Veronica is a CFA charterholder and a portfolio manager at a large investment f…" at bounding box center [752, 256] width 645 height 334
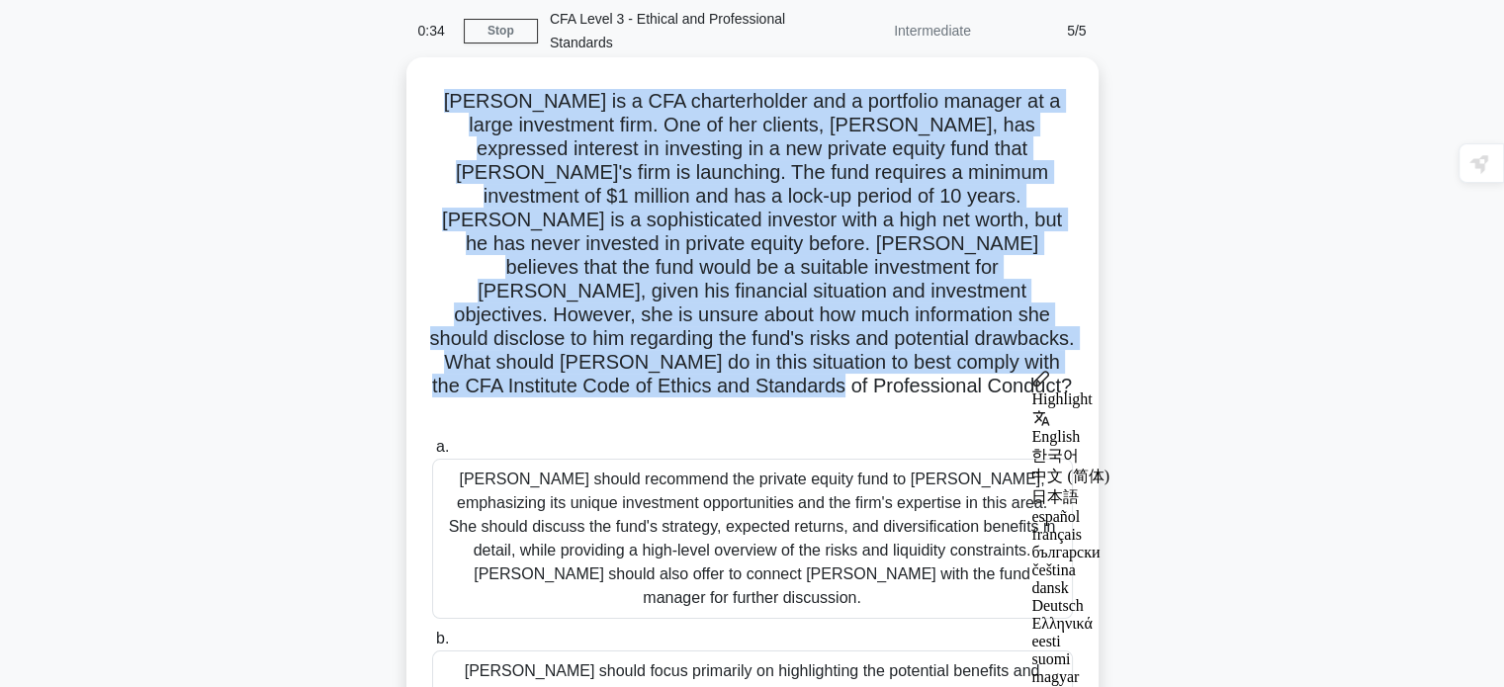
copy h5 "Veronica is a CFA charterholder and a portfolio manager at a large investment f…"
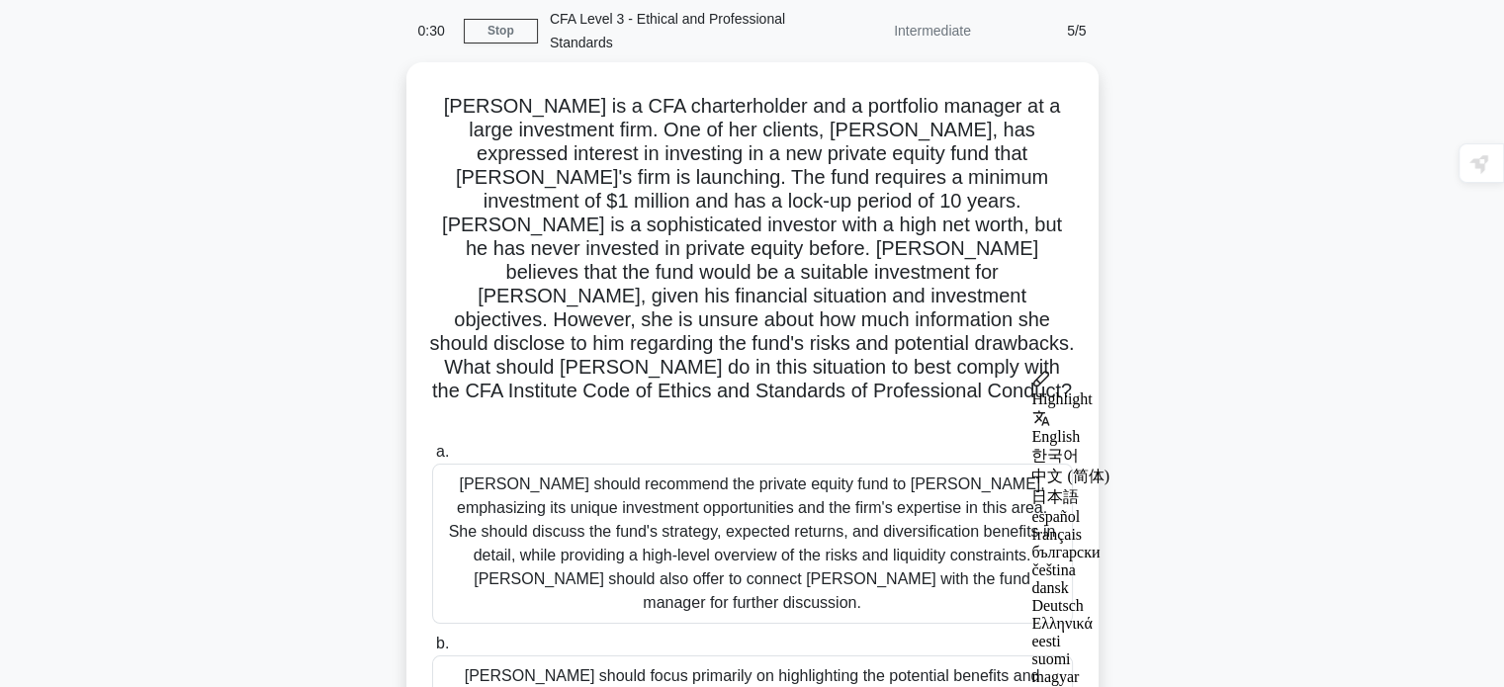
click at [1230, 527] on div "Veronica is a CFA charterholder and a portfolio manager at a large investment f…" at bounding box center [752, 564] width 1305 height 1005
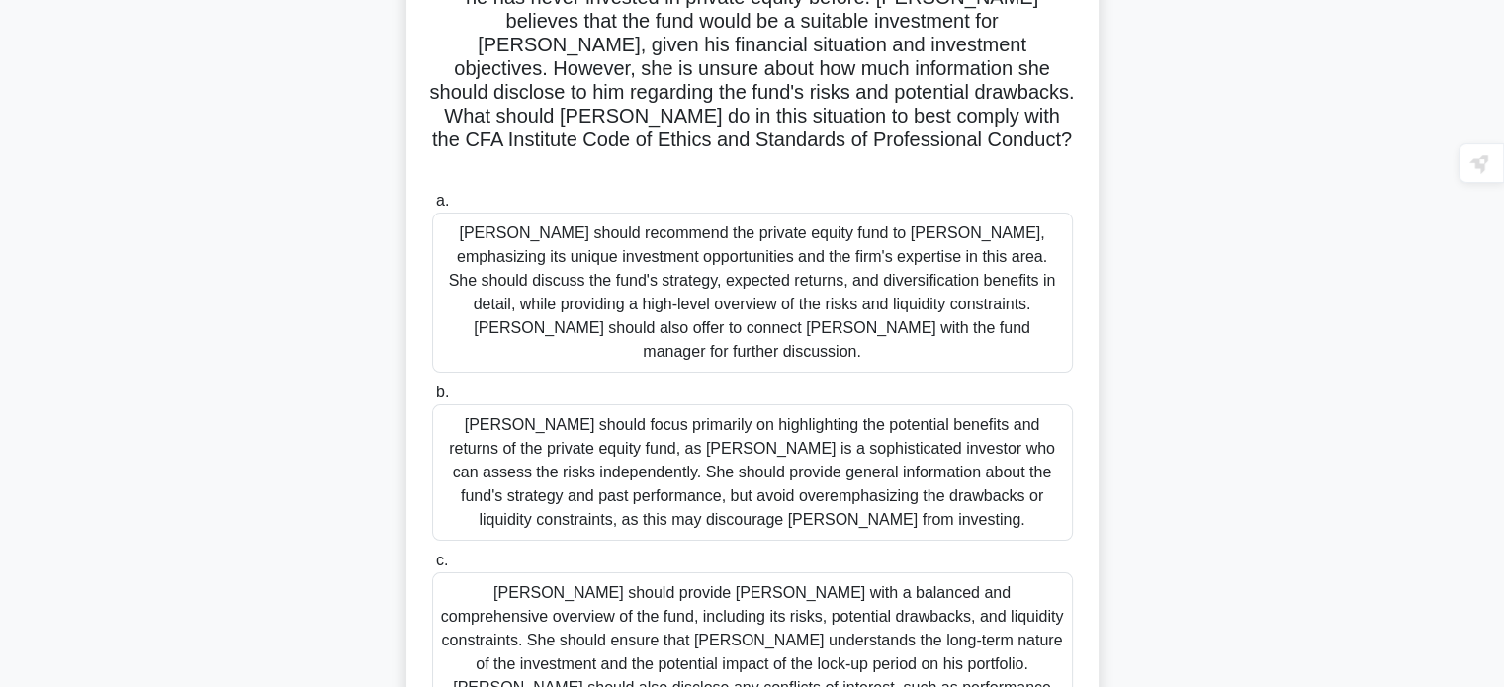
scroll to position [354, 0]
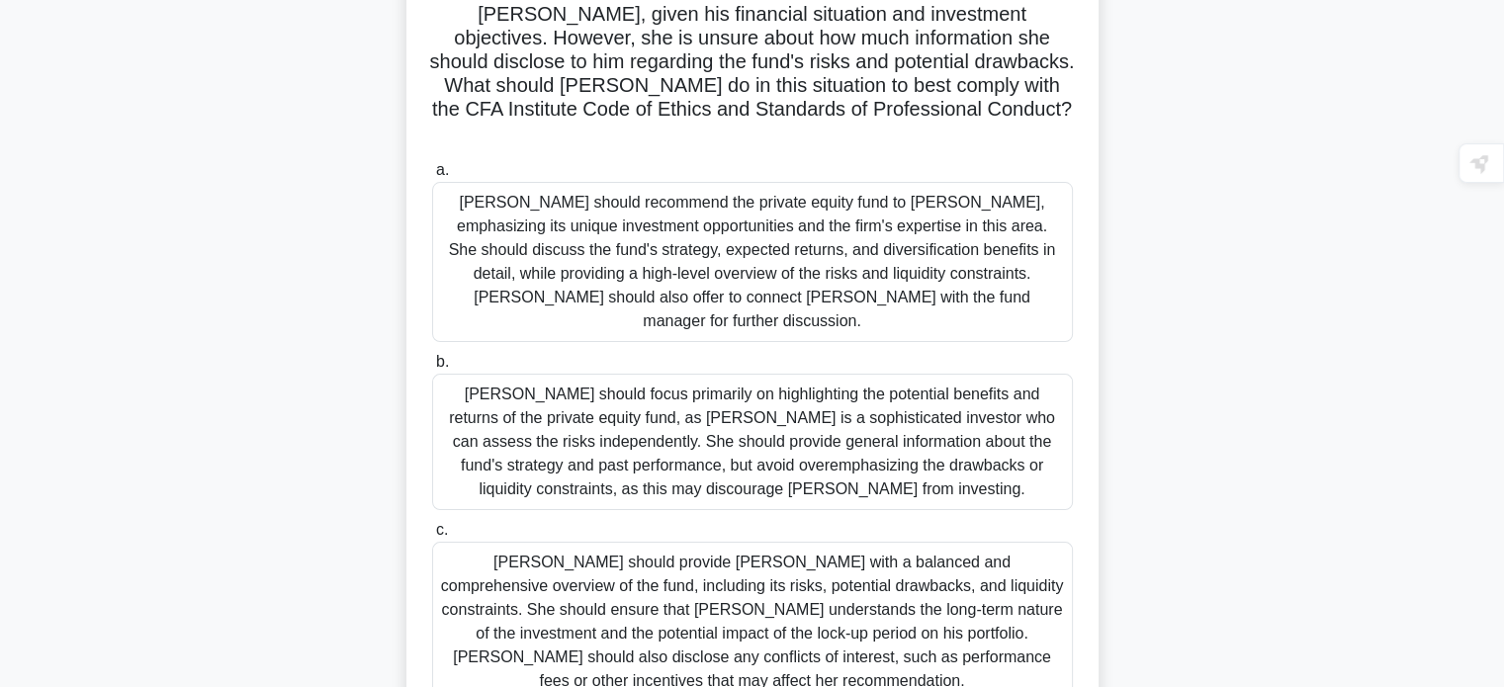
click at [825, 553] on div "Veronica should provide Mr. Johnson with a balanced and comprehensive overview …" at bounding box center [752, 622] width 641 height 160
click at [432, 537] on input "c. Veronica should provide Mr. Johnson with a balanced and comprehensive overvi…" at bounding box center [432, 530] width 0 height 13
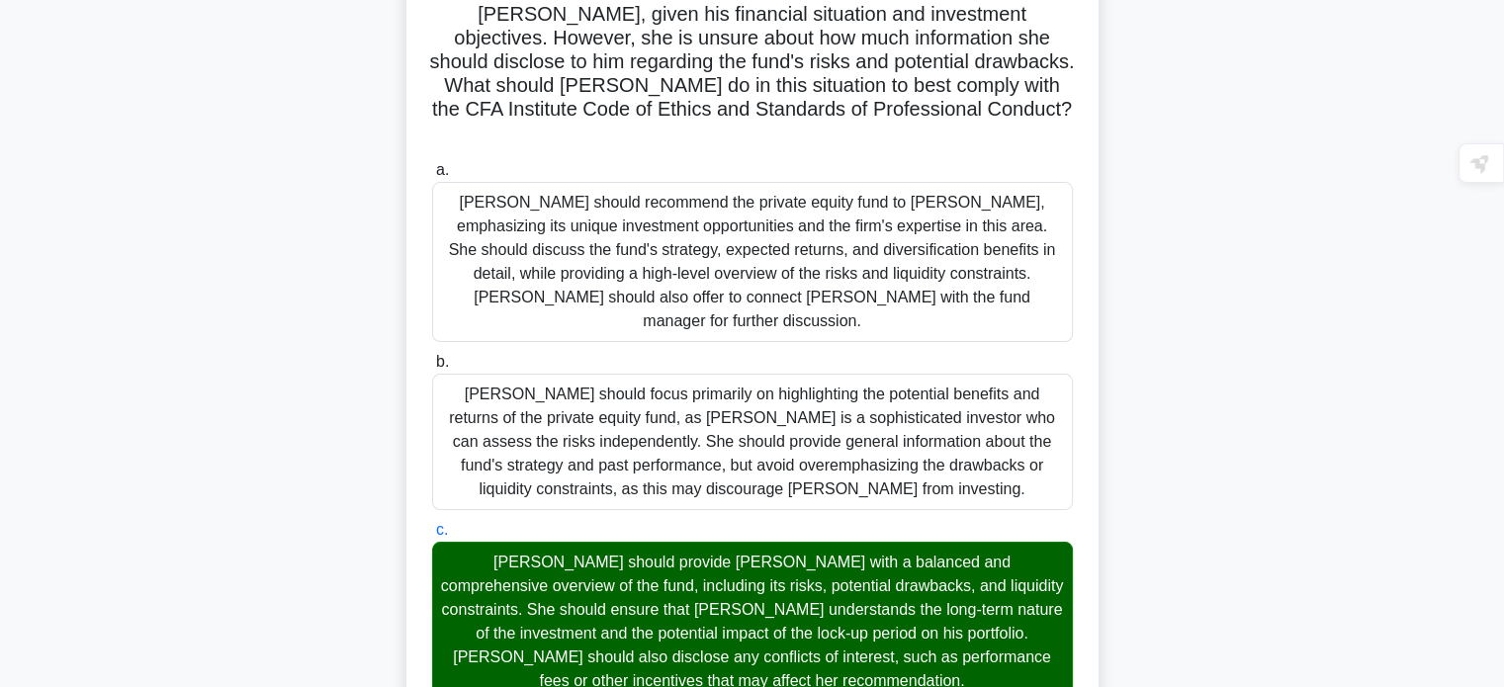
drag, startPoint x: 443, startPoint y: 484, endPoint x: 886, endPoint y: 609, distance: 460.1
click at [886, 609] on div "Veronica should provide Mr. Johnson with a balanced and comprehensive overview …" at bounding box center [752, 622] width 641 height 160
copy div "Veronica should provide Mr. Johnson with a balanced and comprehensive overview …"
